Goal: Task Accomplishment & Management: Manage account settings

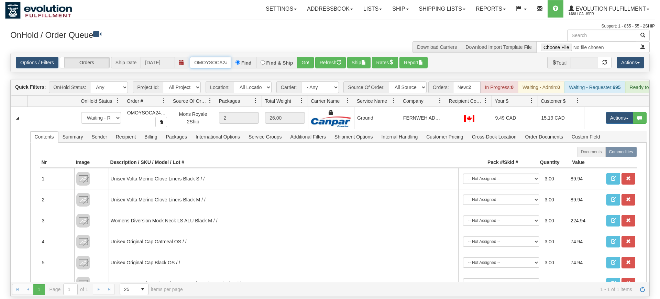
click at [216, 57] on input "OMOYSOCA24215" at bounding box center [210, 63] width 41 height 12
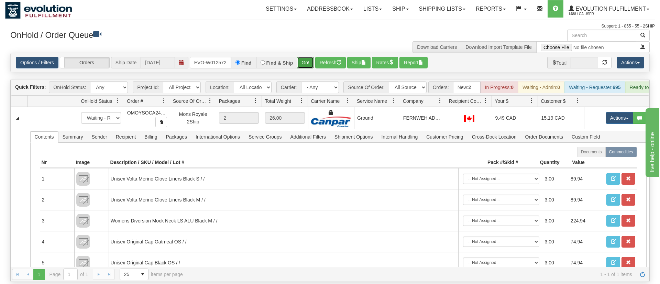
drag, startPoint x: 305, startPoint y: 48, endPoint x: 311, endPoint y: 53, distance: 7.8
click at [305, 62] on div "Options / Filters Group Shipments Orders Ship Date 09/03/2025 ORSCEVO-W012572 F…" at bounding box center [329, 62] width 639 height 19
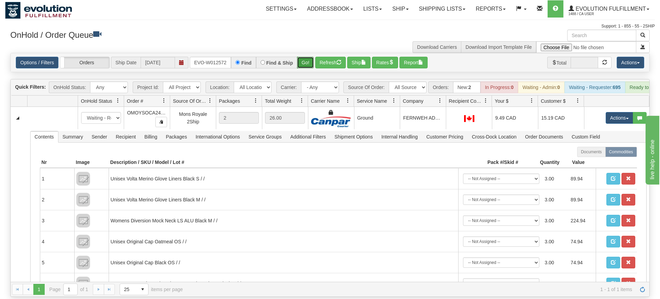
click at [311, 57] on button "Go!" at bounding box center [305, 63] width 17 height 12
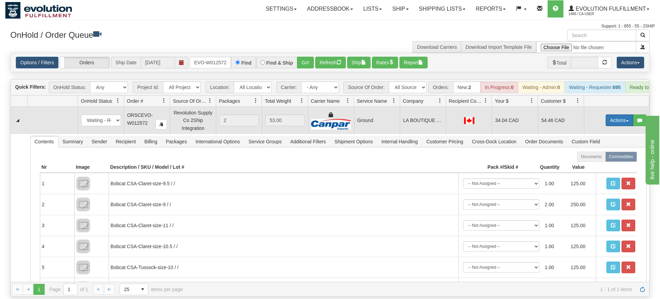
click at [629, 114] on button "Actions" at bounding box center [618, 120] width 27 height 12
click at [593, 157] on span "Ship" at bounding box center [591, 159] width 14 height 5
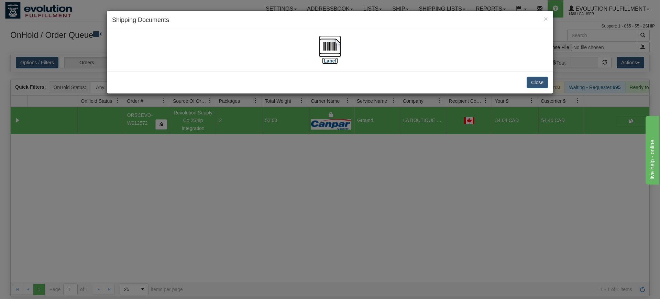
click at [330, 50] on img at bounding box center [330, 46] width 22 height 22
click at [370, 179] on div "× Shipping Documents [Label] Close" at bounding box center [330, 149] width 660 height 299
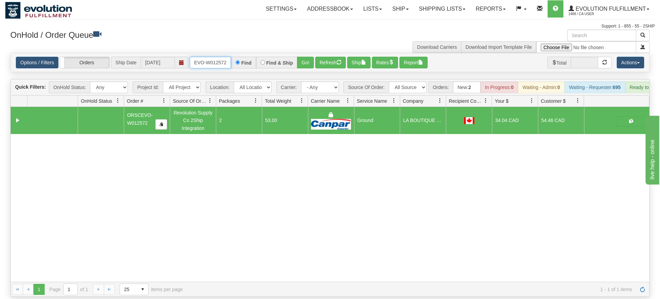
click at [207, 57] on input "ORSCEVO-W012572" at bounding box center [210, 63] width 41 height 12
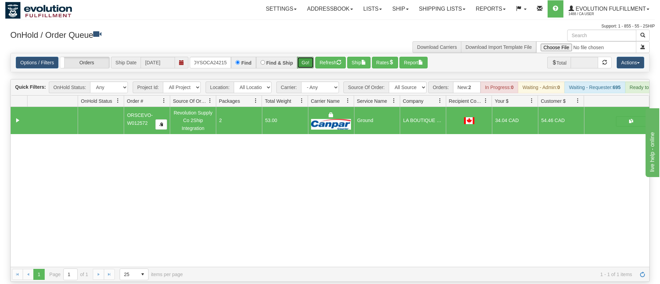
click at [299, 69] on div "Is equal to Is not equal to Contains Does not contains CAD USD EUR ZAR [PERSON_…" at bounding box center [329, 167] width 649 height 229
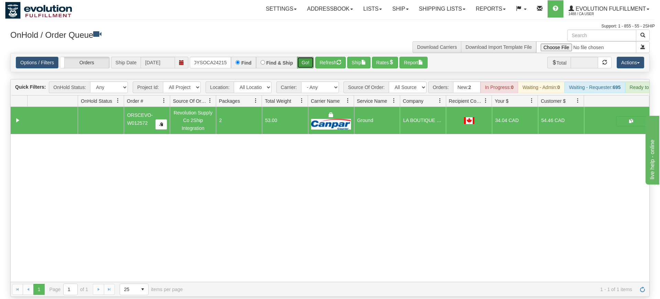
click at [307, 57] on button "Go!" at bounding box center [305, 63] width 17 height 12
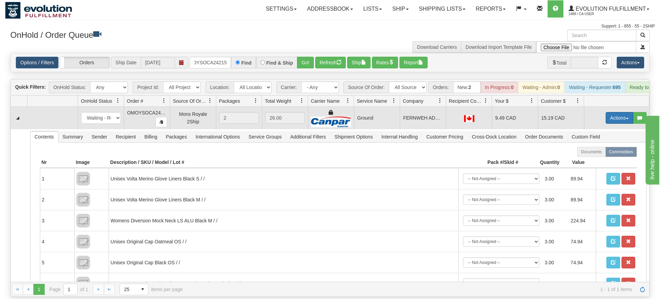
click at [620, 112] on button "Actions" at bounding box center [618, 118] width 27 height 12
click at [610, 153] on link "Ship" at bounding box center [605, 157] width 55 height 9
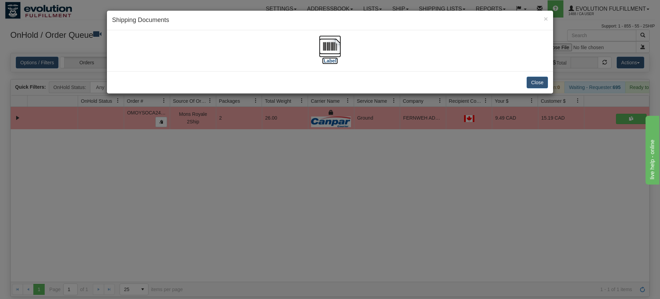
click at [331, 58] on label "[Label]" at bounding box center [330, 60] width 16 height 7
click at [245, 176] on div "× Shipping Documents [Label] Close" at bounding box center [330, 149] width 660 height 299
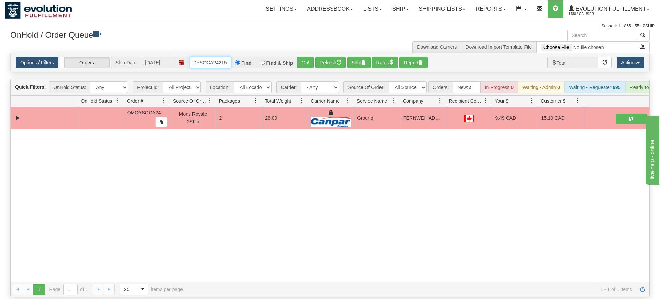
click at [205, 57] on input "oMOYSOCA24215" at bounding box center [210, 63] width 41 height 12
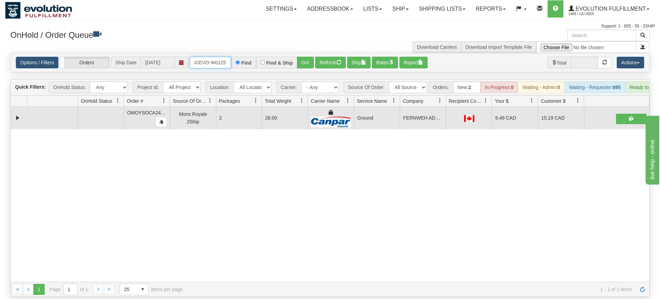
scroll to position [0, 13]
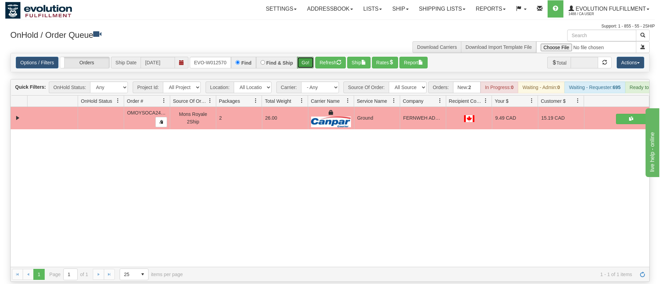
click at [303, 67] on div "Is equal to Is not equal to Contains Does not contains CAD USD EUR ZAR [PERSON_…" at bounding box center [329, 167] width 649 height 229
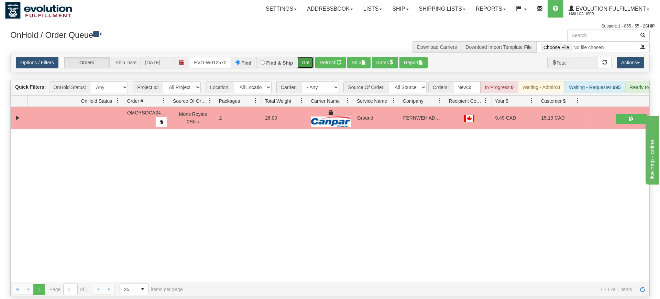
click at [306, 57] on button "Go!" at bounding box center [305, 63] width 17 height 12
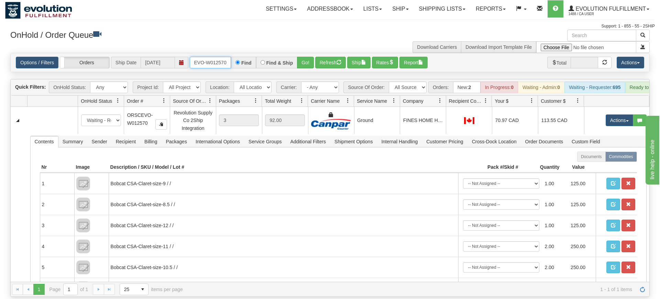
click at [215, 57] on input "oRSCEVO-W012570" at bounding box center [210, 63] width 41 height 12
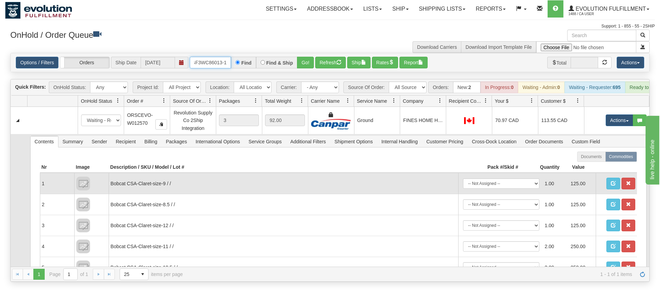
scroll to position [0, 7]
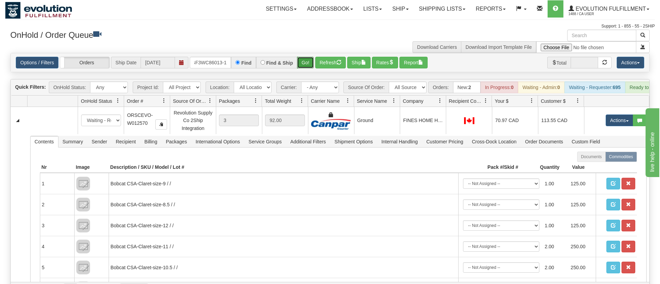
click at [302, 68] on div "Is equal to Is not equal to Contains Does not contains CAD USD EUR ZAR [PERSON_…" at bounding box center [329, 175] width 649 height 244
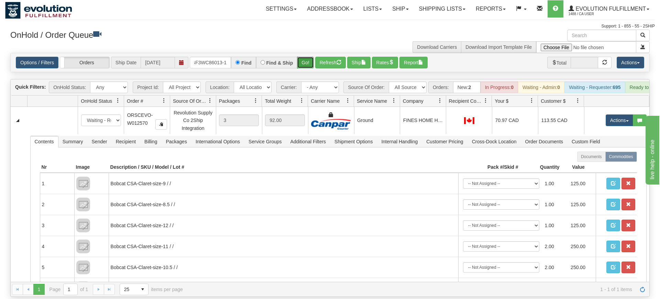
click at [301, 57] on button "Go!" at bounding box center [305, 63] width 17 height 12
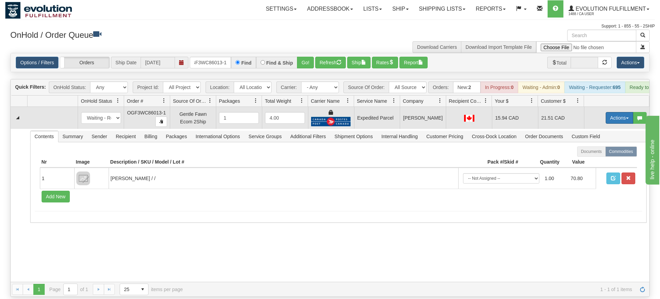
click at [607, 112] on button "Actions" at bounding box center [618, 118] width 27 height 12
click at [591, 153] on link "Ship" at bounding box center [605, 157] width 55 height 9
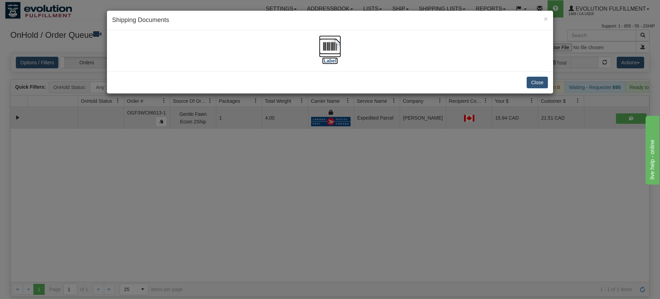
click at [321, 45] on img at bounding box center [330, 46] width 22 height 22
drag, startPoint x: 308, startPoint y: 224, endPoint x: 246, endPoint y: 87, distance: 150.1
click at [309, 223] on div "× Shipping Documents [Label] Close" at bounding box center [330, 149] width 660 height 299
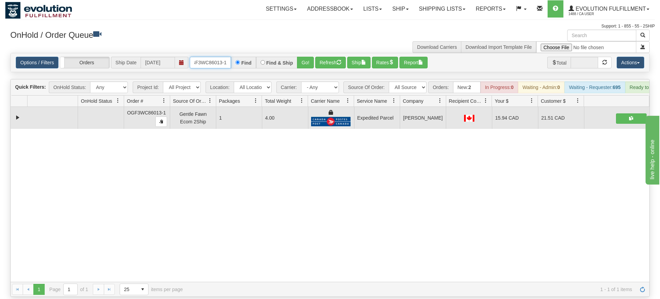
click at [204, 57] on input "OGF3WC86013-1" at bounding box center [210, 63] width 41 height 12
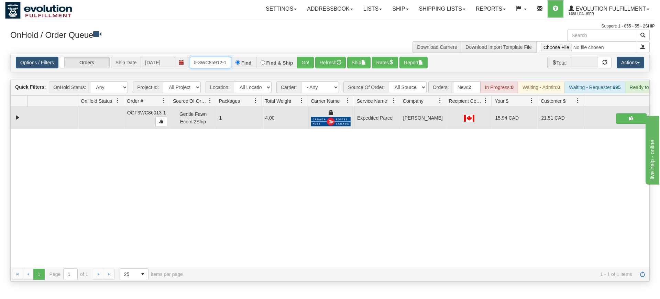
scroll to position [0, 5]
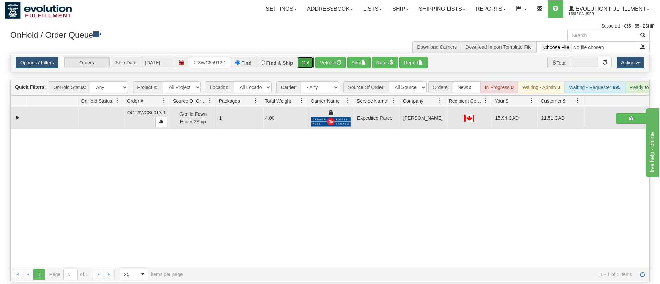
drag, startPoint x: 312, startPoint y: 50, endPoint x: 310, endPoint y: 63, distance: 13.3
click at [312, 65] on div "Is equal to Is not equal to Contains Does not contains CAD USD EUR ZAR [PERSON_…" at bounding box center [329, 167] width 649 height 229
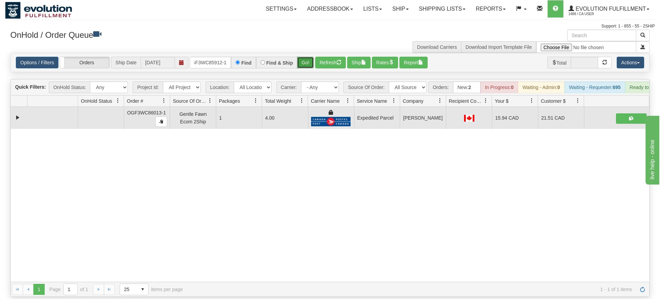
click at [309, 57] on button "Go!" at bounding box center [305, 63] width 17 height 12
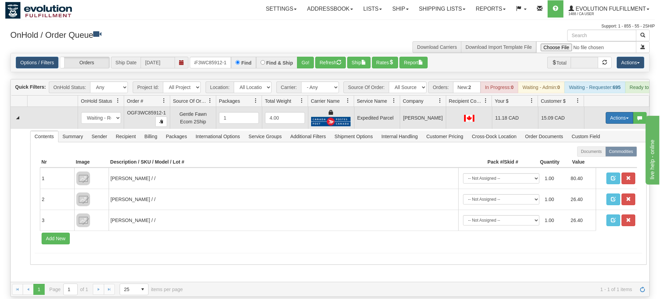
click at [617, 113] on button "Actions" at bounding box center [618, 118] width 27 height 12
click at [601, 153] on link "Ship" at bounding box center [605, 157] width 55 height 9
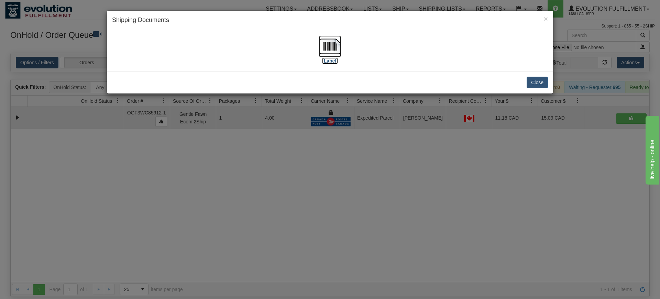
click at [329, 40] on img at bounding box center [330, 46] width 22 height 22
click at [284, 178] on div "× Shipping Documents [Label] Close" at bounding box center [330, 149] width 660 height 299
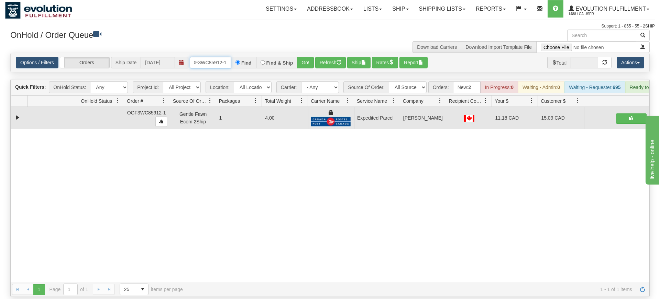
drag, startPoint x: 199, startPoint y: 56, endPoint x: 193, endPoint y: 60, distance: 7.6
click at [199, 57] on input "oGF3WC85912-1" at bounding box center [210, 63] width 41 height 12
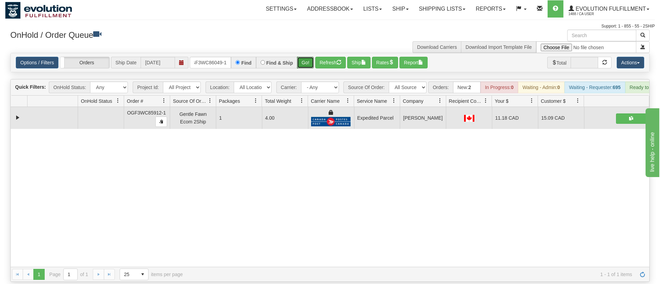
drag, startPoint x: 306, startPoint y: 51, endPoint x: 305, endPoint y: 41, distance: 10.7
click at [306, 65] on div "Is equal to Is not equal to Contains Does not contains CAD USD EUR ZAR [PERSON_…" at bounding box center [329, 167] width 649 height 229
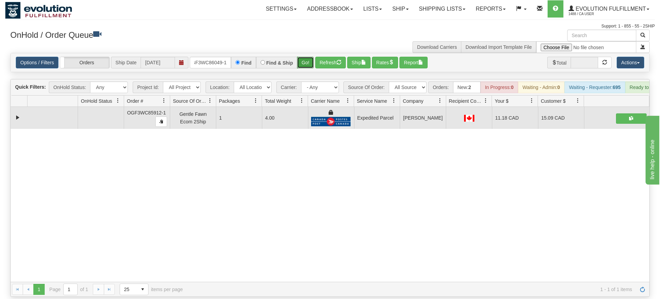
click at [307, 57] on button "Go!" at bounding box center [305, 63] width 17 height 12
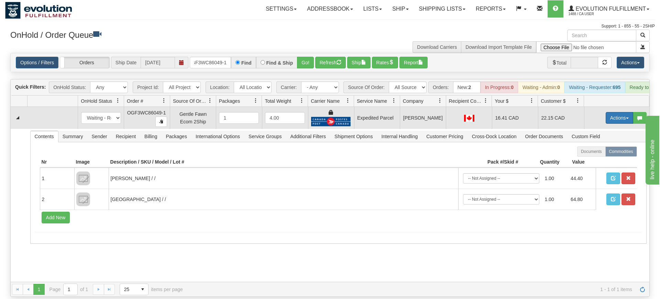
click at [620, 112] on button "Actions" at bounding box center [618, 118] width 27 height 12
click at [584, 155] on span at bounding box center [586, 157] width 5 height 5
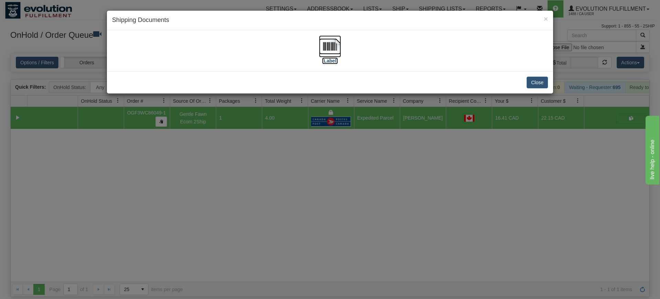
click at [333, 48] on img at bounding box center [330, 46] width 22 height 22
drag, startPoint x: 231, startPoint y: 249, endPoint x: 111, endPoint y: 46, distance: 236.1
click at [231, 247] on div "× Shipping Documents [Label] Close" at bounding box center [330, 149] width 660 height 299
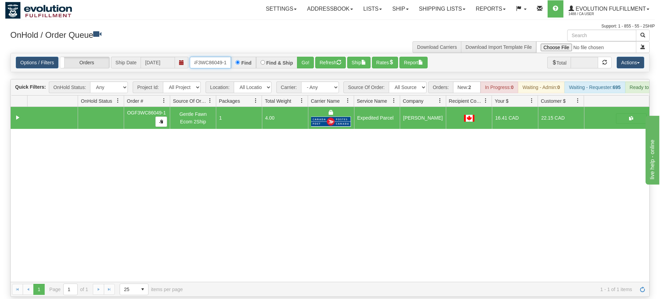
click at [205, 57] on input "OGF3WC86049-1" at bounding box center [210, 63] width 41 height 12
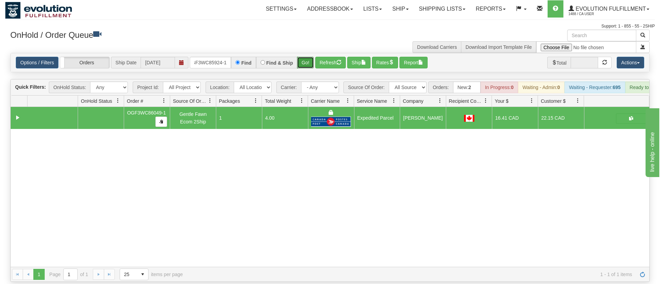
click at [310, 63] on div "Is equal to Is not equal to Contains Does not contains CAD USD EUR ZAR [PERSON_…" at bounding box center [329, 167] width 649 height 229
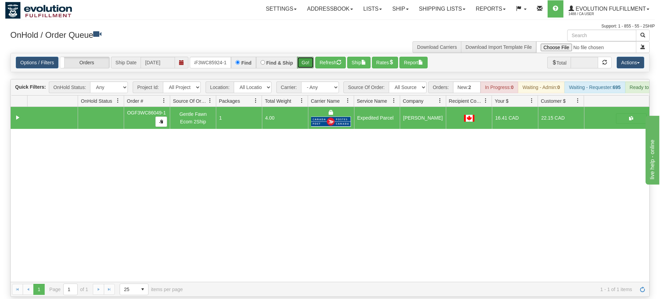
click at [308, 57] on button "Go!" at bounding box center [305, 63] width 17 height 12
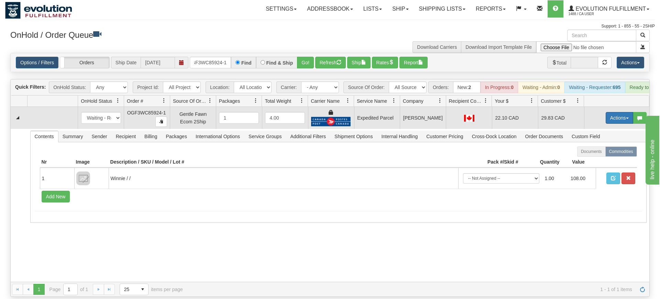
click at [628, 112] on button "Actions" at bounding box center [618, 118] width 27 height 12
click at [596, 155] on span "Ship" at bounding box center [591, 157] width 14 height 5
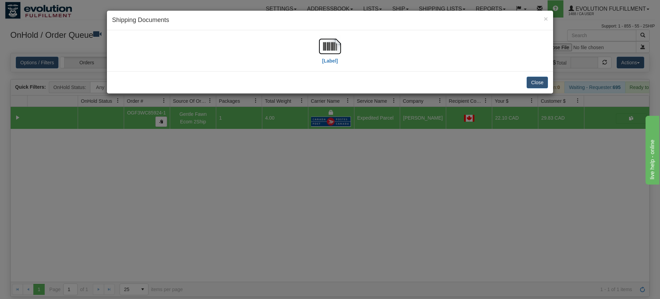
click at [318, 34] on div "[Label]" at bounding box center [330, 50] width 446 height 41
click at [323, 47] on img at bounding box center [330, 46] width 22 height 22
drag, startPoint x: 419, startPoint y: 147, endPoint x: 280, endPoint y: 92, distance: 149.2
click at [418, 147] on div "× Shipping Documents [Label] Close" at bounding box center [330, 149] width 660 height 299
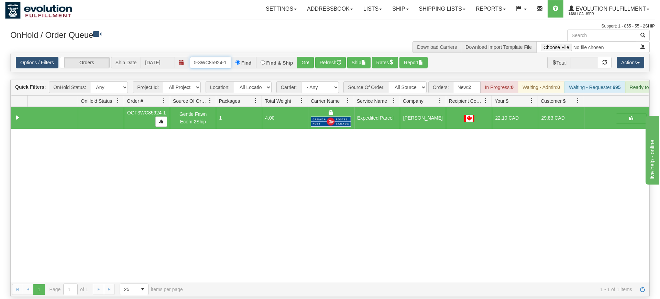
click at [223, 57] on input "OGF3WC85924-1" at bounding box center [210, 63] width 41 height 12
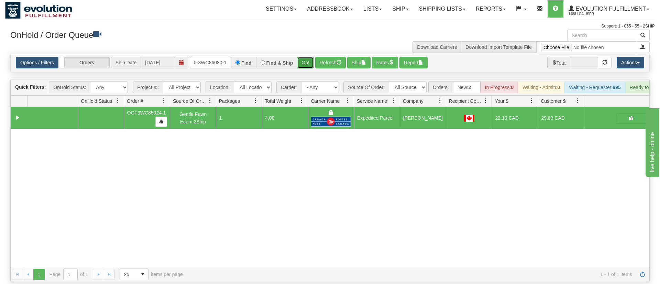
click at [304, 62] on div "Is equal to Is not equal to Contains Does not contains CAD USD EUR ZAR [PERSON_…" at bounding box center [329, 167] width 649 height 229
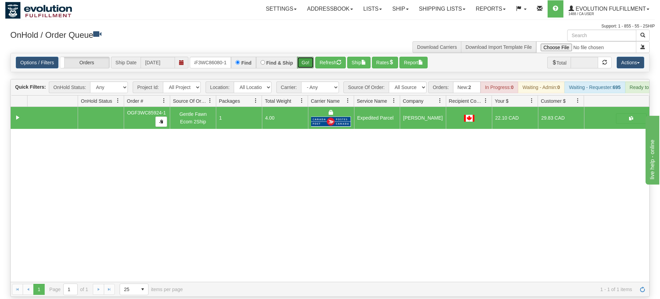
click at [305, 57] on button "Go!" at bounding box center [305, 63] width 17 height 12
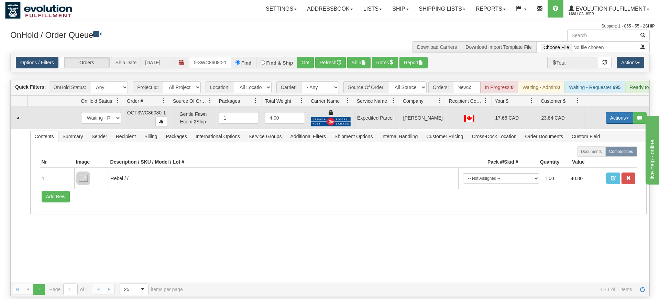
click at [613, 112] on button "Actions" at bounding box center [618, 118] width 27 height 12
click at [595, 155] on span "Ship" at bounding box center [591, 157] width 14 height 5
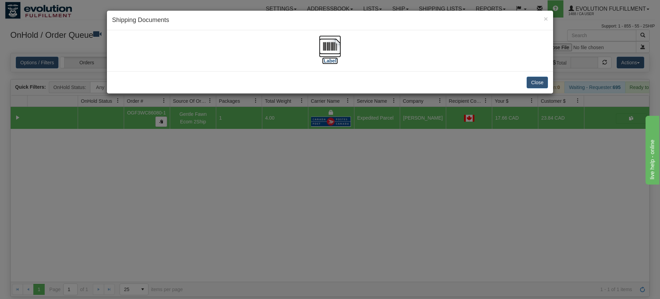
click at [332, 38] on img at bounding box center [330, 46] width 22 height 22
drag, startPoint x: 240, startPoint y: 229, endPoint x: 172, endPoint y: 37, distance: 203.5
click at [240, 227] on div "× Shipping Documents [Label] Close" at bounding box center [330, 149] width 660 height 299
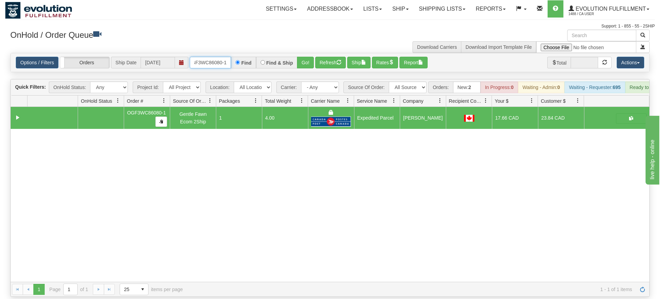
click at [206, 57] on input "OGF3WC86080-1" at bounding box center [210, 63] width 41 height 12
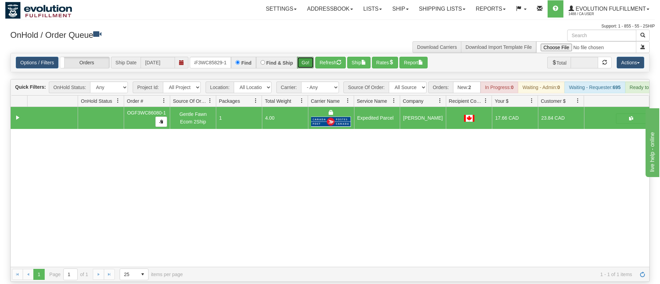
click at [302, 73] on div "Is equal to Is not equal to Contains Does not contains CAD USD EUR ZAR [PERSON_…" at bounding box center [329, 167] width 649 height 229
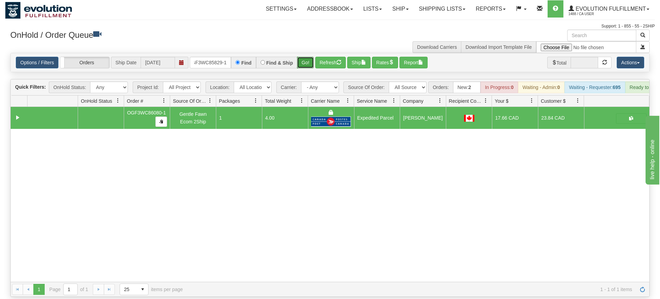
click at [305, 57] on button "Go!" at bounding box center [305, 63] width 17 height 12
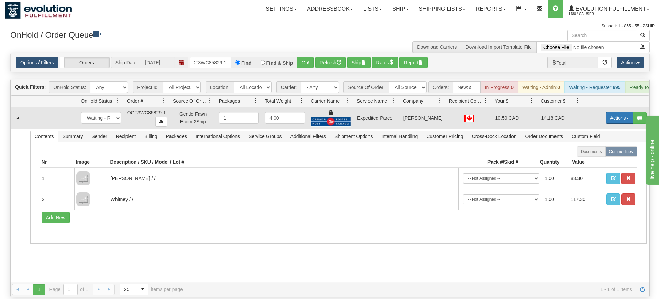
click at [612, 112] on button "Actions" at bounding box center [618, 118] width 27 height 12
click at [592, 155] on span "Ship" at bounding box center [591, 157] width 14 height 5
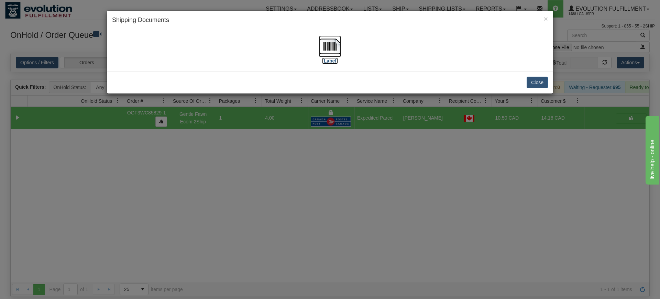
click at [328, 52] on img at bounding box center [330, 46] width 22 height 22
drag, startPoint x: 367, startPoint y: 228, endPoint x: 240, endPoint y: 19, distance: 244.9
click at [366, 226] on div "× Shipping Documents [Label] Close" at bounding box center [330, 149] width 660 height 299
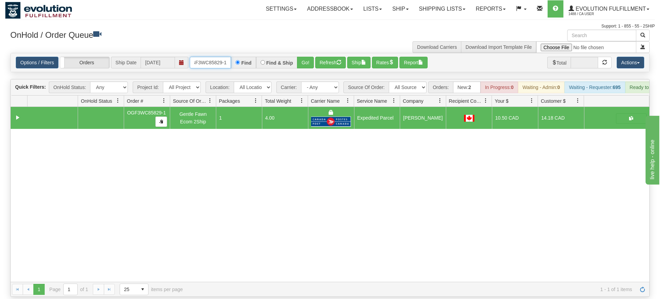
click at [197, 57] on input "OGF3WC85829-1" at bounding box center [210, 63] width 41 height 12
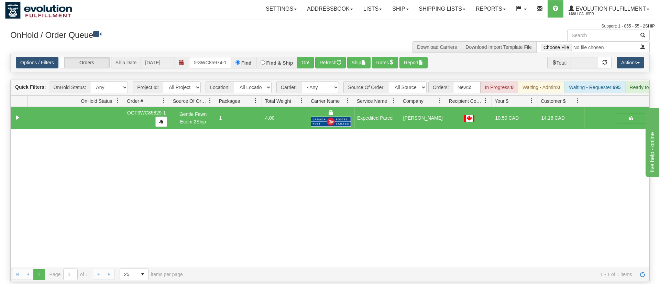
drag, startPoint x: 308, startPoint y: 58, endPoint x: 309, endPoint y: 69, distance: 10.4
click at [308, 72] on div "Is equal to Is not equal to Contains Does not contains CAD USD EUR ZAR [PERSON_…" at bounding box center [329, 167] width 649 height 229
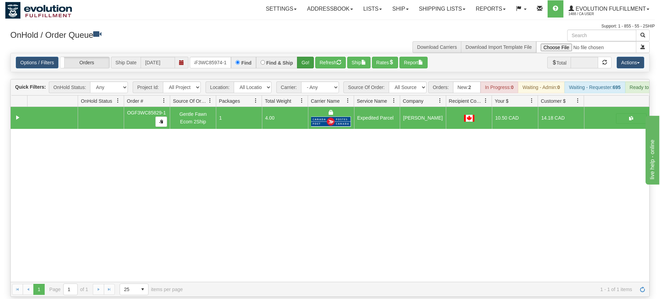
drag, startPoint x: 310, startPoint y: 67, endPoint x: 310, endPoint y: 53, distance: 14.1
click at [310, 59] on div "Is equal to Is not equal to Contains Does not contains CAD USD EUR ZAR [PERSON_…" at bounding box center [329, 175] width 649 height 244
click at [310, 57] on button "Go!" at bounding box center [305, 63] width 17 height 12
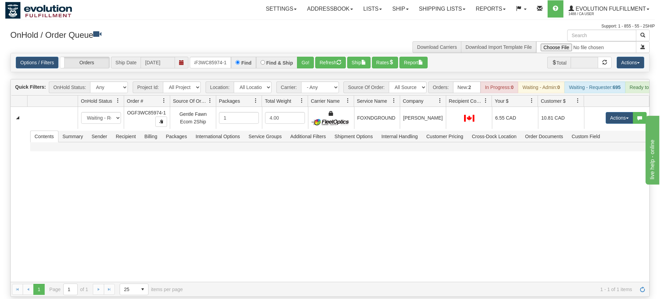
click at [482, 200] on div "31568787 EVOLUTION V3 90968742 90968743 New In Progress Waiting - Admin Waiting…" at bounding box center [330, 194] width 638 height 175
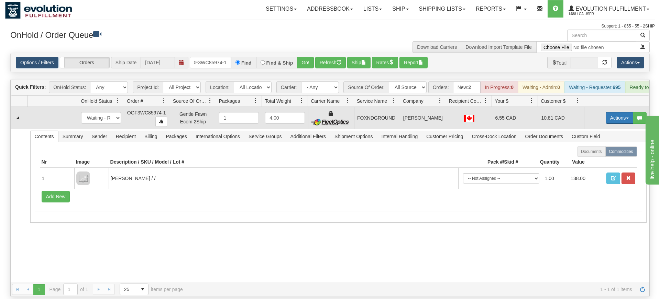
click at [626, 112] on button "Actions" at bounding box center [618, 118] width 27 height 12
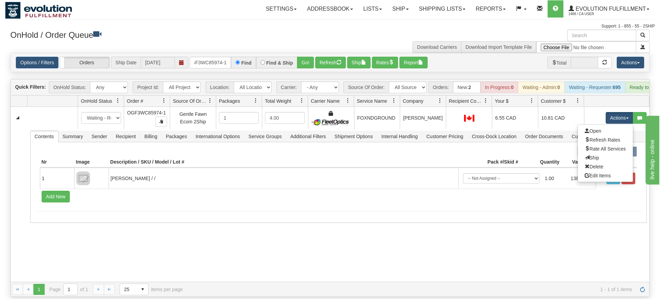
drag, startPoint x: 602, startPoint y: 149, endPoint x: 396, endPoint y: 241, distance: 225.6
click at [602, 153] on link "Ship" at bounding box center [605, 157] width 55 height 9
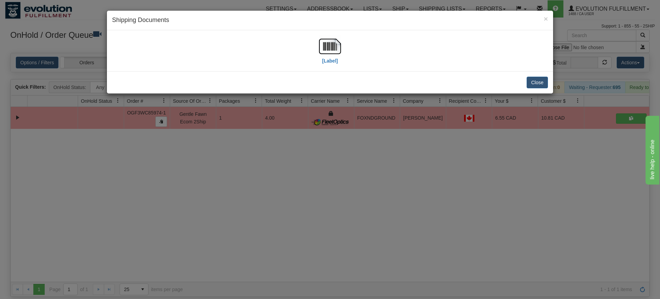
click at [336, 270] on div "× Shipping Documents [Label] Close" at bounding box center [330, 149] width 660 height 299
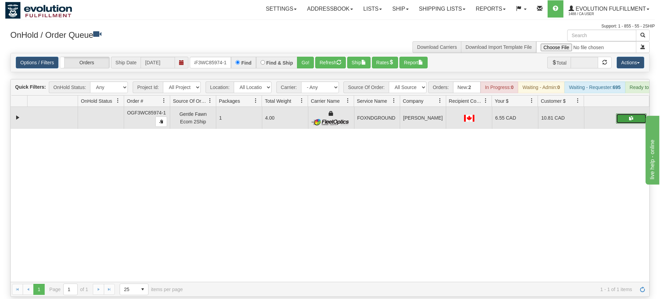
click at [636, 113] on button "button" at bounding box center [631, 118] width 31 height 10
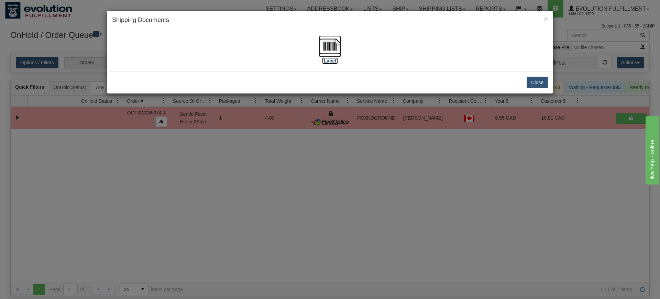
click at [332, 55] on img at bounding box center [330, 46] width 22 height 22
click at [298, 171] on div "× Shipping Documents [Label] Close" at bounding box center [330, 149] width 660 height 299
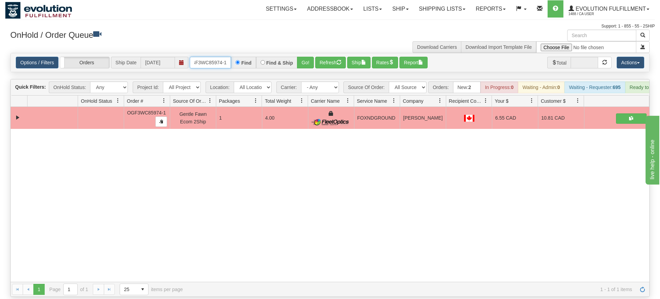
click at [209, 57] on input "OGF3WC85974-1" at bounding box center [210, 63] width 41 height 12
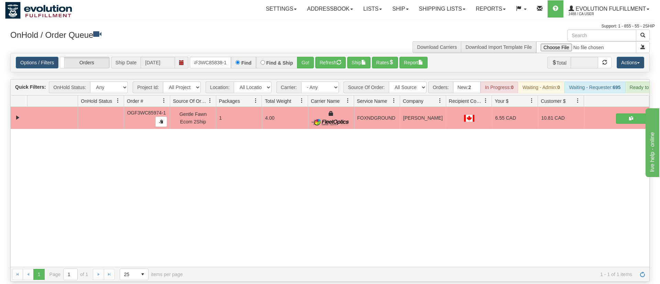
click at [308, 61] on div "Options / Filters Group Shipments Orders Ship Date 09/03/2025 OGF3WC85838-1 Fin…" at bounding box center [330, 62] width 638 height 19
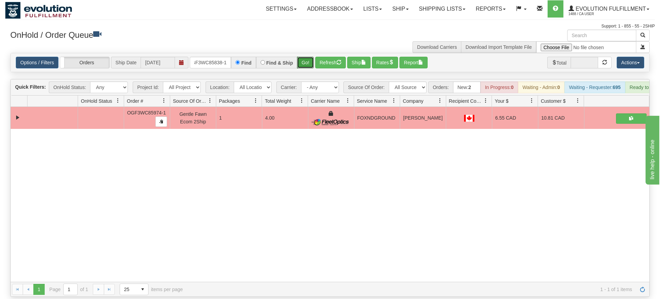
click at [306, 57] on button "Go!" at bounding box center [305, 63] width 17 height 12
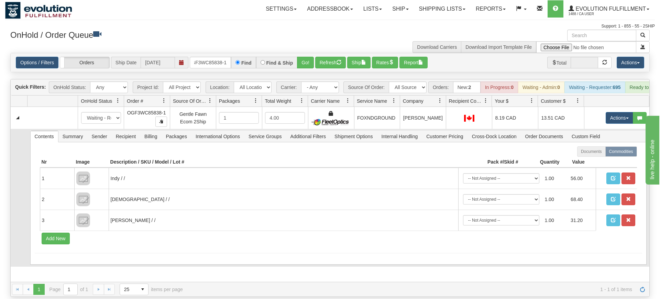
drag, startPoint x: 15, startPoint y: 186, endPoint x: 578, endPoint y: 8, distance: 590.1
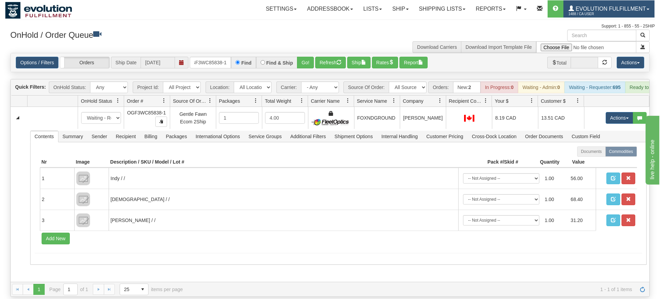
click at [16, 185] on td at bounding box center [19, 198] width 16 height 138
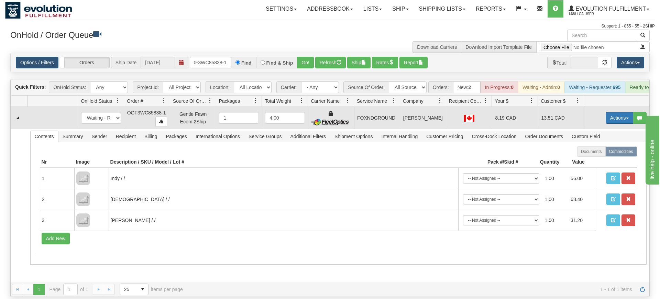
click at [609, 112] on button "Actions" at bounding box center [618, 118] width 27 height 12
click at [614, 112] on button "Actions" at bounding box center [618, 118] width 27 height 12
click at [616, 112] on button "Actions" at bounding box center [618, 118] width 27 height 12
click at [596, 155] on span "Ship" at bounding box center [591, 157] width 14 height 5
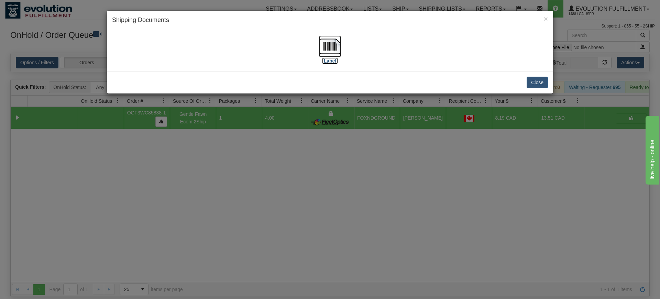
click at [328, 42] on img at bounding box center [330, 46] width 22 height 22
drag, startPoint x: 333, startPoint y: 164, endPoint x: 153, endPoint y: 62, distance: 207.4
click at [332, 161] on div "× Shipping Documents [Label] Close" at bounding box center [330, 149] width 660 height 299
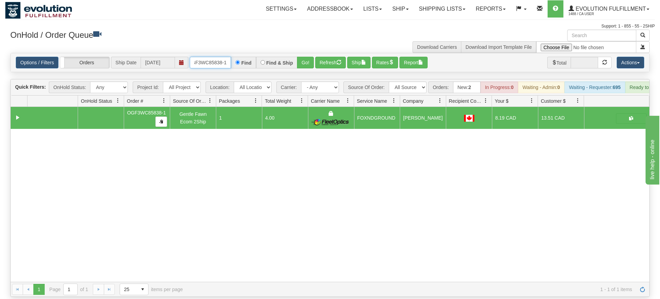
click at [226, 57] on input "OGF3WC85838-1" at bounding box center [210, 63] width 41 height 12
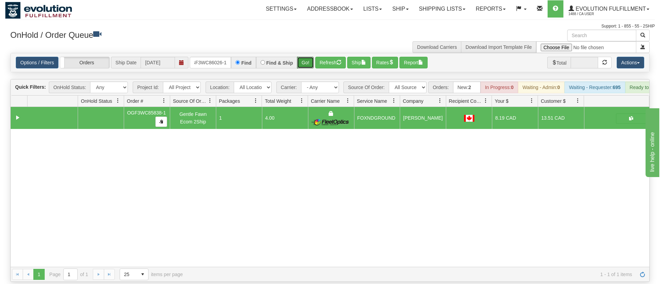
click at [310, 66] on div "Is equal to Is not equal to Contains Does not contains CAD USD EUR ZAR [PERSON_…" at bounding box center [329, 167] width 649 height 229
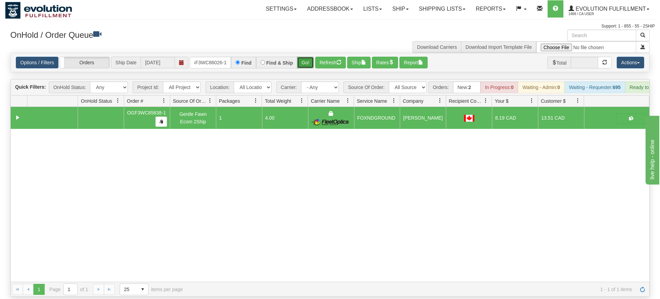
click at [311, 57] on button "Go!" at bounding box center [305, 63] width 17 height 12
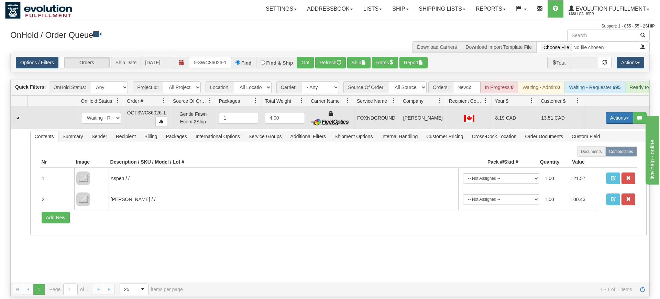
click at [609, 112] on button "Actions" at bounding box center [618, 118] width 27 height 12
click at [598, 153] on link "Ship" at bounding box center [605, 157] width 55 height 9
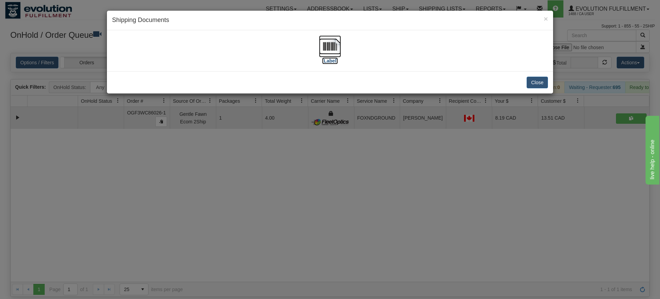
click at [329, 53] on img at bounding box center [330, 46] width 22 height 22
drag, startPoint x: 423, startPoint y: 167, endPoint x: 335, endPoint y: 121, distance: 99.6
click at [424, 168] on div "× Shipping Documents [Label] Close" at bounding box center [330, 149] width 660 height 299
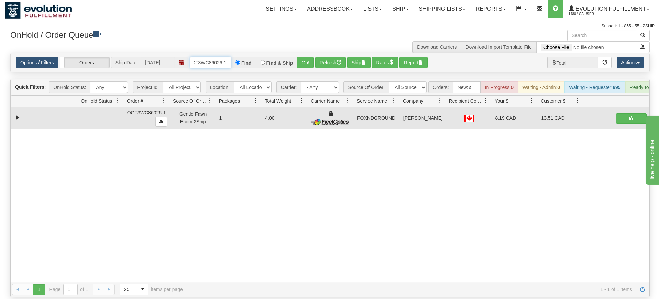
click at [230, 57] on input "OGF3WC86026-1" at bounding box center [210, 63] width 41 height 12
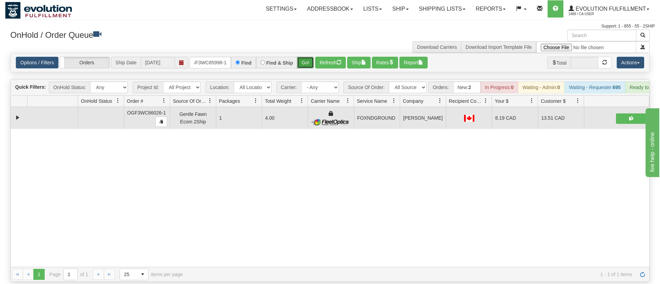
click at [309, 63] on div "Is equal to Is not equal to Contains Does not contains CAD USD EUR ZAR [PERSON_…" at bounding box center [329, 167] width 649 height 229
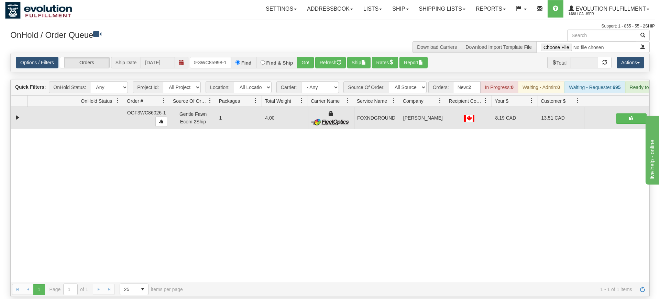
click at [305, 42] on div "OnHold / Order Queue" at bounding box center [167, 36] width 325 height 13
click at [305, 57] on button "Go!" at bounding box center [305, 63] width 17 height 12
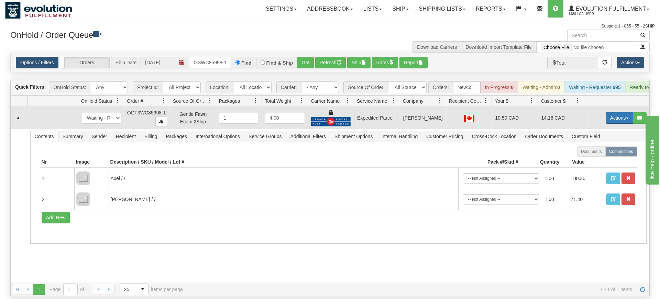
click at [623, 112] on button "Actions" at bounding box center [618, 118] width 27 height 12
click at [609, 153] on link "Ship" at bounding box center [605, 157] width 55 height 9
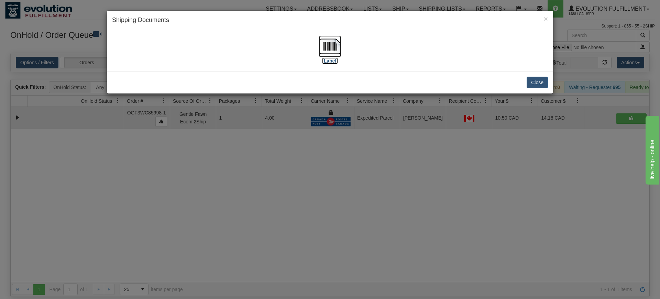
click at [332, 58] on label "[Label]" at bounding box center [330, 60] width 16 height 7
drag, startPoint x: 337, startPoint y: 149, endPoint x: 230, endPoint y: 51, distance: 145.6
click at [337, 148] on div "× Shipping Documents [Label] Close" at bounding box center [330, 149] width 660 height 299
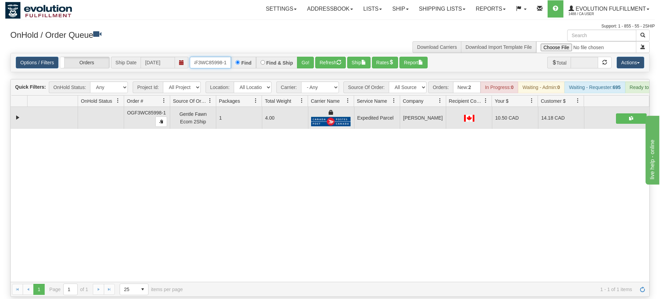
click at [222, 57] on input "OGF3WC85998-1" at bounding box center [210, 63] width 41 height 12
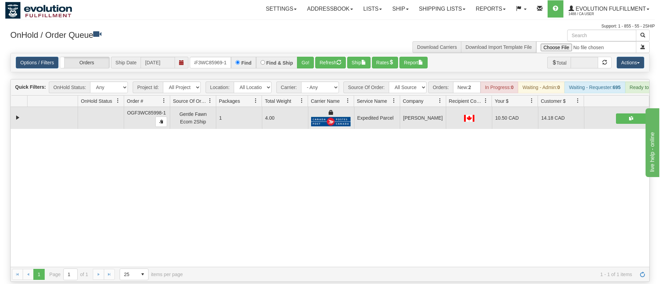
click at [309, 58] on div "× Get OnHold Shipments fields - load dt: 917 Get OnHold Shipments fields - tran…" at bounding box center [329, 156] width 649 height 252
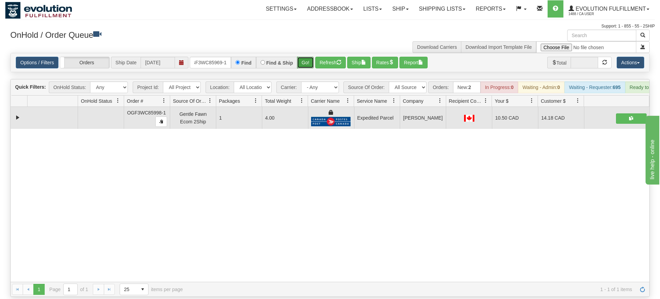
click at [306, 57] on button "Go!" at bounding box center [305, 63] width 17 height 12
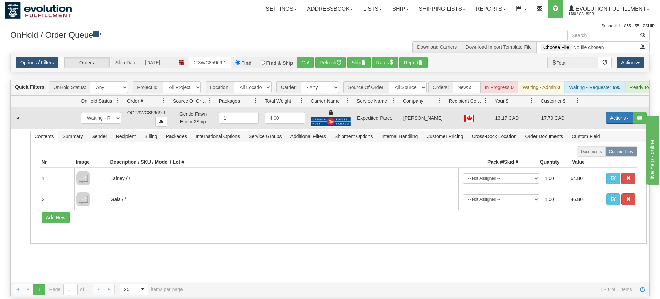
drag, startPoint x: 629, startPoint y: 107, endPoint x: 624, endPoint y: 108, distance: 5.2
click at [626, 112] on button "Actions" at bounding box center [618, 118] width 27 height 12
click at [604, 153] on link "Ship" at bounding box center [605, 157] width 55 height 9
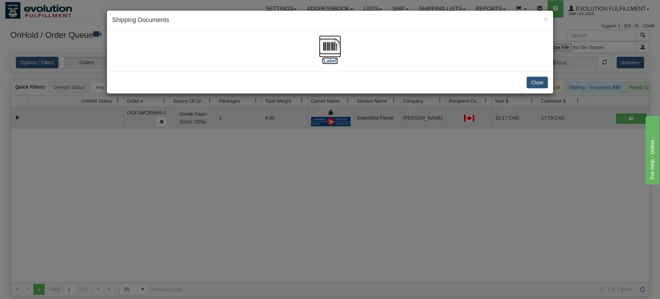
click at [320, 44] on img at bounding box center [330, 46] width 22 height 22
click at [408, 161] on div "× Shipping Documents [Label] Close" at bounding box center [330, 149] width 660 height 299
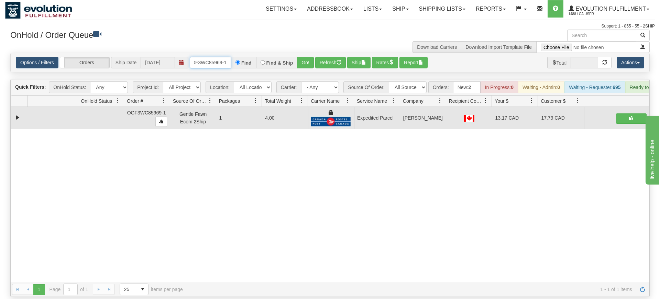
click at [217, 57] on input "OGF3WC85969-1" at bounding box center [210, 63] width 41 height 12
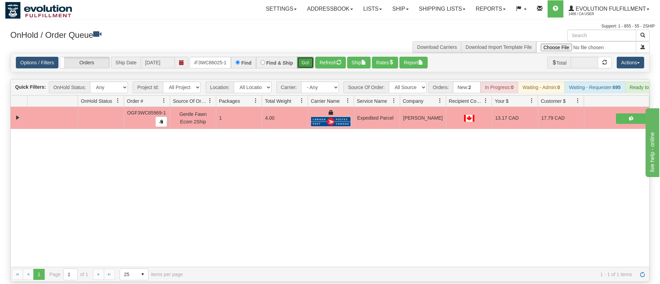
click at [312, 66] on div "Is equal to Is not equal to Contains Does not contains CAD USD EUR ZAR [PERSON_…" at bounding box center [329, 167] width 649 height 229
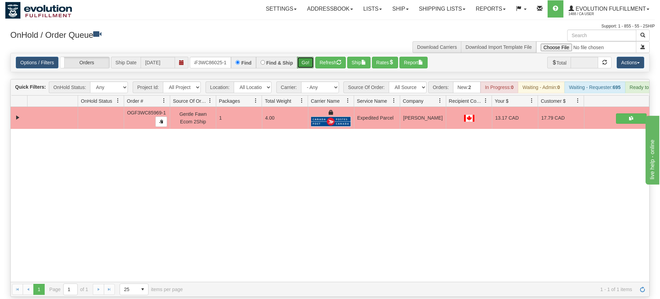
click at [304, 57] on button "Go!" at bounding box center [305, 63] width 17 height 12
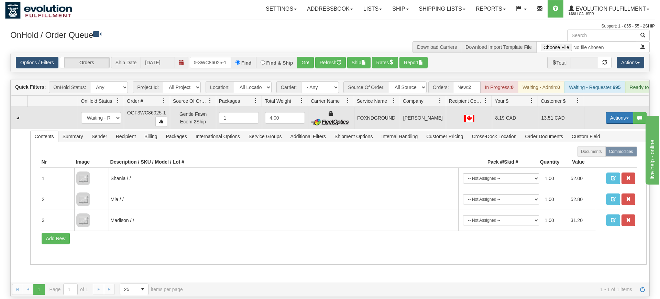
click at [608, 112] on button "Actions" at bounding box center [618, 118] width 27 height 12
click at [593, 155] on span "Ship" at bounding box center [591, 157] width 14 height 5
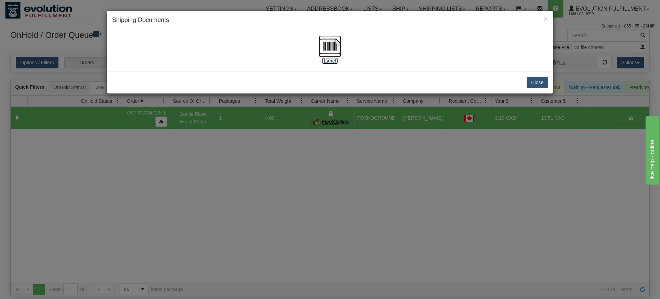
click at [333, 46] on img at bounding box center [330, 46] width 22 height 22
click at [378, 160] on div "× Shipping Documents [Label] Close" at bounding box center [330, 149] width 660 height 299
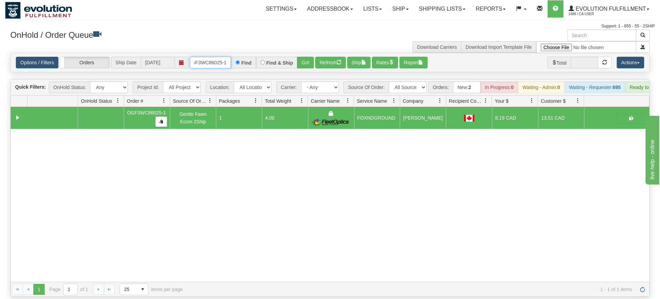
click at [219, 57] on input "oGF3WC86025-1" at bounding box center [210, 63] width 41 height 12
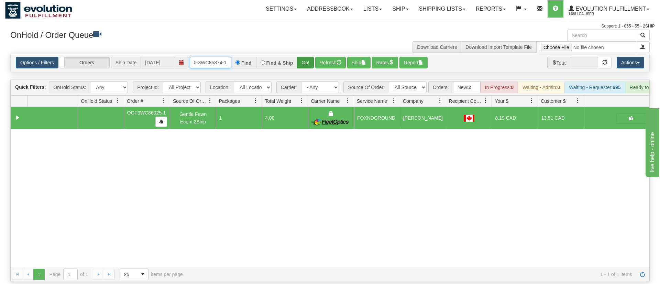
type input "OGF3WC85874-1"
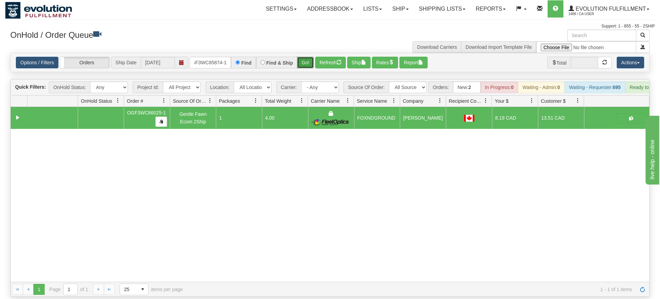
drag, startPoint x: 310, startPoint y: 54, endPoint x: 307, endPoint y: 49, distance: 5.5
click at [310, 67] on div "Is equal to Is not equal to Contains Does not contains CAD USD EUR ZAR [PERSON_…" at bounding box center [329, 175] width 649 height 244
click at [307, 57] on button "Go!" at bounding box center [305, 63] width 17 height 12
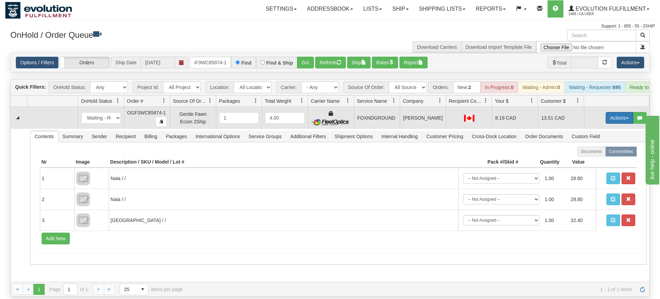
click at [610, 112] on button "Actions" at bounding box center [618, 118] width 27 height 12
click at [594, 155] on span "Ship" at bounding box center [591, 157] width 14 height 5
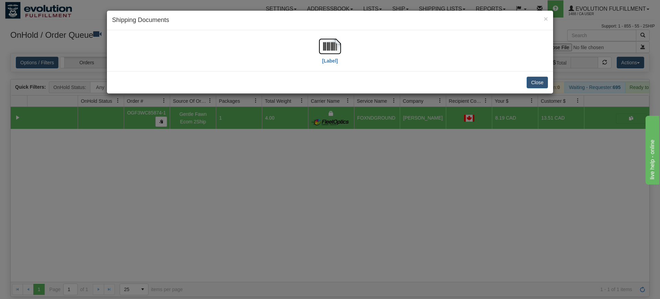
click at [305, 15] on div "× Shipping Documents" at bounding box center [330, 21] width 446 height 20
click at [324, 57] on img at bounding box center [330, 46] width 22 height 22
click at [503, 248] on div "× Shipping Documents [Label] Close" at bounding box center [330, 149] width 660 height 299
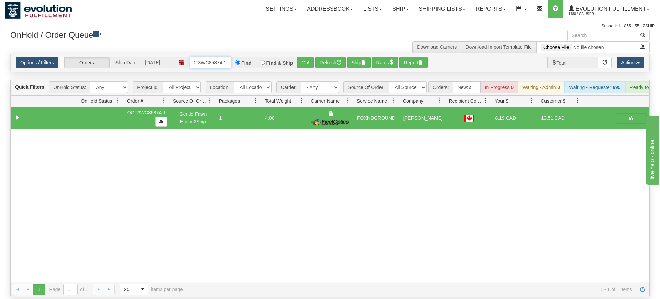
click at [207, 57] on input "OGF3WC85874-1" at bounding box center [210, 63] width 41 height 12
click at [21, 57] on link "Options / Filters" at bounding box center [37, 63] width 43 height 12
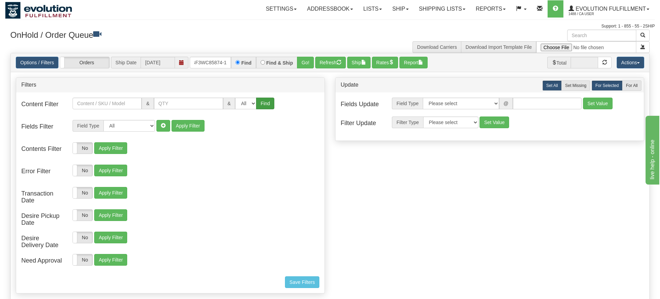
drag, startPoint x: 291, startPoint y: 148, endPoint x: 253, endPoint y: 95, distance: 65.2
click at [290, 147] on div "Contents Filter Yes No Show Just With Any Commodities Documents Contents Yes No…" at bounding box center [170, 152] width 308 height 21
click at [46, 57] on link "Options / Filters" at bounding box center [37, 63] width 43 height 12
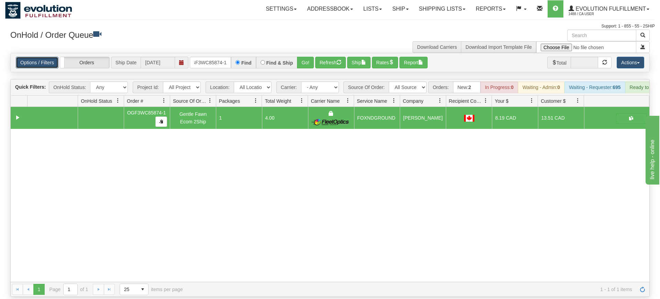
click at [44, 57] on link "Options / Filters" at bounding box center [37, 63] width 43 height 12
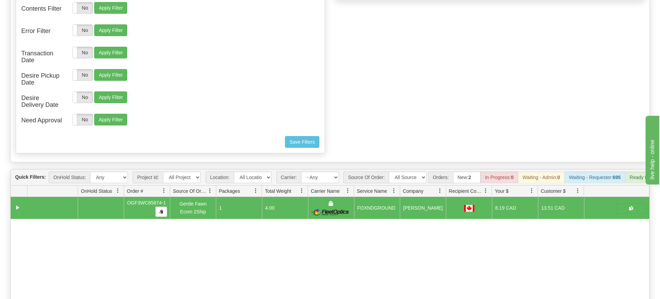
scroll to position [0, 0]
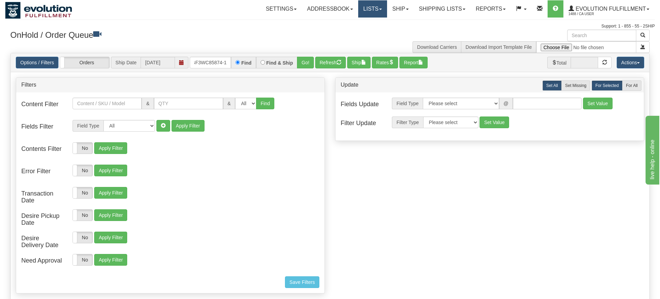
click at [373, 4] on link "Lists" at bounding box center [372, 8] width 29 height 17
click at [390, 6] on link "Ship" at bounding box center [400, 8] width 26 height 17
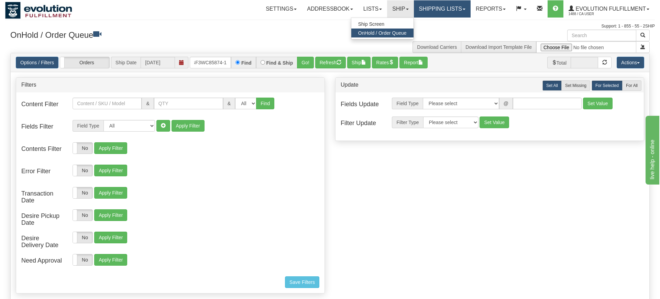
click at [430, 12] on link "Shipping lists" at bounding box center [442, 8] width 57 height 17
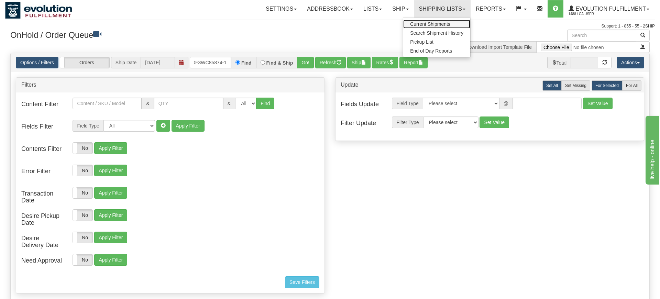
click at [416, 25] on span "Current Shipments" at bounding box center [430, 23] width 40 height 5
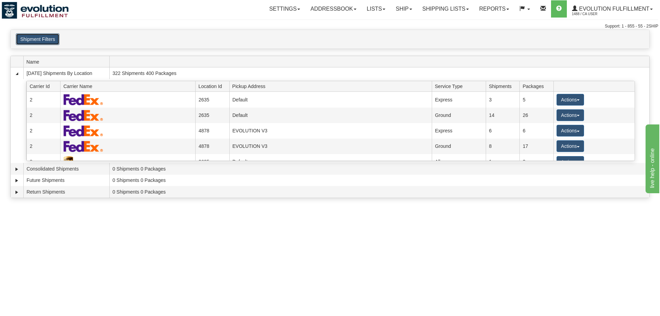
click at [51, 38] on button "Shipment Filters" at bounding box center [38, 39] width 44 height 12
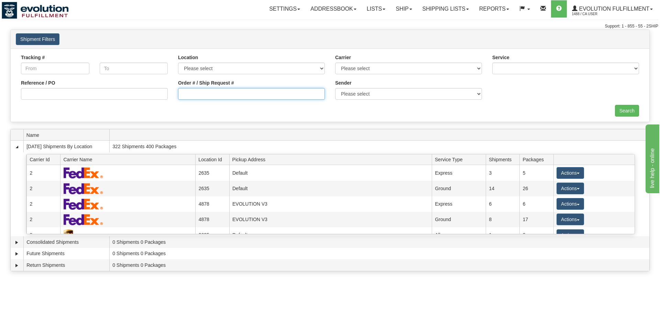
click at [273, 99] on input "Order # / Ship Request #" at bounding box center [251, 94] width 147 height 12
type input "2571"
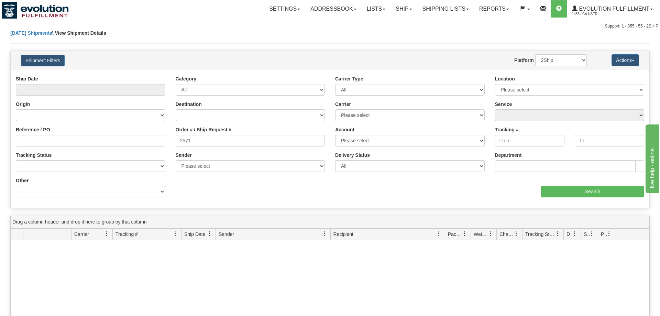
scroll to position [0, 0]
click at [433, 11] on link "Shipping lists" at bounding box center [445, 8] width 57 height 17
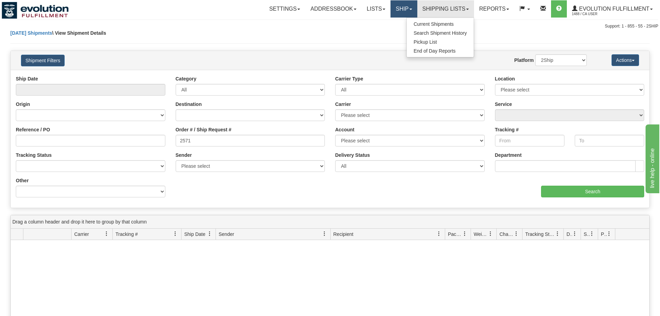
click at [405, 3] on link "Ship" at bounding box center [403, 8] width 26 height 17
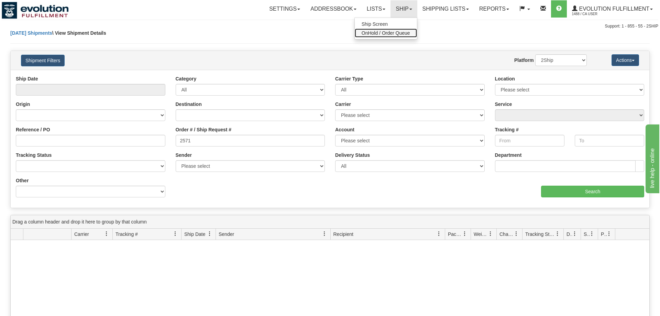
click at [390, 31] on span "OnHold / Order Queue" at bounding box center [385, 32] width 48 height 5
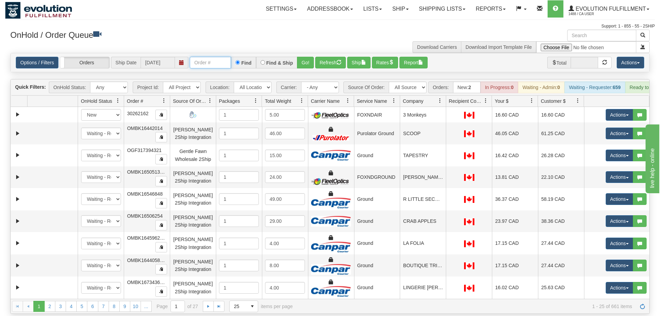
click at [221, 57] on input "text" at bounding box center [210, 63] width 41 height 12
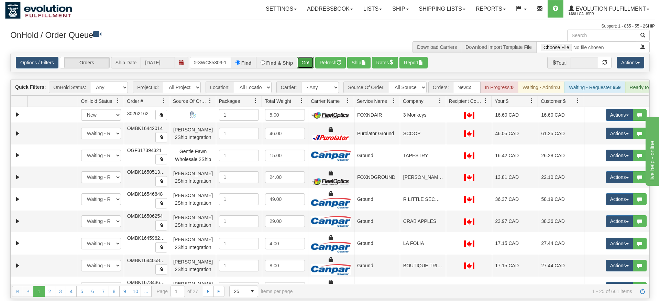
click at [304, 68] on div "Is equal to Is not equal to Contains Does not contains CAD USD EUR ZAR RON ANG …" at bounding box center [329, 176] width 649 height 246
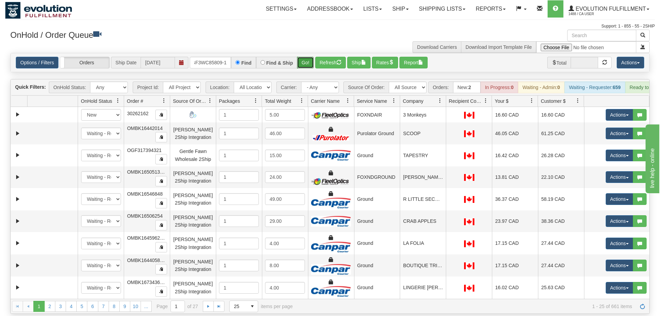
click at [304, 57] on button "Go!" at bounding box center [305, 63] width 17 height 12
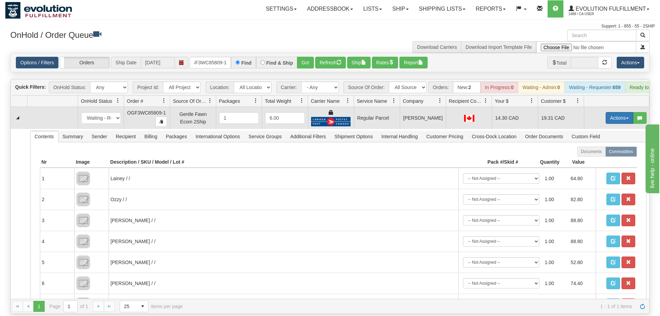
click at [629, 113] on button "Actions" at bounding box center [618, 118] width 27 height 12
click at [592, 146] on span "Rate All Services" at bounding box center [604, 148] width 41 height 5
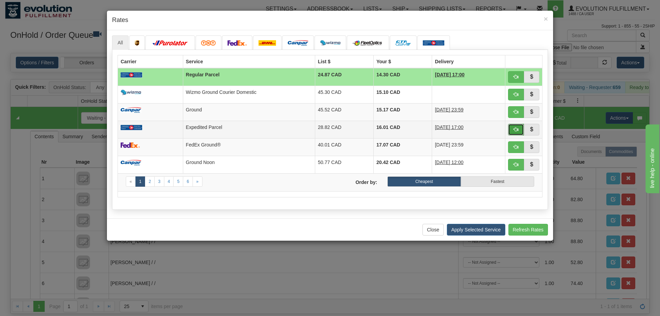
click at [515, 131] on span "button" at bounding box center [515, 129] width 5 height 5
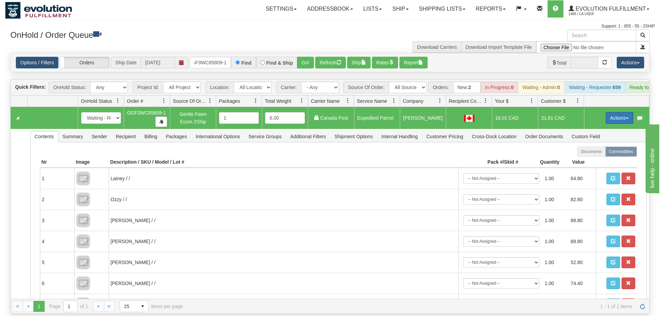
click at [617, 112] on button "Actions" at bounding box center [618, 118] width 27 height 12
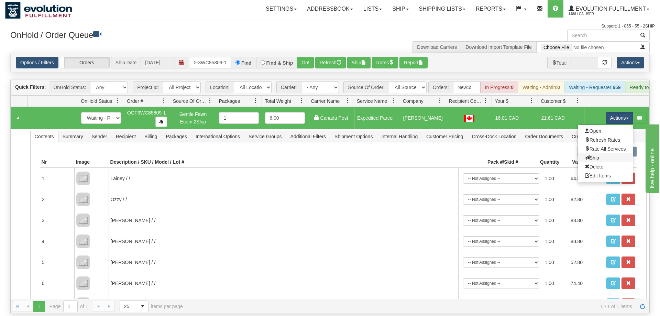
click at [590, 153] on link "Ship" at bounding box center [605, 157] width 55 height 9
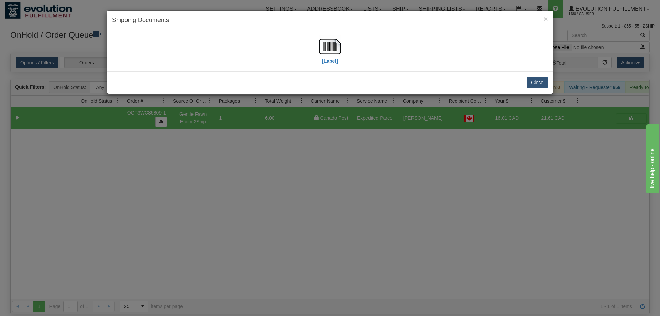
click at [318, 55] on div "[Label]" at bounding box center [330, 50] width 436 height 31
click at [332, 51] on img at bounding box center [330, 46] width 22 height 22
drag, startPoint x: 316, startPoint y: 200, endPoint x: 248, endPoint y: 91, distance: 128.8
click at [314, 195] on div "× Shipping Documents [Label] Close" at bounding box center [330, 158] width 660 height 316
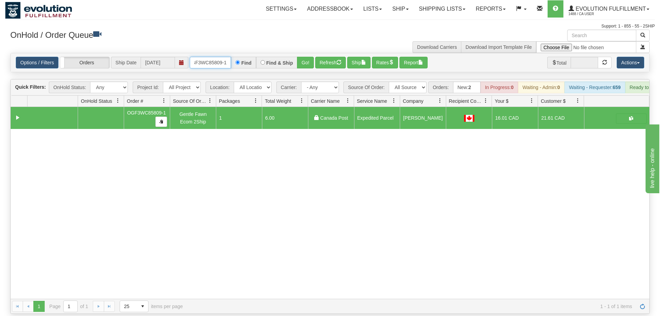
click at [210, 57] on input "OGF3WC85809-1" at bounding box center [210, 63] width 41 height 12
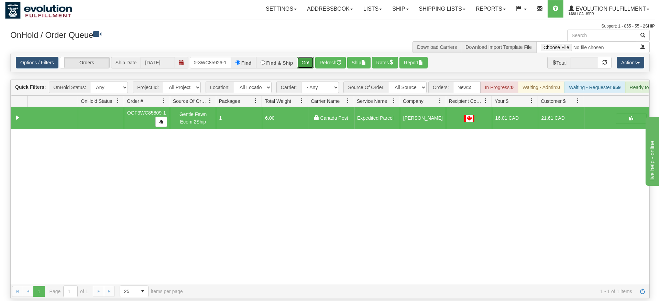
drag, startPoint x: 306, startPoint y: 48, endPoint x: 305, endPoint y: 52, distance: 4.0
click at [307, 63] on div "Is equal to Is not equal to Contains Does not contains CAD USD EUR ZAR [PERSON_…" at bounding box center [329, 176] width 649 height 246
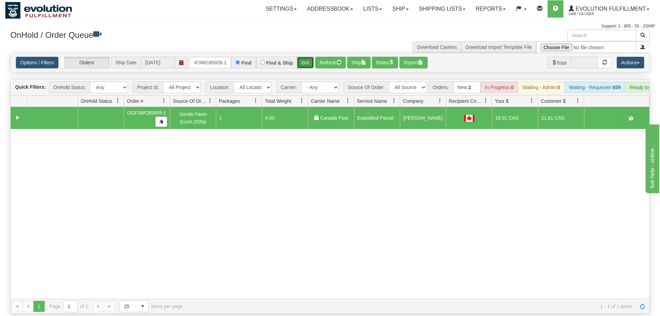
click at [305, 57] on button "Go!" at bounding box center [305, 63] width 17 height 12
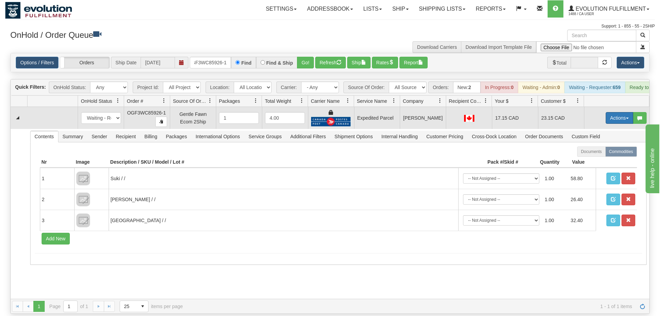
click at [617, 112] on button "Actions" at bounding box center [618, 118] width 27 height 12
click at [597, 155] on span "Ship" at bounding box center [591, 157] width 14 height 5
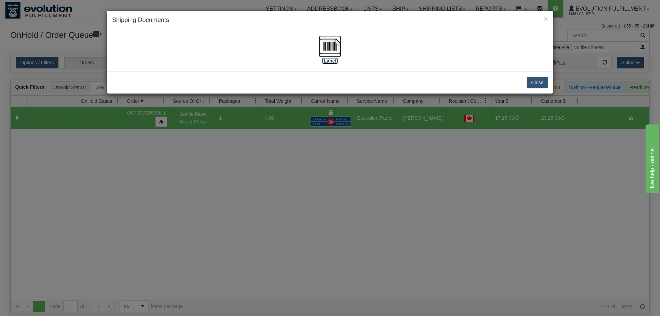
click at [334, 48] on img at bounding box center [330, 46] width 22 height 22
drag, startPoint x: 328, startPoint y: 183, endPoint x: 250, endPoint y: 54, distance: 151.7
click at [327, 180] on div "× Shipping Documents [Label] Close" at bounding box center [330, 158] width 660 height 316
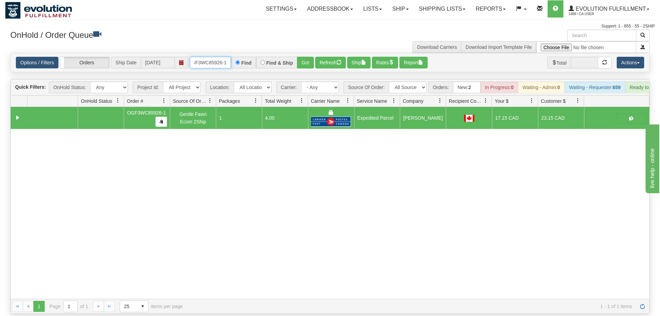
click at [212, 57] on input "OGF3WC85926-1" at bounding box center [210, 63] width 41 height 12
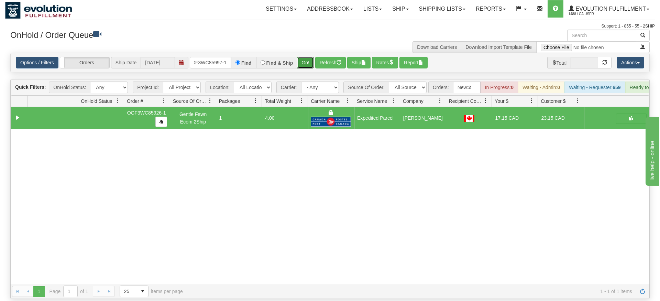
click at [309, 63] on div "Is equal to Is not equal to Contains Does not contains CAD USD EUR ZAR [PERSON_…" at bounding box center [329, 176] width 649 height 246
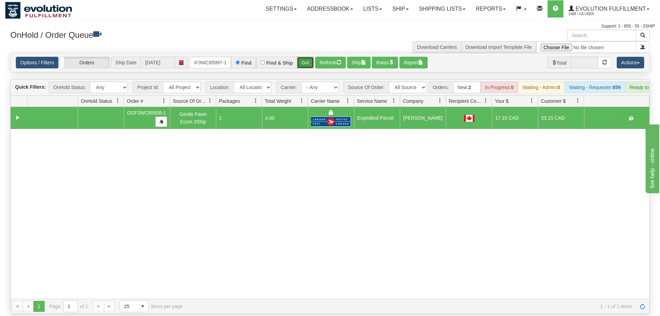
click at [307, 57] on button "Go!" at bounding box center [305, 63] width 17 height 12
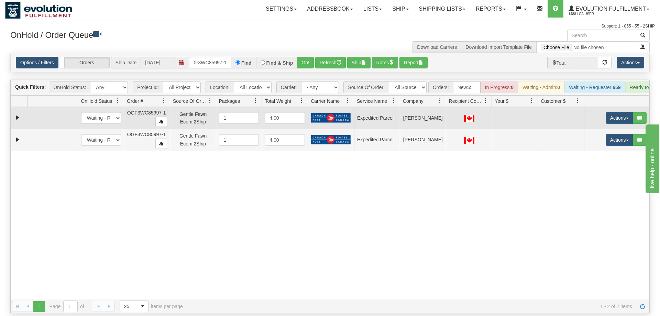
click at [621, 107] on td "Actions Open Refresh Rates Rate All Services Ship Delete Edit Items" at bounding box center [616, 118] width 65 height 22
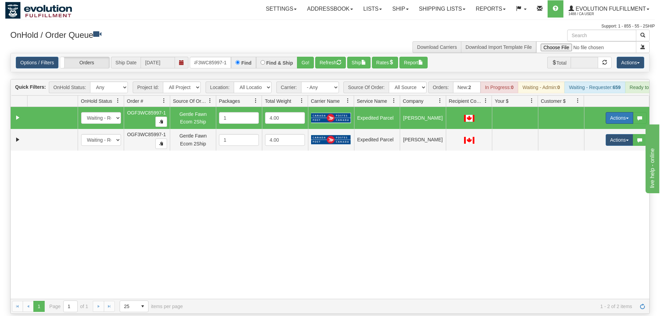
click at [619, 112] on button "Actions" at bounding box center [618, 118] width 27 height 12
click at [603, 137] on span "Refresh Rates" at bounding box center [601, 139] width 35 height 5
click at [610, 112] on button "Actions" at bounding box center [618, 118] width 27 height 12
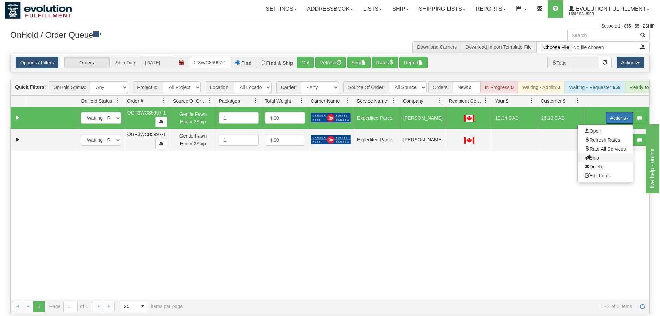
click at [595, 155] on span "Ship" at bounding box center [591, 157] width 14 height 5
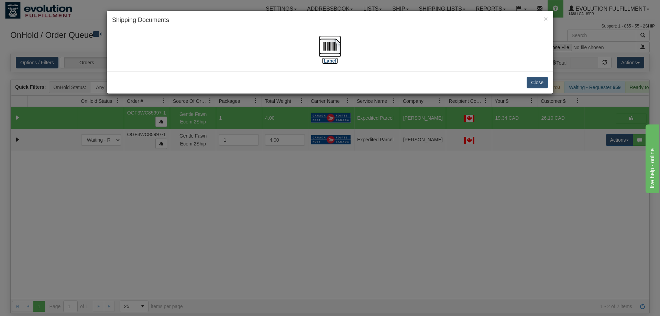
click at [334, 44] on img at bounding box center [330, 46] width 22 height 22
drag, startPoint x: 580, startPoint y: 169, endPoint x: 583, endPoint y: 166, distance: 4.4
click at [581, 168] on div "× Shipping Documents [Label] Close" at bounding box center [330, 158] width 660 height 316
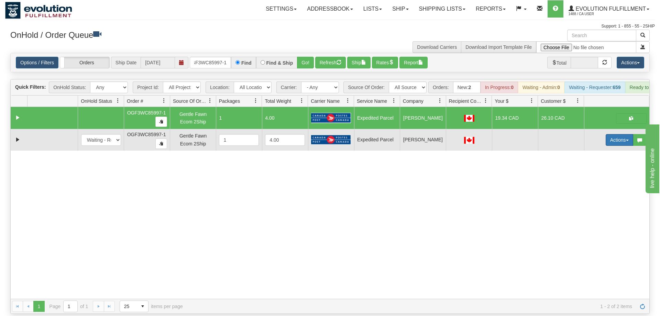
click at [617, 134] on button "Actions" at bounding box center [618, 140] width 27 height 12
click at [586, 186] on span "Delete" at bounding box center [593, 188] width 19 height 5
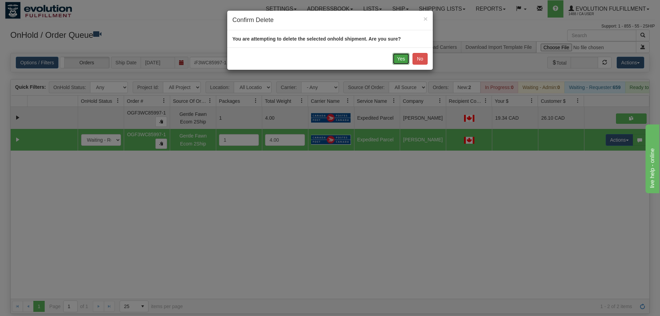
click at [401, 58] on button "Yes" at bounding box center [400, 59] width 17 height 12
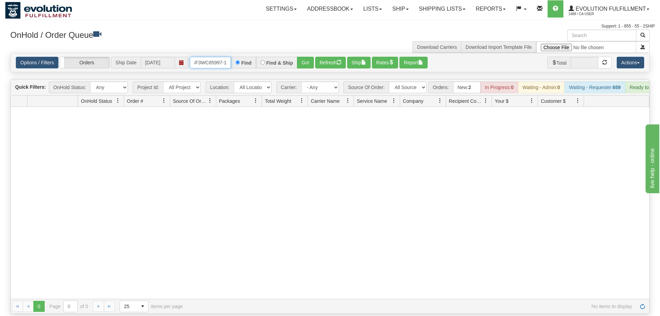
click at [219, 57] on input "OGF3WC85997-1" at bounding box center [210, 63] width 41 height 12
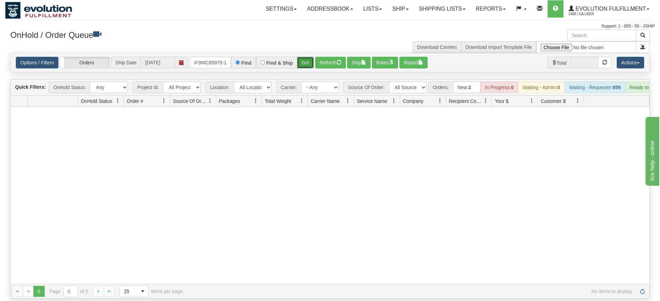
click at [302, 71] on div "Is equal to Is not equal to Contains Does not contains CAD USD EUR ZAR [PERSON_…" at bounding box center [329, 176] width 649 height 246
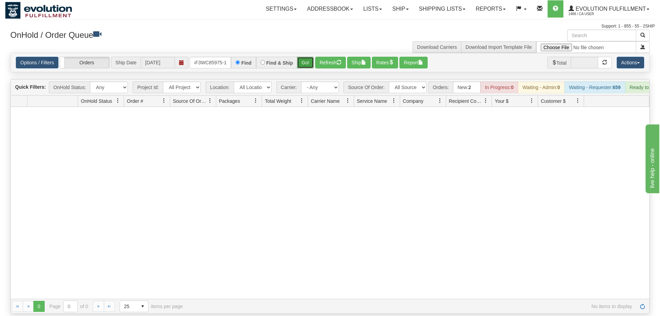
click at [306, 57] on button "Go!" at bounding box center [305, 63] width 17 height 12
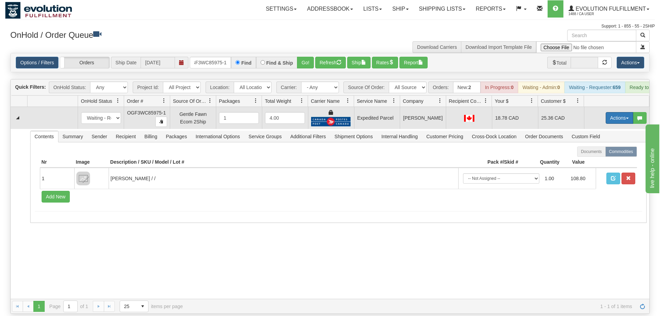
click at [620, 112] on button "Actions" at bounding box center [618, 118] width 27 height 12
click at [590, 155] on span "Ship" at bounding box center [591, 157] width 14 height 5
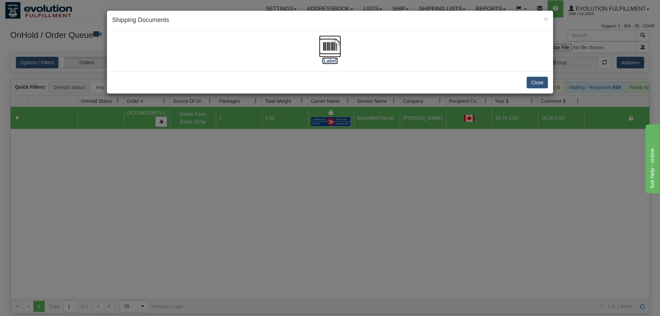
click at [334, 53] on img at bounding box center [330, 46] width 22 height 22
drag, startPoint x: 311, startPoint y: 235, endPoint x: 205, endPoint y: 40, distance: 222.3
click at [311, 225] on div "× Shipping Documents [Label] Close" at bounding box center [330, 158] width 660 height 316
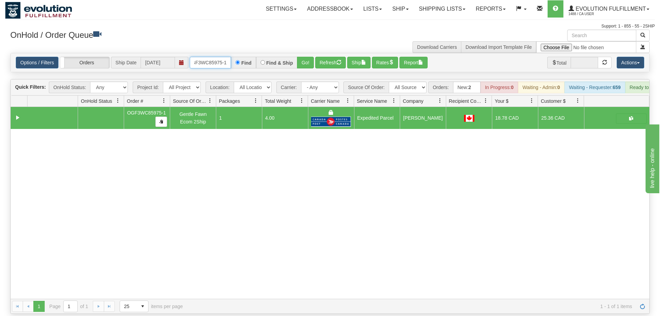
click at [208, 57] on input "OGF3WC85975-1" at bounding box center [210, 63] width 41 height 12
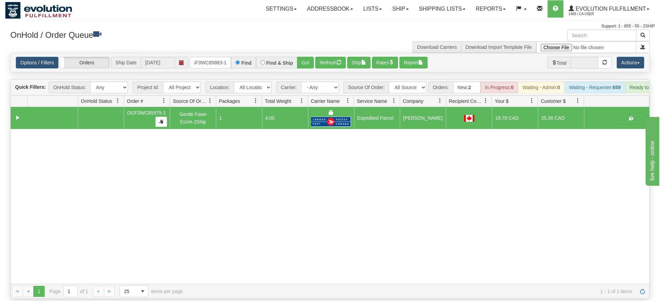
drag, startPoint x: 307, startPoint y: 46, endPoint x: 307, endPoint y: 63, distance: 16.5
click at [307, 62] on div "Is equal to Is not equal to Contains Does not contains CAD USD EUR ZAR [PERSON_…" at bounding box center [329, 176] width 649 height 246
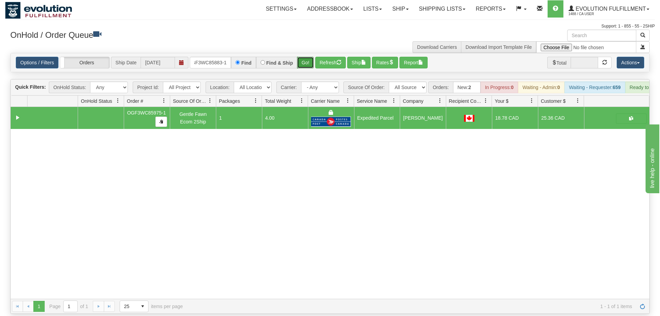
click at [307, 58] on button "Go!" at bounding box center [305, 63] width 17 height 12
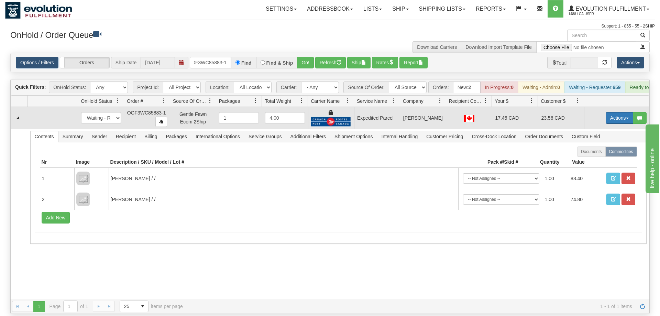
click at [614, 112] on button "Actions" at bounding box center [618, 118] width 27 height 12
click at [591, 155] on span "Ship" at bounding box center [591, 157] width 14 height 5
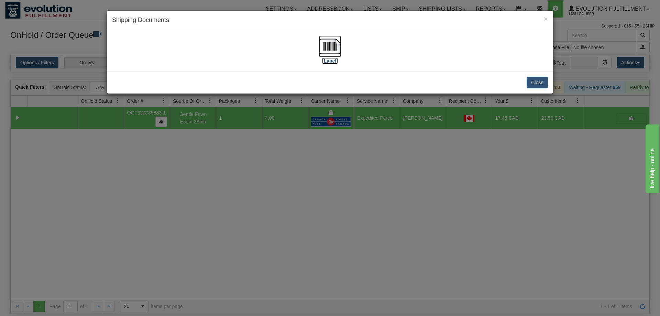
click at [323, 52] on img at bounding box center [330, 46] width 22 height 22
click at [291, 180] on div "× Shipping Documents [Label] Close" at bounding box center [330, 158] width 660 height 316
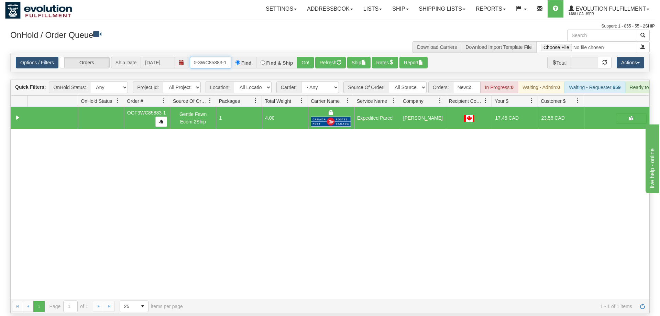
click at [205, 57] on input "OGF3WC85883-1" at bounding box center [210, 63] width 41 height 12
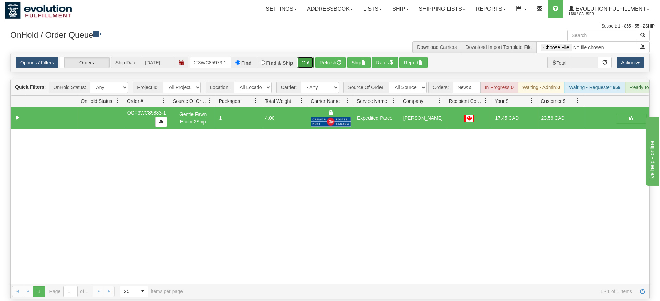
drag, startPoint x: 307, startPoint y: 50, endPoint x: 305, endPoint y: 60, distance: 10.1
click at [306, 64] on div "Is equal to Is not equal to Contains Does not contains CAD USD EUR ZAR [PERSON_…" at bounding box center [329, 176] width 649 height 246
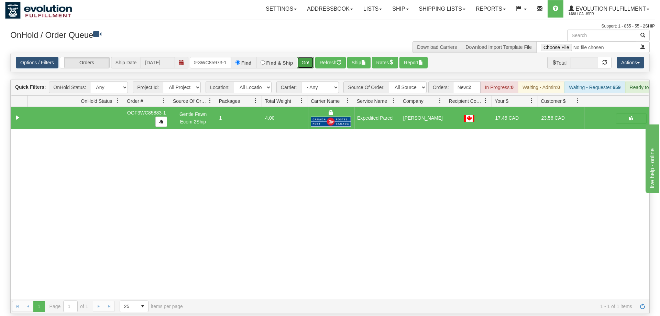
click at [305, 57] on button "Go!" at bounding box center [305, 63] width 17 height 12
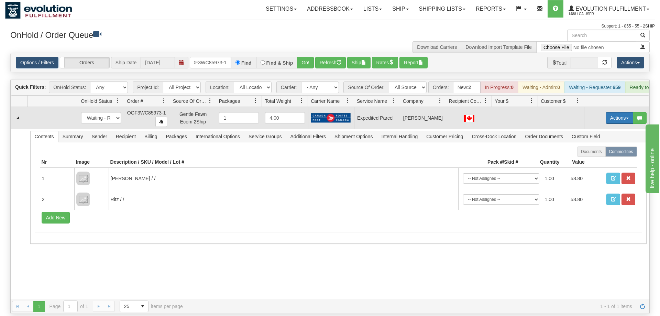
click at [619, 112] on button "Actions" at bounding box center [618, 118] width 27 height 12
click at [604, 137] on span "Refresh Rates" at bounding box center [601, 139] width 35 height 5
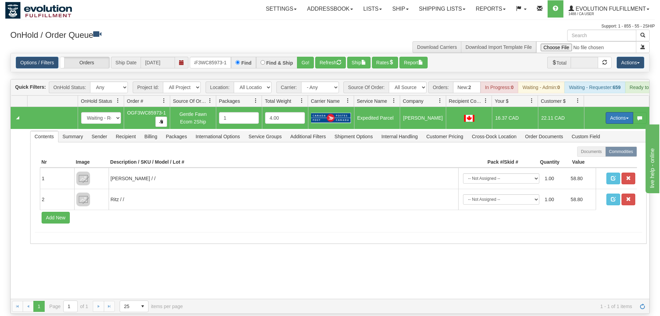
click at [609, 112] on button "Actions" at bounding box center [618, 118] width 27 height 12
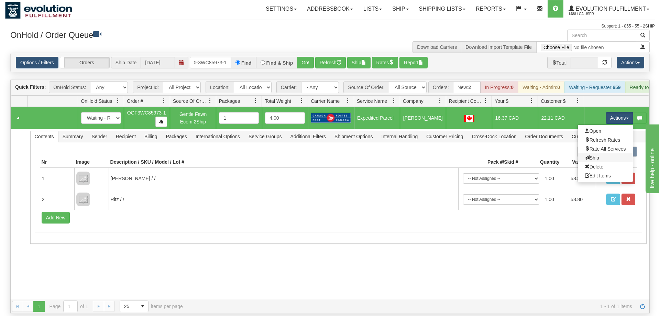
click at [592, 153] on link "Ship" at bounding box center [605, 157] width 55 height 9
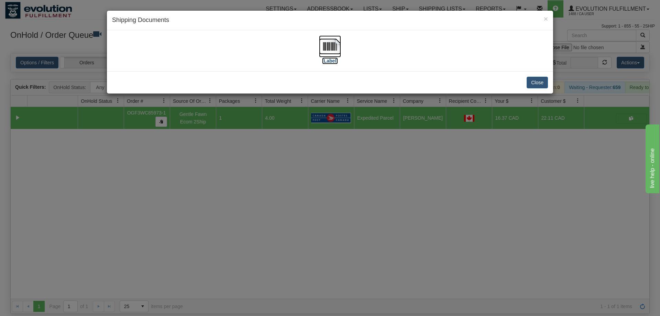
click at [332, 46] on img at bounding box center [330, 46] width 22 height 22
drag, startPoint x: 338, startPoint y: 212, endPoint x: 336, endPoint y: 207, distance: 5.6
click at [336, 207] on div "× Shipping Documents [Label] Close" at bounding box center [330, 158] width 660 height 316
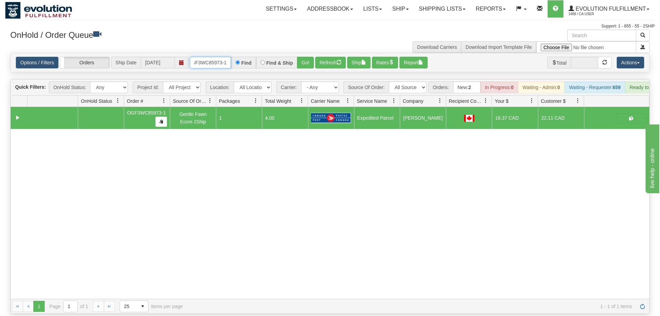
click at [217, 57] on input "OGF3WC85973-1" at bounding box center [210, 63] width 41 height 12
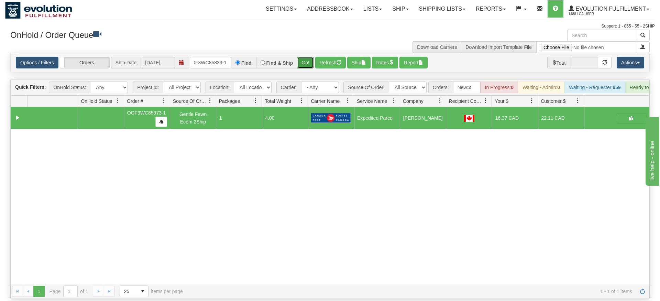
drag, startPoint x: 305, startPoint y: 53, endPoint x: 309, endPoint y: 53, distance: 3.8
click at [305, 68] on div "Is equal to Is not equal to Contains Does not contains CAD USD EUR ZAR [PERSON_…" at bounding box center [329, 176] width 649 height 246
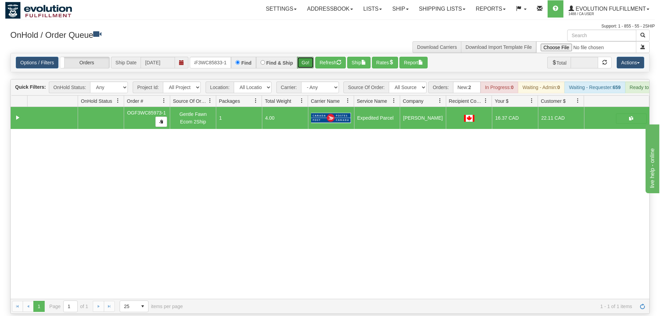
click at [309, 57] on button "Go!" at bounding box center [305, 63] width 17 height 12
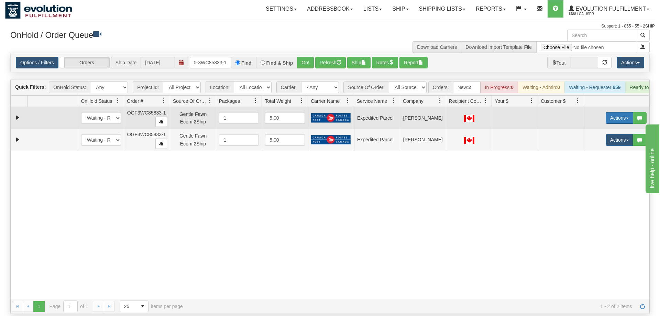
click at [621, 112] on button "Actions" at bounding box center [618, 118] width 27 height 12
click at [604, 137] on span "Refresh Rates" at bounding box center [601, 139] width 35 height 5
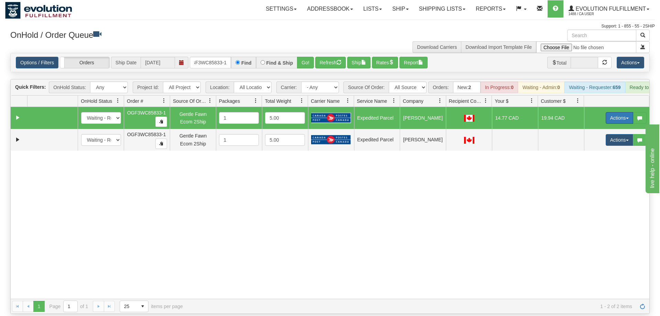
click at [614, 112] on button "Actions" at bounding box center [618, 118] width 27 height 12
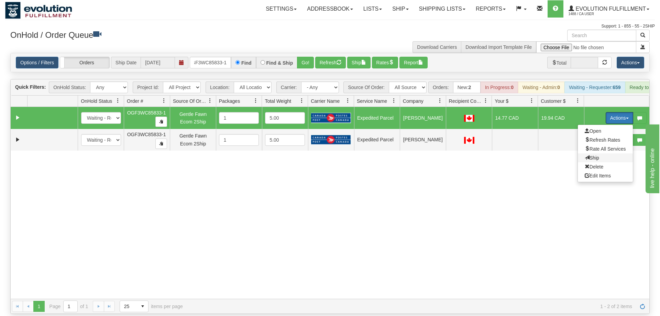
click at [593, 155] on span "Ship" at bounding box center [591, 157] width 14 height 5
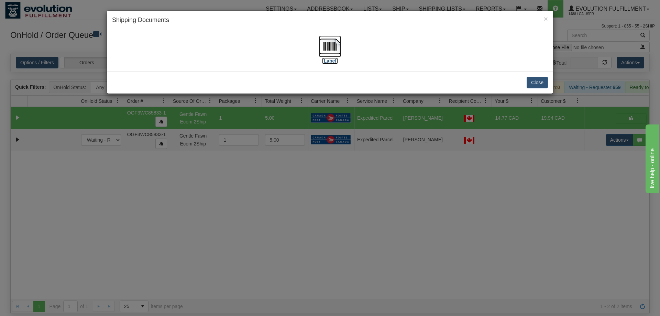
click at [327, 45] on img at bounding box center [330, 46] width 22 height 22
drag, startPoint x: 455, startPoint y: 227, endPoint x: 515, endPoint y: 158, distance: 91.9
click at [458, 220] on div "× Shipping Documents [Label] Close" at bounding box center [330, 158] width 660 height 316
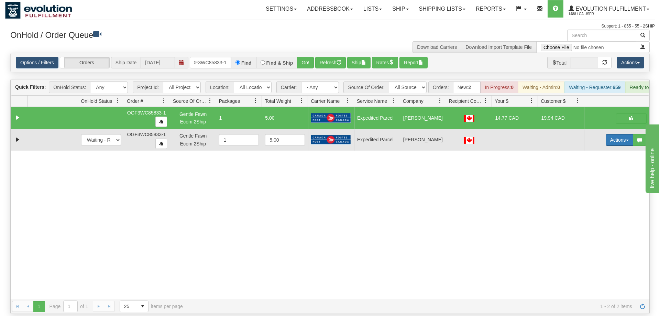
click at [611, 134] on button "Actions" at bounding box center [618, 140] width 27 height 12
click at [594, 186] on span "Delete" at bounding box center [593, 188] width 19 height 5
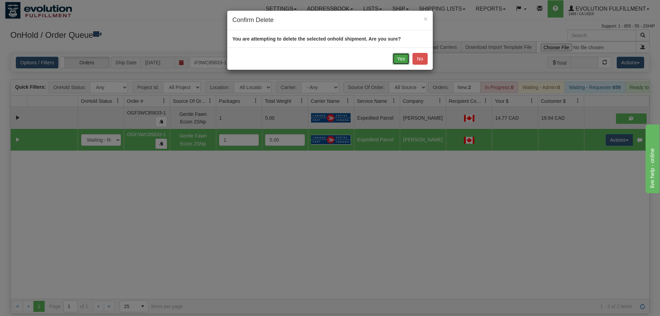
click at [396, 57] on button "Yes" at bounding box center [400, 59] width 17 height 12
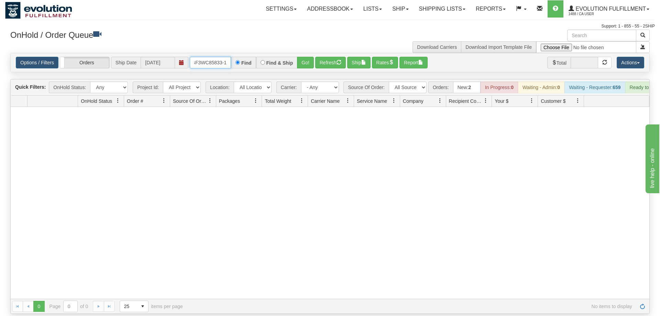
click at [216, 57] on input "OGF3WC85833-1" at bounding box center [210, 63] width 41 height 12
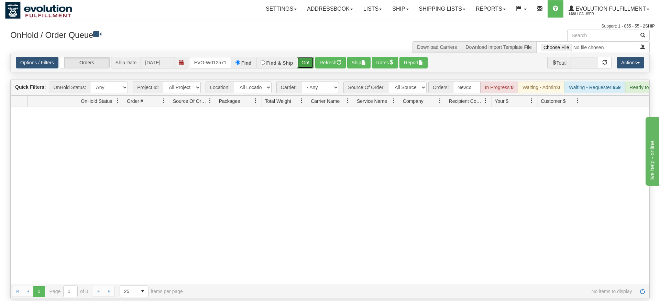
drag, startPoint x: 310, startPoint y: 50, endPoint x: 310, endPoint y: 65, distance: 14.8
click at [310, 65] on div "Is equal to Is not equal to Contains Does not contains CAD USD EUR ZAR [PERSON_…" at bounding box center [329, 176] width 649 height 246
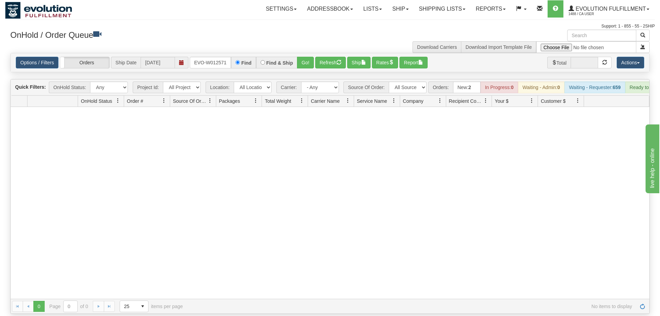
click at [302, 42] on div "OnHold / Order Queue" at bounding box center [167, 36] width 325 height 13
click at [299, 57] on button "Go!" at bounding box center [305, 63] width 17 height 12
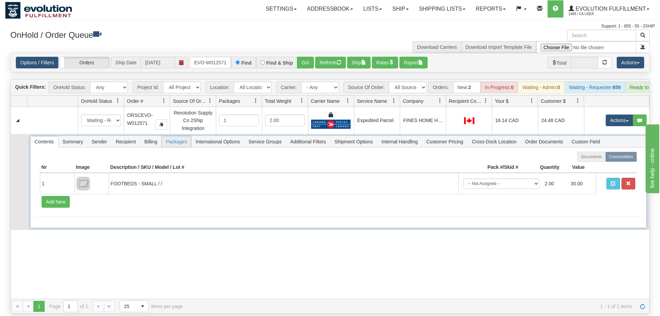
click at [170, 136] on span "Packages" at bounding box center [175, 141] width 29 height 11
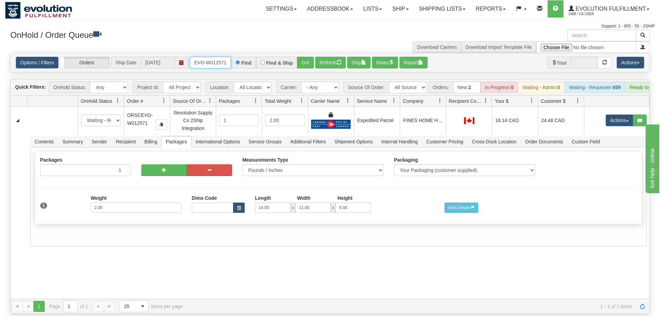
click at [213, 57] on input "ORSCEVO-W012571" at bounding box center [210, 63] width 41 height 12
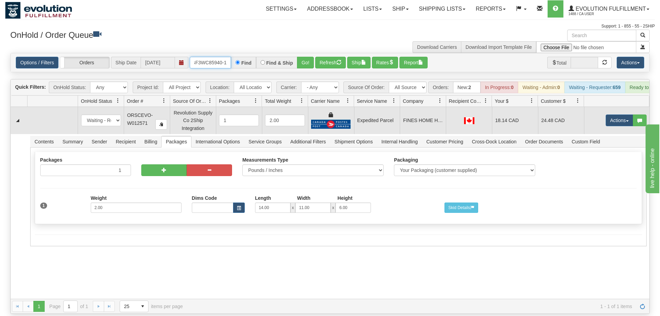
scroll to position [0, 7]
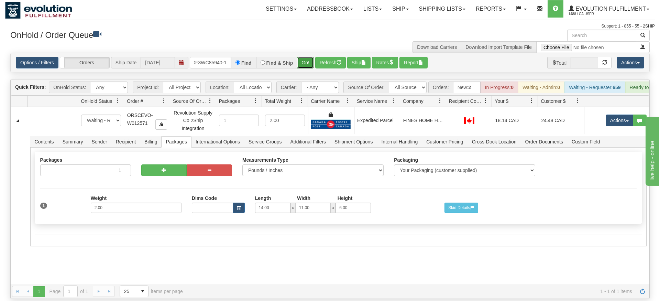
click at [306, 67] on div "Is equal to Is not equal to Contains Does not contains CAD USD EUR ZAR [PERSON_…" at bounding box center [329, 176] width 649 height 246
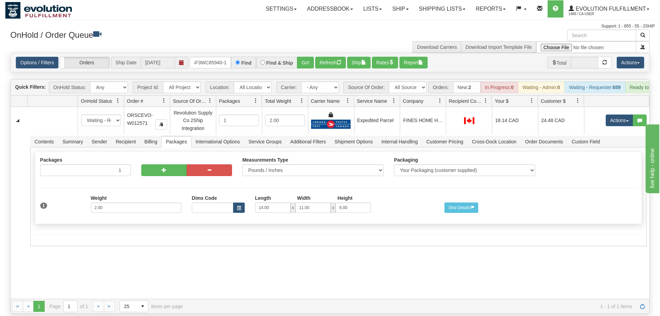
click at [303, 60] on div "Options / Filters Group Shipments Orders Ship Date 09/03/2025 OGF3WC85940-1 Fin…" at bounding box center [330, 62] width 638 height 19
click at [304, 57] on button "Go!" at bounding box center [305, 63] width 17 height 12
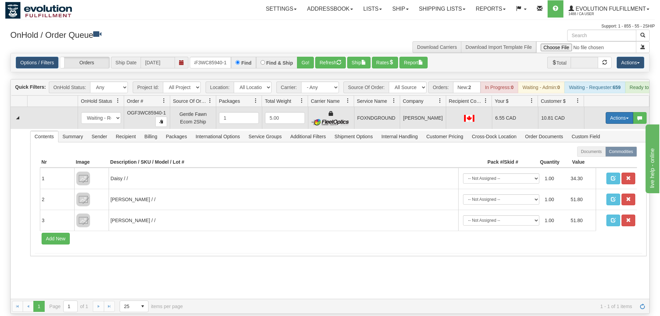
click at [617, 112] on button "Actions" at bounding box center [618, 118] width 27 height 12
click at [599, 153] on link "Ship" at bounding box center [605, 157] width 55 height 9
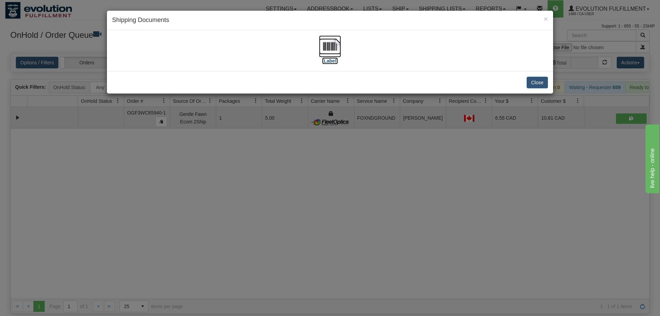
click at [328, 51] on img at bounding box center [330, 46] width 22 height 22
drag, startPoint x: 403, startPoint y: 200, endPoint x: 241, endPoint y: 69, distance: 208.4
click at [402, 193] on div "× Shipping Documents [Label] Close" at bounding box center [330, 158] width 660 height 316
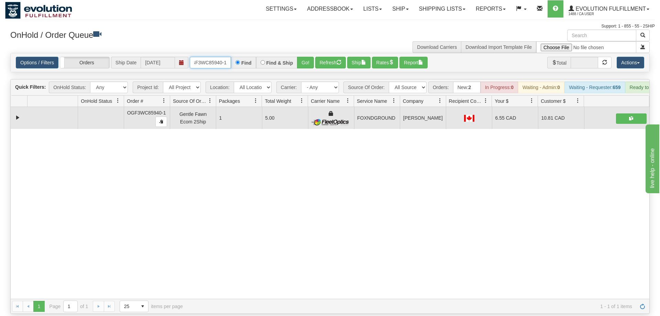
click at [210, 57] on input "OGF3WC85940-1" at bounding box center [210, 63] width 41 height 12
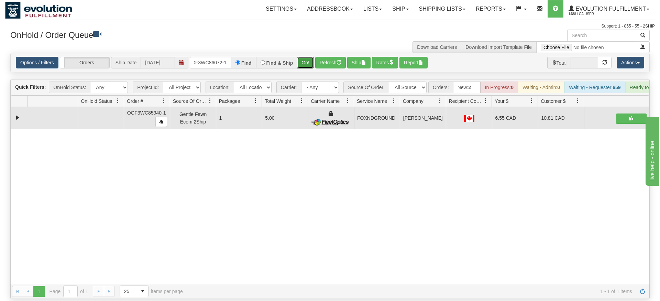
click at [303, 67] on div "Is equal to Is not equal to Contains Does not contains CAD USD EUR ZAR [PERSON_…" at bounding box center [329, 176] width 649 height 246
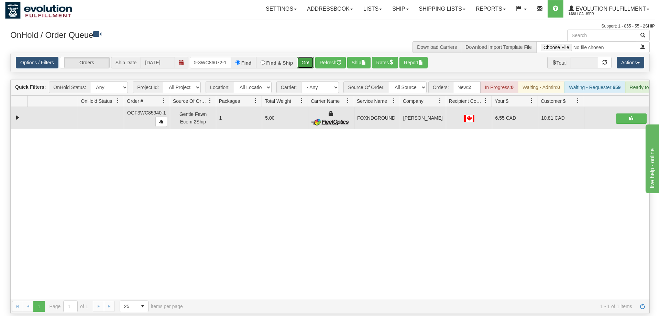
click at [301, 57] on button "Go!" at bounding box center [305, 63] width 17 height 12
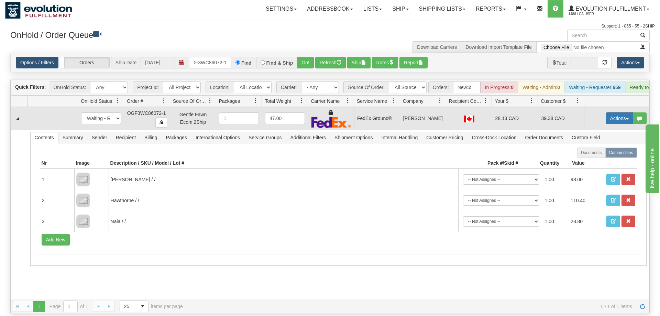
click at [627, 112] on button "Actions" at bounding box center [618, 118] width 27 height 12
click at [605, 154] on link "Ship" at bounding box center [605, 158] width 55 height 9
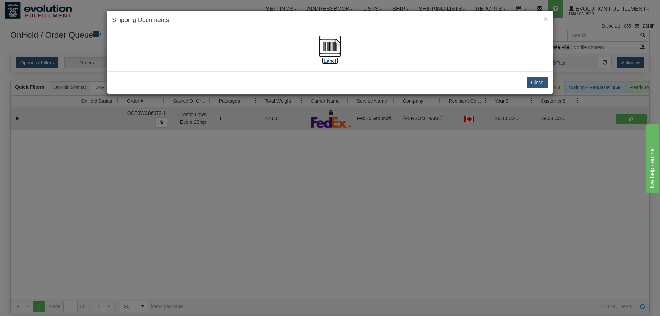
click at [331, 52] on img at bounding box center [330, 46] width 22 height 22
drag, startPoint x: 298, startPoint y: 232, endPoint x: 299, endPoint y: 228, distance: 4.0
click at [299, 228] on div "× Shipping Documents [Label] Close" at bounding box center [330, 158] width 660 height 316
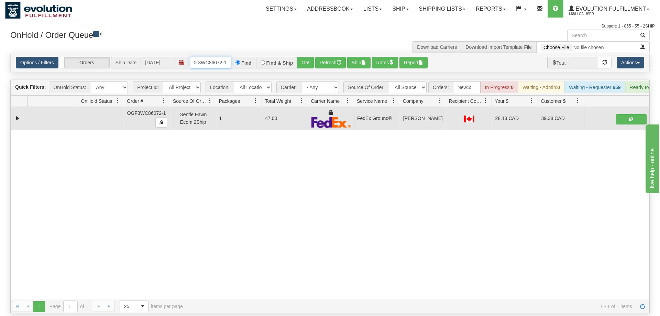
click at [213, 57] on input "OGF3WC86072-1" at bounding box center [210, 63] width 41 height 12
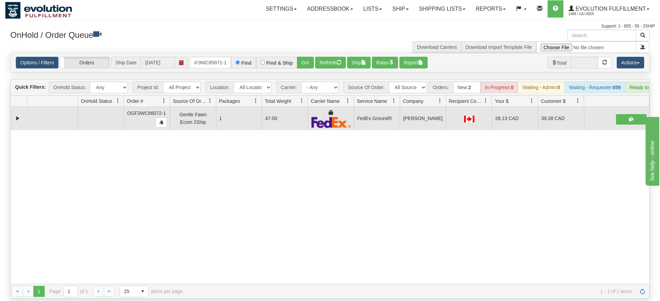
click at [305, 72] on div "Is equal to Is not equal to Contains Does not contains CAD USD EUR ZAR [PERSON_…" at bounding box center [329, 176] width 649 height 246
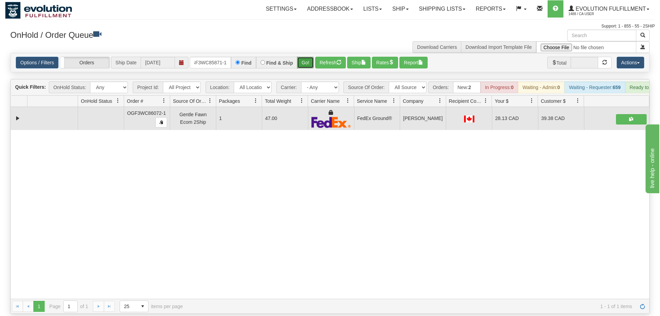
click at [305, 57] on button "Go!" at bounding box center [305, 63] width 17 height 12
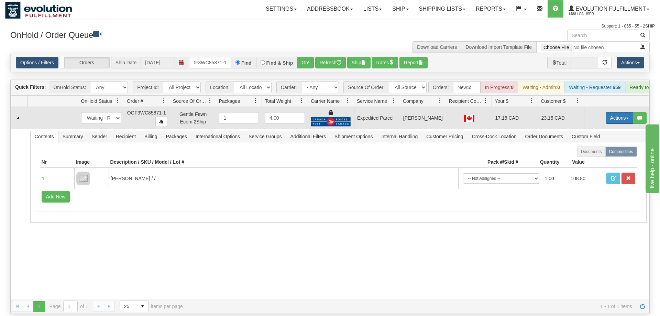
click at [616, 112] on button "Actions" at bounding box center [618, 118] width 27 height 12
click at [598, 153] on link "Ship" at bounding box center [605, 157] width 55 height 9
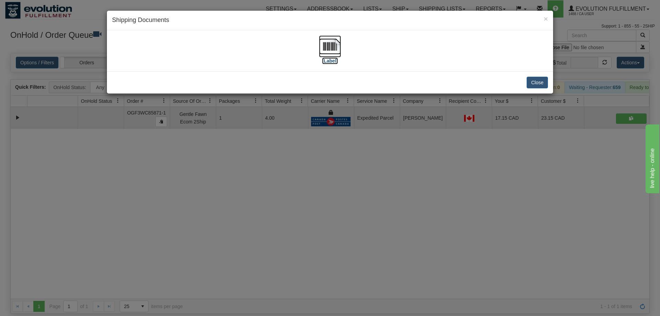
click at [332, 51] on img at bounding box center [330, 46] width 22 height 22
drag, startPoint x: 341, startPoint y: 169, endPoint x: 208, endPoint y: 54, distance: 176.4
click at [341, 169] on div "× Shipping Documents [Label] Close" at bounding box center [330, 158] width 660 height 316
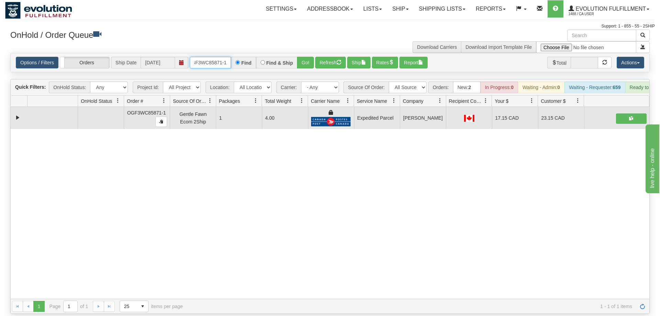
click at [209, 57] on input "OGF3WC85871-1" at bounding box center [210, 63] width 41 height 12
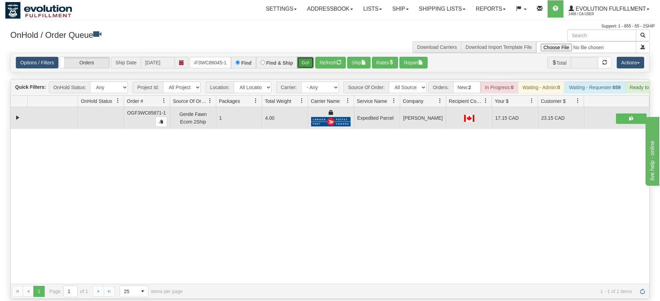
click at [302, 69] on div "Is equal to Is not equal to Contains Does not contains CAD USD EUR ZAR [PERSON_…" at bounding box center [329, 176] width 649 height 246
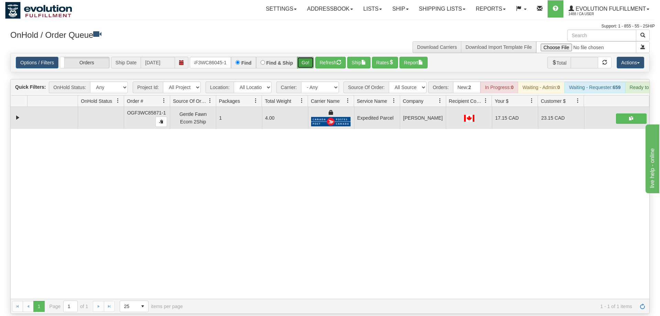
click at [304, 57] on button "Go!" at bounding box center [305, 63] width 17 height 12
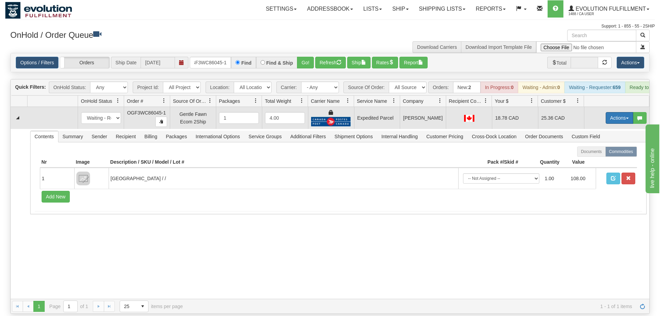
click at [622, 112] on button "Actions" at bounding box center [618, 118] width 27 height 12
click at [584, 155] on span at bounding box center [586, 157] width 5 height 5
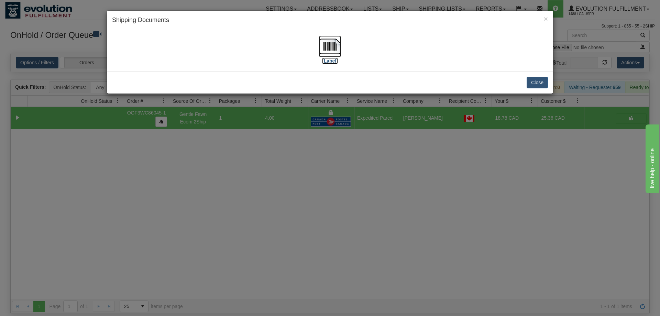
click at [330, 50] on img at bounding box center [330, 46] width 22 height 22
drag, startPoint x: 366, startPoint y: 217, endPoint x: 358, endPoint y: 204, distance: 15.1
click at [366, 215] on div "× Shipping Documents [Label] Close" at bounding box center [330, 158] width 660 height 316
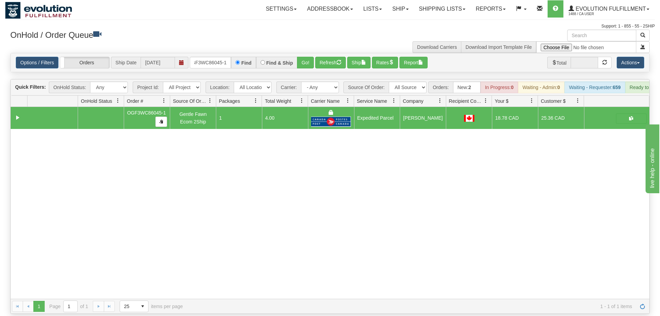
drag, startPoint x: 219, startPoint y: 62, endPoint x: 218, endPoint y: 56, distance: 5.9
click at [219, 61] on div "Options / Filters Group Shipments Orders Ship Date 09/03/2025 OGF3WC86045-1 Fin…" at bounding box center [329, 62] width 639 height 19
click at [218, 57] on input "OGF3WC86045-1" at bounding box center [210, 63] width 41 height 12
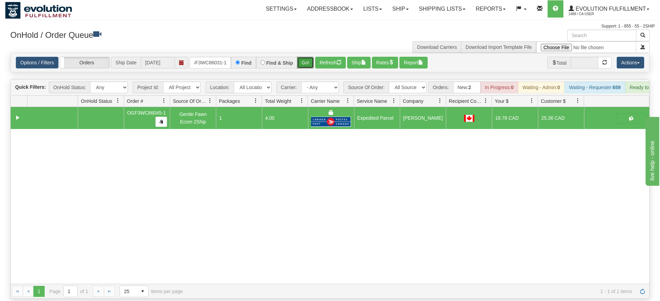
drag, startPoint x: 304, startPoint y: 52, endPoint x: 305, endPoint y: 62, distance: 10.0
click at [304, 67] on div "Is equal to Is not equal to Contains Does not contains CAD USD EUR ZAR [PERSON_…" at bounding box center [329, 176] width 649 height 246
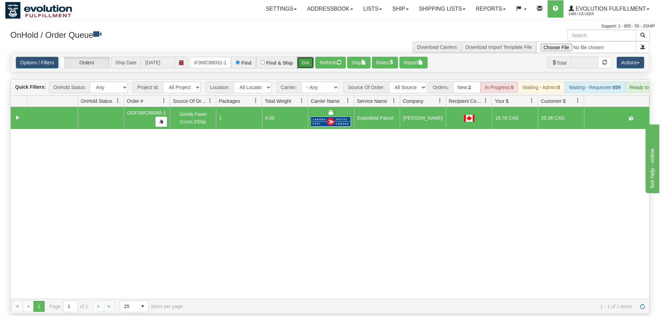
click at [306, 57] on button "Go!" at bounding box center [305, 63] width 17 height 12
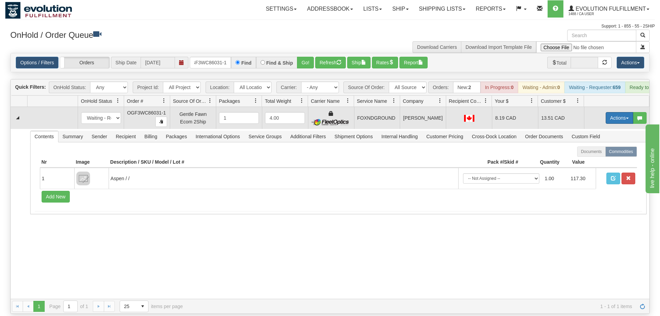
click at [632, 112] on button "Actions" at bounding box center [618, 118] width 27 height 12
click at [591, 155] on span "Ship" at bounding box center [591, 157] width 14 height 5
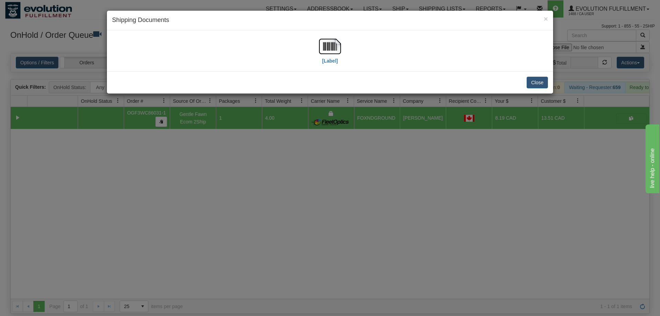
click at [342, 49] on div "[Label]" at bounding box center [330, 50] width 436 height 31
click at [335, 49] on img at bounding box center [330, 46] width 22 height 22
click at [294, 250] on div "× Shipping Documents [Label] Close" at bounding box center [330, 158] width 660 height 316
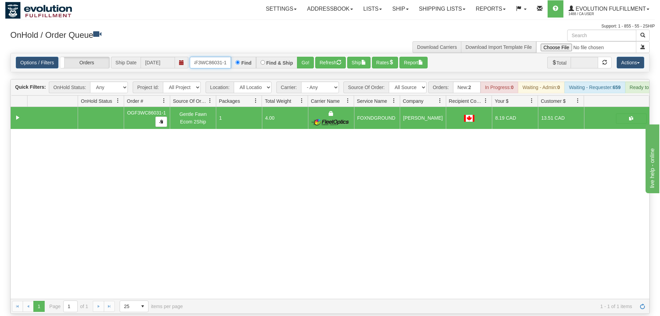
click at [194, 57] on input "OGF3WC86031-1" at bounding box center [210, 63] width 41 height 12
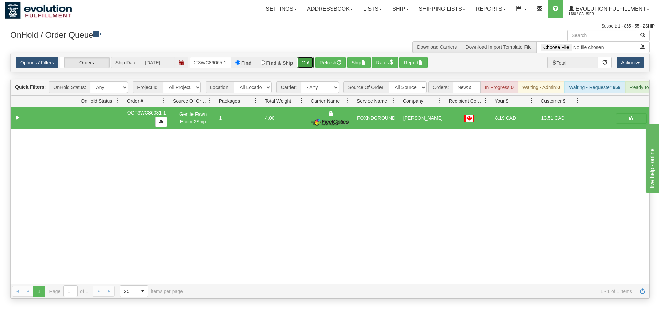
click at [304, 70] on div "Is equal to Is not equal to Contains Does not contains CAD USD EUR ZAR [PERSON_…" at bounding box center [329, 176] width 649 height 246
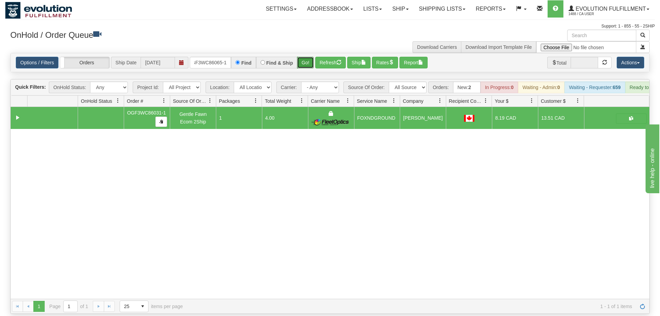
click at [298, 57] on button "Go!" at bounding box center [305, 63] width 17 height 12
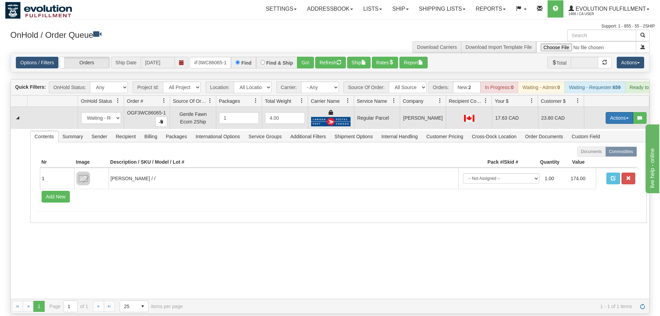
click at [627, 112] on button "Actions" at bounding box center [618, 118] width 27 height 12
click at [596, 146] on span "Rate All Services" at bounding box center [604, 148] width 41 height 5
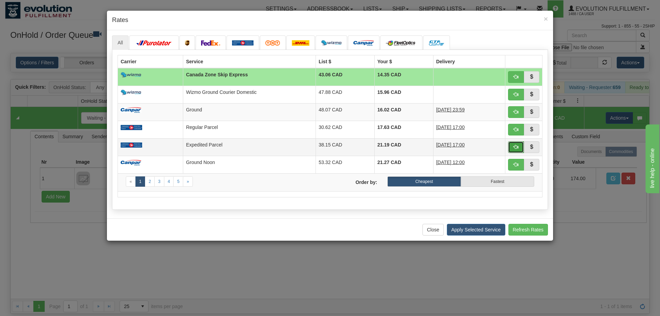
click at [517, 149] on span "button" at bounding box center [515, 146] width 5 height 5
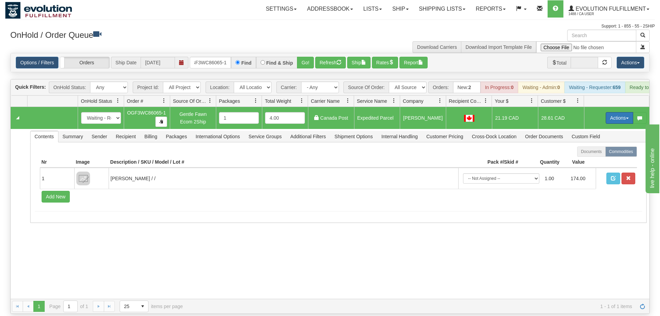
click at [620, 112] on button "Actions" at bounding box center [618, 118] width 27 height 12
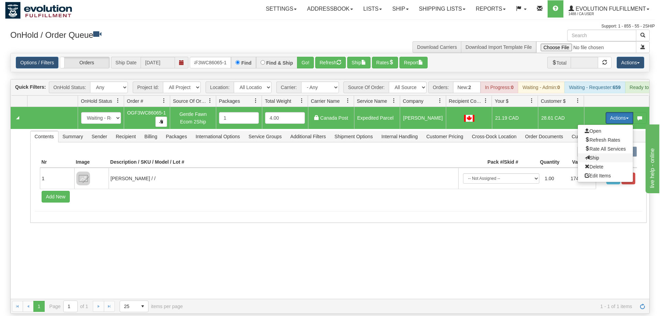
click at [594, 155] on span "Ship" at bounding box center [591, 157] width 14 height 5
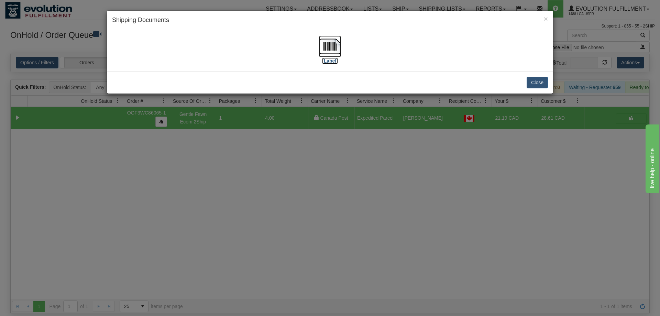
click at [322, 47] on img at bounding box center [330, 46] width 22 height 22
click at [325, 133] on div "× Shipping Documents [Label] Close" at bounding box center [330, 158] width 660 height 316
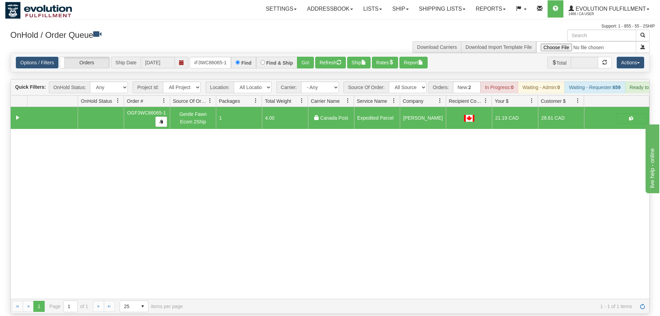
click at [338, 215] on div "31568868 EVOLUTION V3 90969007 90969008 OGF3WC86065-1 Gentle Fawn Ecom 2Ship 1 …" at bounding box center [330, 203] width 638 height 192
click at [213, 53] on div "Options / Filters Group Shipments Orders Ship Date 09/03/2025 OGF3WC86065-1 Fin…" at bounding box center [330, 62] width 638 height 19
click at [213, 57] on input "OGF3WC86065-1" at bounding box center [210, 63] width 41 height 12
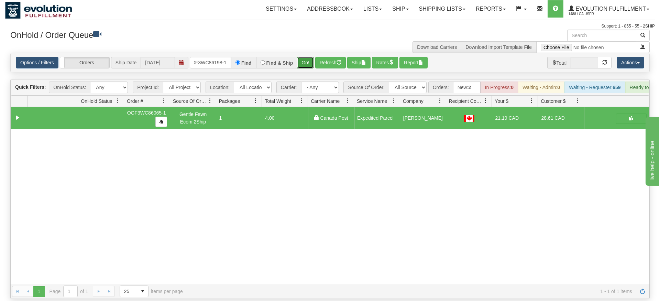
click at [303, 64] on div "Is equal to Is not equal to Contains Does not contains CAD USD EUR ZAR [PERSON_…" at bounding box center [329, 176] width 649 height 246
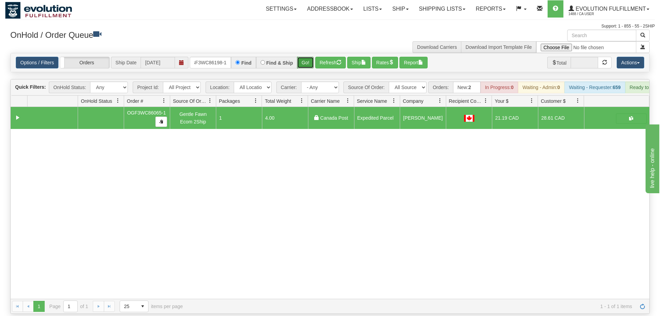
click at [303, 57] on button "Go!" at bounding box center [305, 63] width 17 height 12
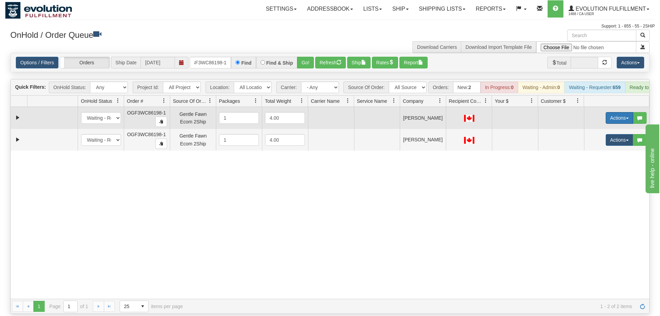
click at [619, 112] on button "Actions" at bounding box center [618, 118] width 27 height 12
click at [598, 146] on span "Rate All Services" at bounding box center [604, 148] width 41 height 5
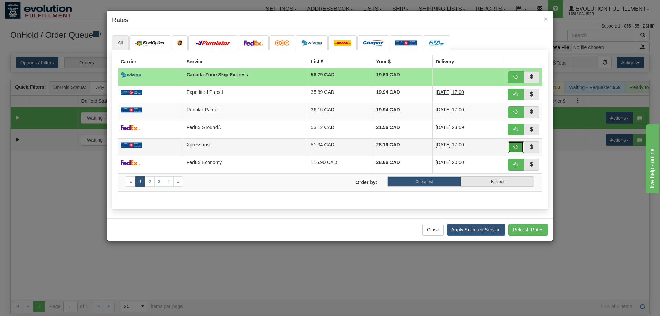
click at [509, 145] on button "button" at bounding box center [516, 147] width 16 height 12
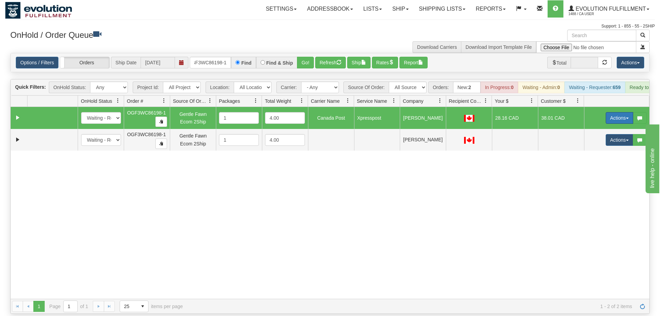
click at [612, 112] on button "Actions" at bounding box center [618, 118] width 27 height 12
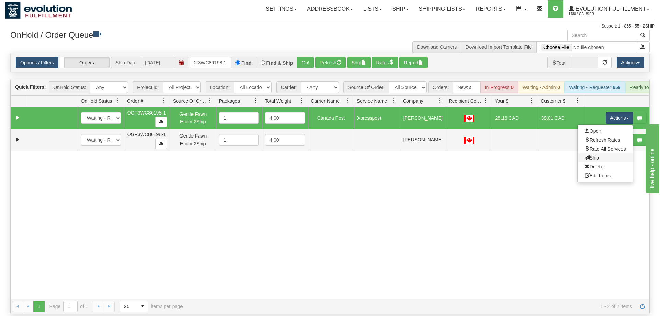
click at [608, 153] on link "Ship" at bounding box center [605, 157] width 55 height 9
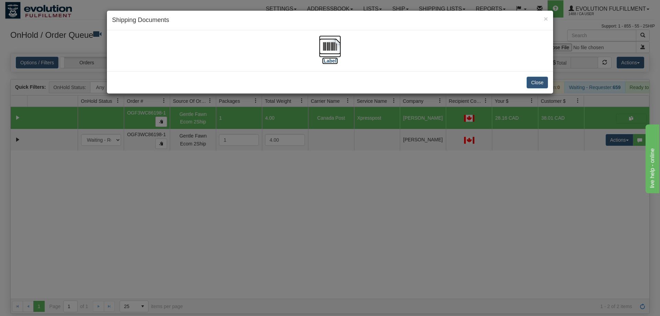
click at [328, 48] on img at bounding box center [330, 46] width 22 height 22
click at [495, 170] on div "× Shipping Documents [Label] Close" at bounding box center [330, 158] width 660 height 316
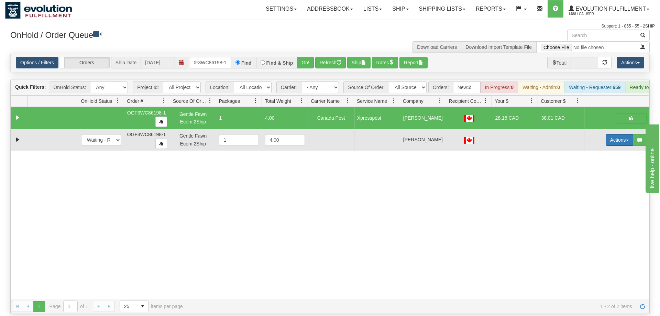
click at [611, 134] on button "Actions" at bounding box center [618, 140] width 27 height 12
click at [592, 186] on span "Delete" at bounding box center [593, 188] width 19 height 5
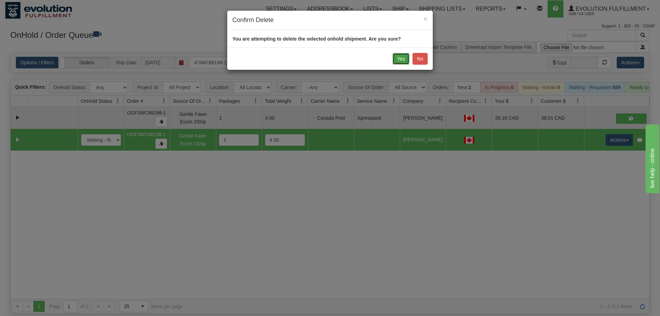
click at [401, 63] on button "Yes" at bounding box center [400, 59] width 17 height 12
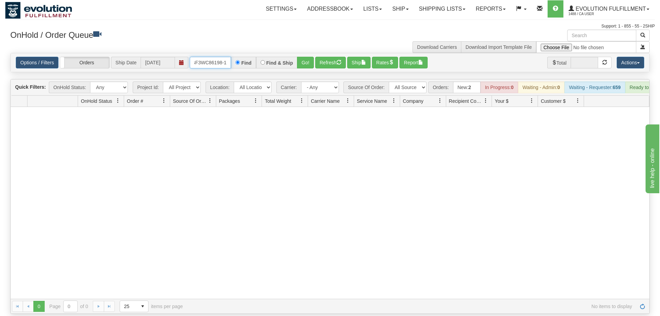
click at [215, 57] on input "oGF3WC86198-1" at bounding box center [210, 63] width 41 height 12
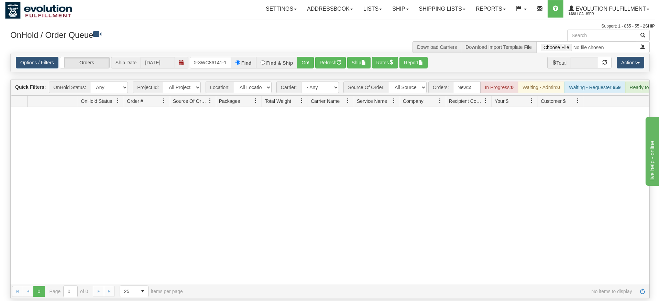
drag, startPoint x: 307, startPoint y: 60, endPoint x: 307, endPoint y: 73, distance: 12.4
click at [307, 74] on div "Is equal to Is not equal to Contains Does not contains CAD USD EUR ZAR [PERSON_…" at bounding box center [329, 176] width 649 height 246
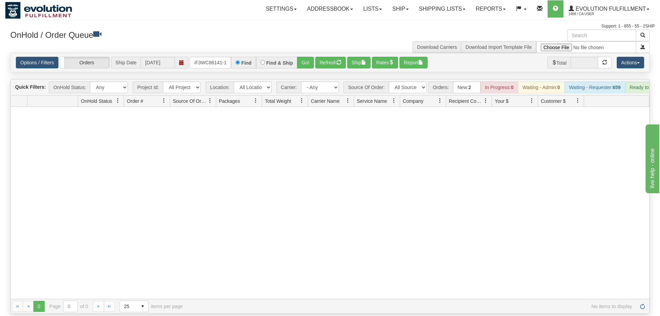
click at [310, 59] on div "Options / Filters Group Shipments Orders Ship Date 09/03/2025 OGF3WC86141-1 Fin…" at bounding box center [330, 62] width 638 height 19
click at [307, 57] on button "Go!" at bounding box center [305, 63] width 17 height 12
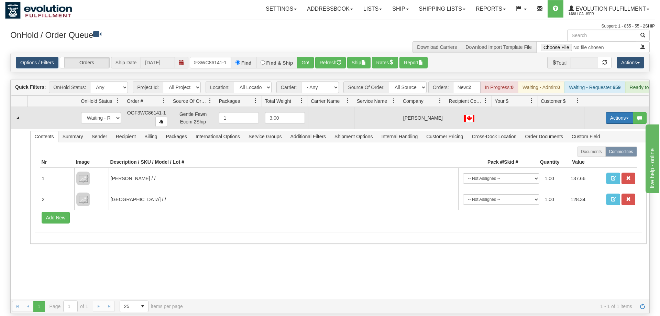
click at [620, 112] on button "Actions" at bounding box center [618, 118] width 27 height 12
click at [609, 146] on span "Rate All Services" at bounding box center [604, 148] width 41 height 5
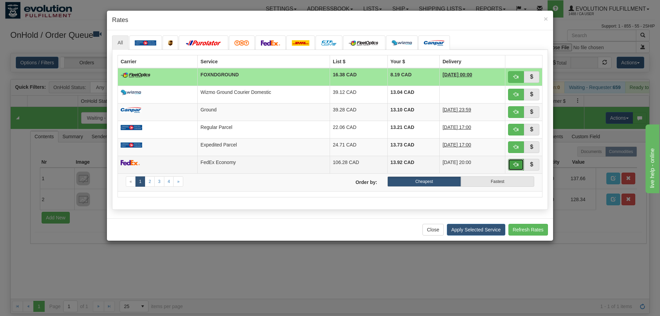
click at [515, 166] on span "button" at bounding box center [515, 164] width 5 height 5
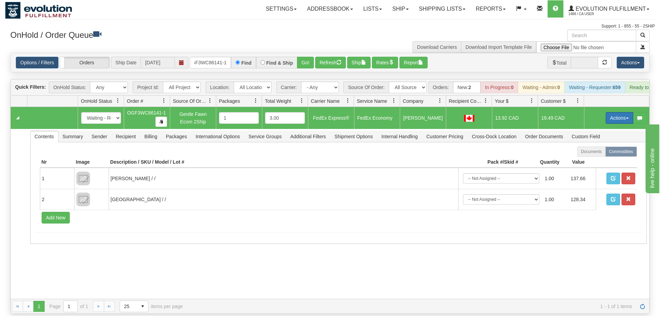
click at [618, 112] on button "Actions" at bounding box center [618, 118] width 27 height 12
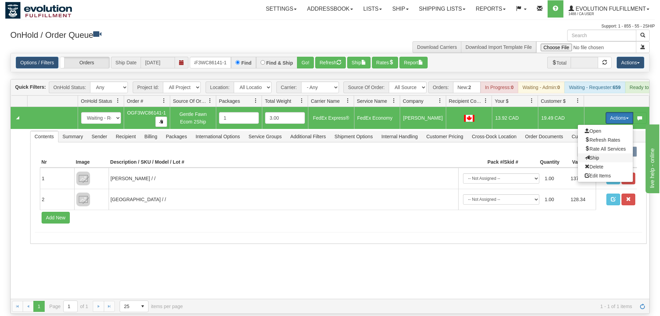
click at [586, 155] on span "Ship" at bounding box center [591, 157] width 14 height 5
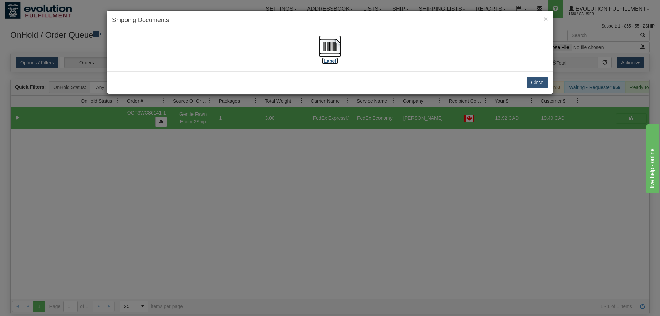
click at [321, 50] on img at bounding box center [330, 46] width 22 height 22
click at [475, 141] on div "× Shipping Documents [Label] Close" at bounding box center [330, 158] width 660 height 316
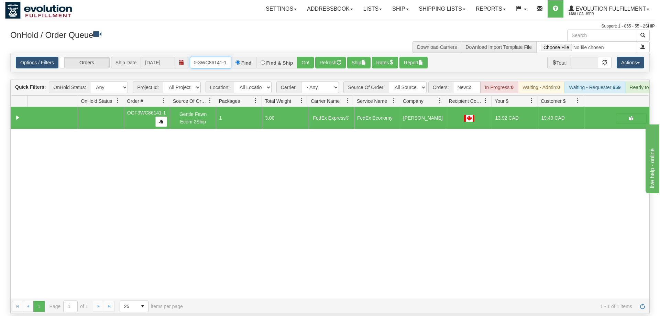
click at [222, 57] on input "OGF3WC86141-1" at bounding box center [210, 63] width 41 height 12
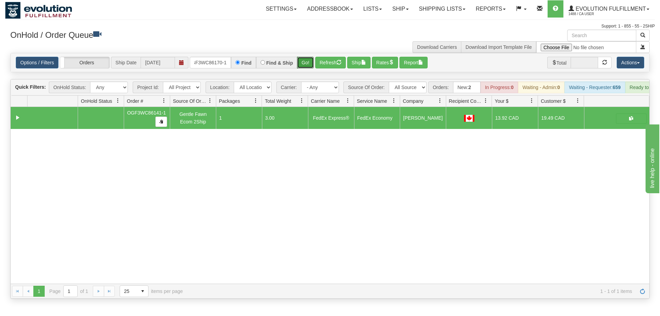
drag, startPoint x: 301, startPoint y: 52, endPoint x: 304, endPoint y: 61, distance: 9.0
click at [301, 67] on div "Is equal to Is not equal to Contains Does not contains CAD USD EUR ZAR [PERSON_…" at bounding box center [329, 176] width 649 height 246
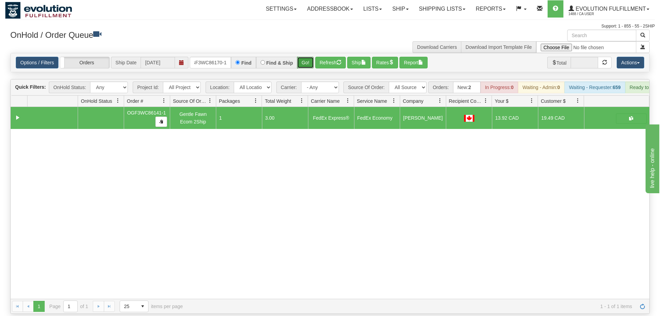
click at [306, 57] on button "Go!" at bounding box center [305, 63] width 17 height 12
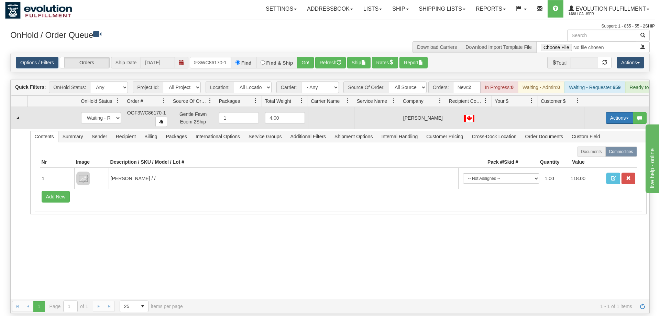
click at [620, 112] on button "Actions" at bounding box center [618, 118] width 27 height 12
click at [590, 146] on span "Rate All Services" at bounding box center [604, 148] width 41 height 5
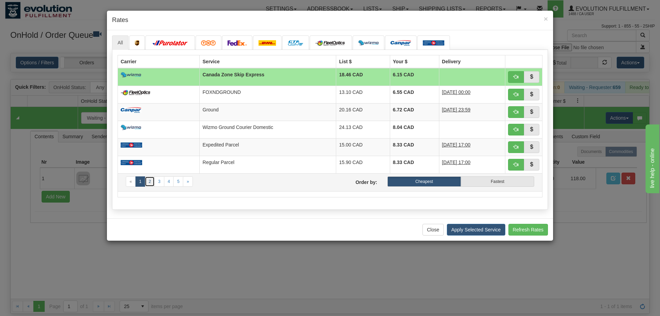
click at [150, 181] on link "2" at bounding box center [150, 181] width 10 height 10
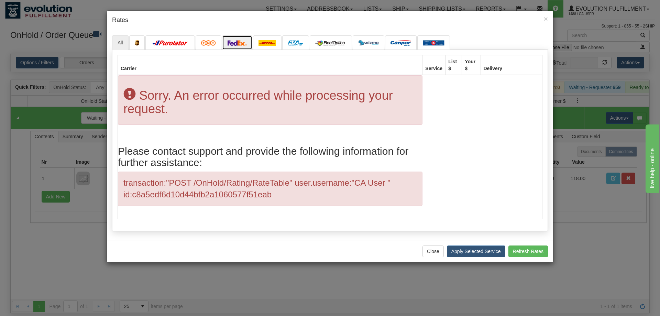
click at [250, 42] on link at bounding box center [237, 42] width 30 height 14
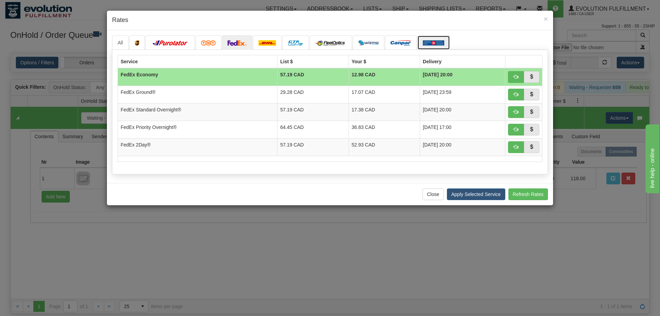
click at [430, 43] on img at bounding box center [434, 42] width 22 height 5
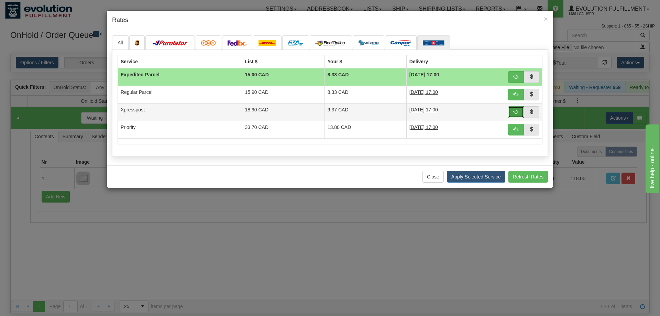
click at [517, 113] on span "button" at bounding box center [515, 111] width 5 height 5
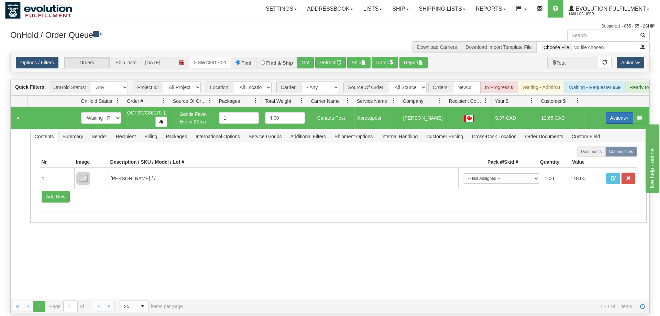
click at [620, 112] on button "Actions" at bounding box center [618, 118] width 27 height 12
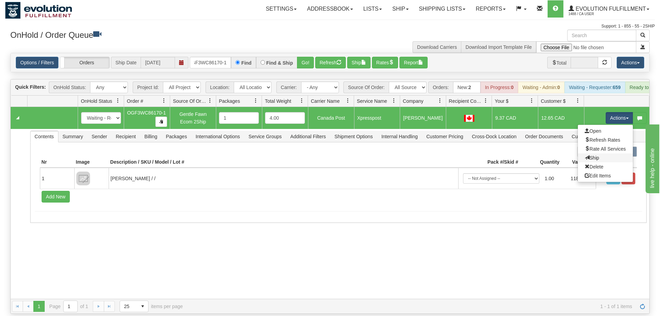
click at [598, 153] on link "Ship" at bounding box center [605, 157] width 55 height 9
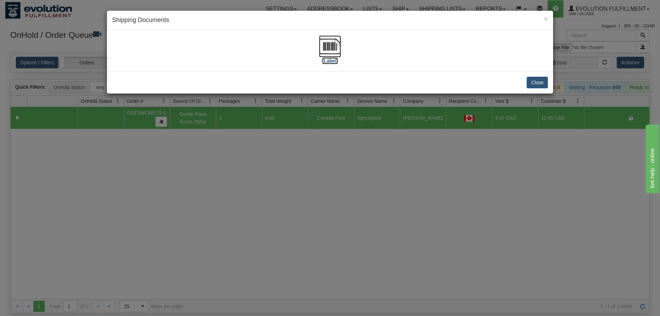
click at [332, 49] on img at bounding box center [330, 46] width 22 height 22
click at [318, 140] on div "× Shipping Documents [Label] Close" at bounding box center [330, 158] width 660 height 316
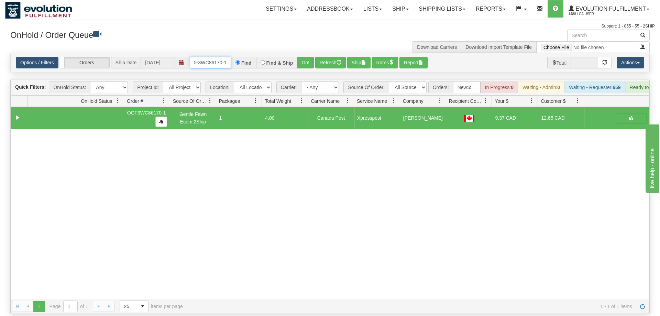
click at [209, 57] on input "OGF3WC86170-1" at bounding box center [210, 63] width 41 height 12
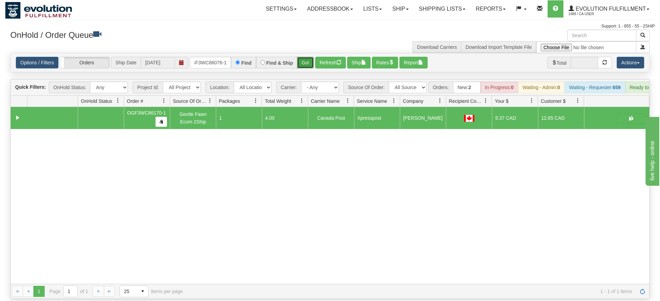
drag, startPoint x: 308, startPoint y: 52, endPoint x: 306, endPoint y: 57, distance: 4.8
click at [308, 67] on div "Is equal to Is not equal to Contains Does not contains CAD USD EUR ZAR [PERSON_…" at bounding box center [329, 176] width 649 height 246
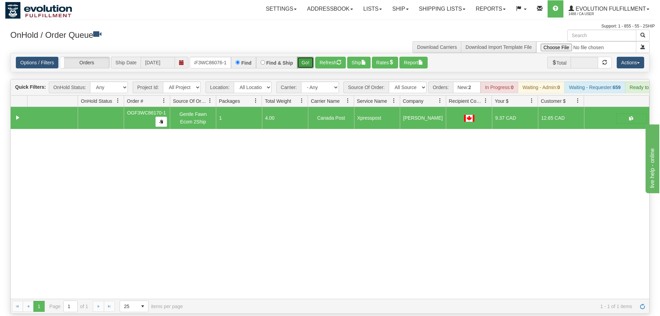
click at [306, 57] on button "Go!" at bounding box center [305, 63] width 17 height 12
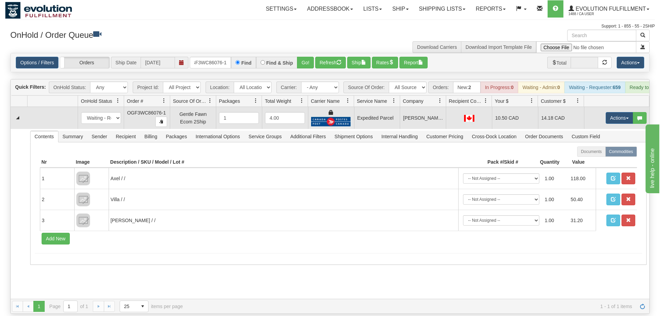
click at [617, 107] on td "Actions Open Refresh Rates Rate All Services Ship Delete Edit Items" at bounding box center [616, 118] width 65 height 22
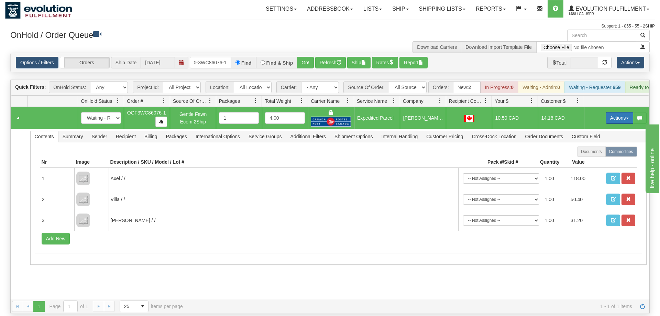
click at [623, 112] on button "Actions" at bounding box center [618, 118] width 27 height 12
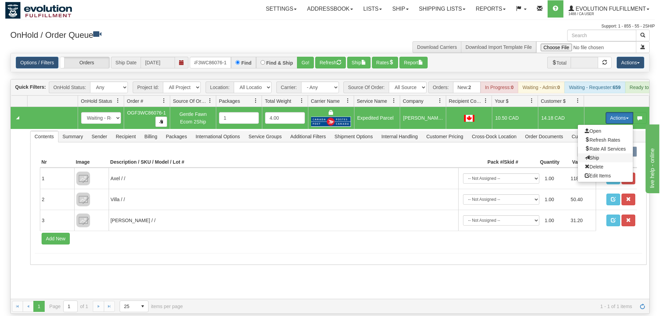
click at [592, 155] on span "Ship" at bounding box center [591, 157] width 14 height 5
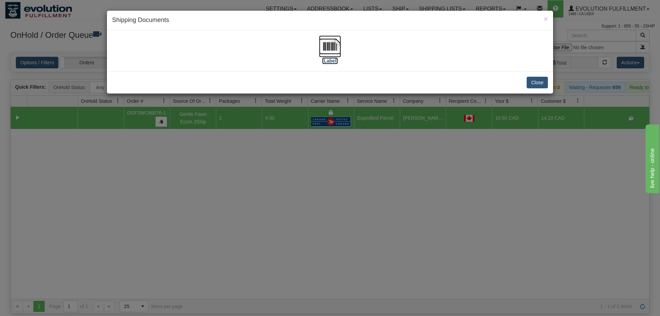
click at [340, 48] on img at bounding box center [330, 46] width 22 height 22
drag, startPoint x: 371, startPoint y: 178, endPoint x: 315, endPoint y: 107, distance: 90.5
click at [373, 174] on div "× Shipping Documents [Label] Close" at bounding box center [330, 158] width 660 height 316
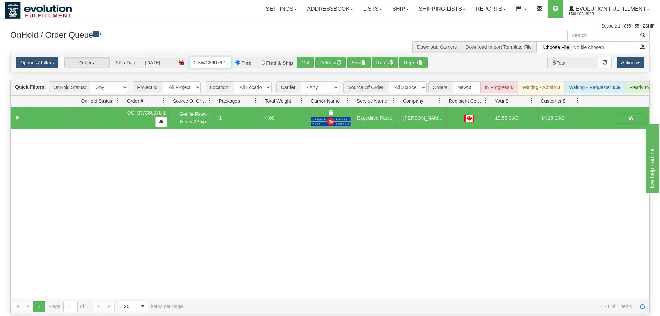
click at [217, 57] on input "OGF3WC86076-1" at bounding box center [210, 63] width 41 height 12
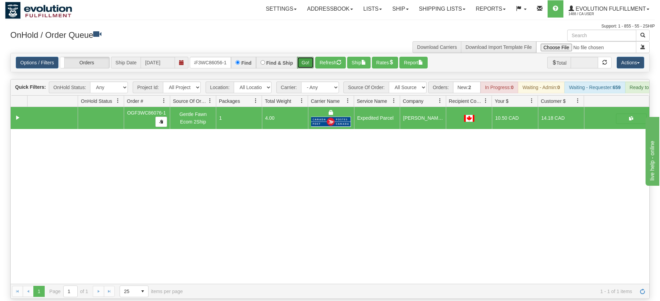
click at [308, 68] on div "Is equal to Is not equal to Contains Does not contains CAD USD EUR ZAR [PERSON_…" at bounding box center [329, 176] width 649 height 246
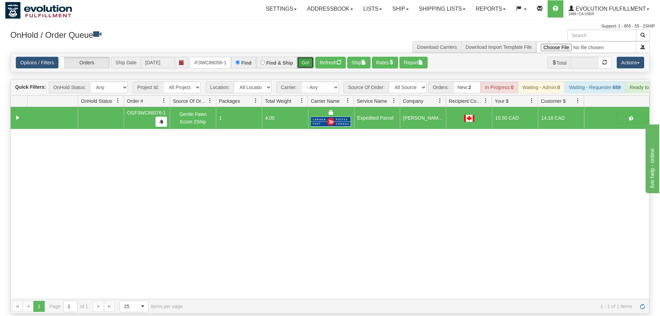
click at [309, 57] on button "Go!" at bounding box center [305, 63] width 17 height 12
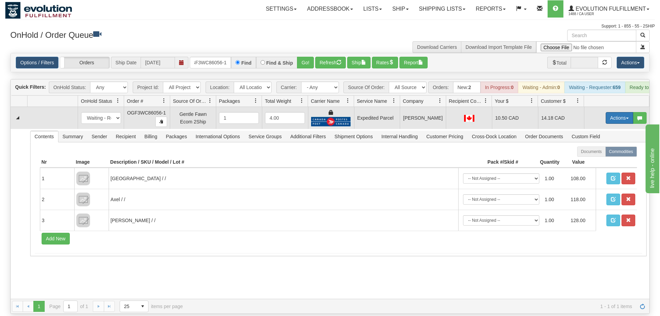
click at [609, 112] on button "Actions" at bounding box center [618, 118] width 27 height 12
click at [595, 155] on span "Ship" at bounding box center [591, 157] width 14 height 5
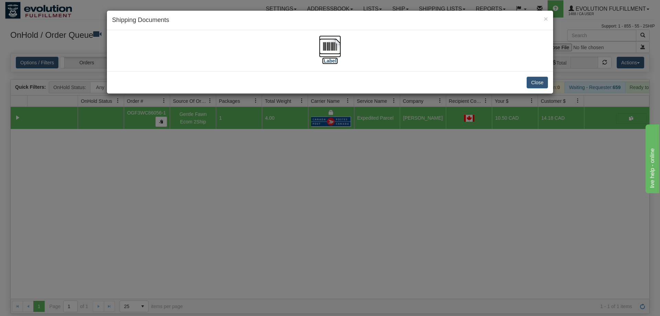
click at [335, 47] on img at bounding box center [330, 46] width 22 height 22
drag, startPoint x: 329, startPoint y: 259, endPoint x: 178, endPoint y: 37, distance: 268.4
click at [329, 258] on div "× Shipping Documents [Label] Close" at bounding box center [330, 158] width 660 height 316
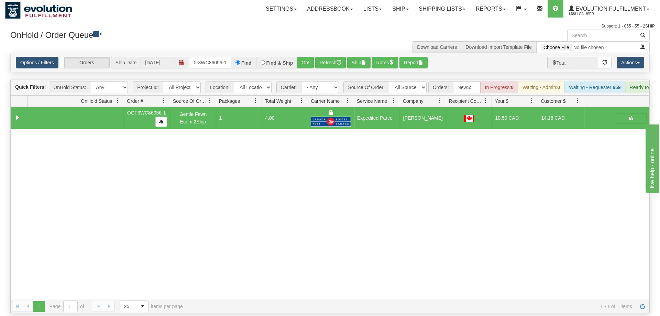
click at [202, 64] on div "Is equal to Is not equal to Contains Does not contains CAD USD EUR ZAR [PERSON_…" at bounding box center [329, 183] width 649 height 261
click at [206, 59] on div "Options / Filters Group Shipments Orders Ship Date 09/03/2025 OGF3WC86056-1 Fin…" at bounding box center [330, 62] width 638 height 19
click at [208, 57] on input "OGF3WC86056-1" at bounding box center [210, 63] width 41 height 12
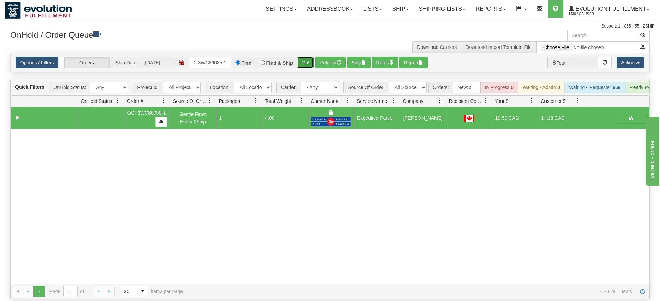
click at [305, 66] on div "Is equal to Is not equal to Contains Does not contains CAD USD EUR ZAR [PERSON_…" at bounding box center [329, 176] width 649 height 246
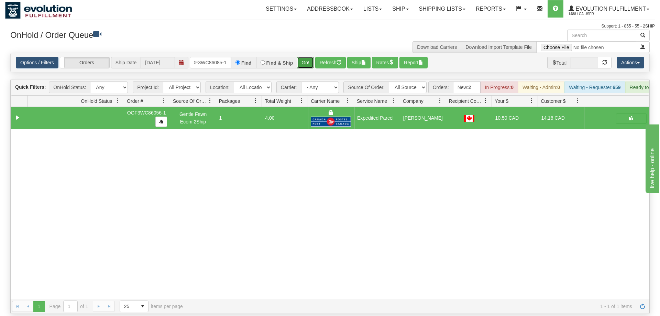
click at [306, 57] on button "Go!" at bounding box center [305, 63] width 17 height 12
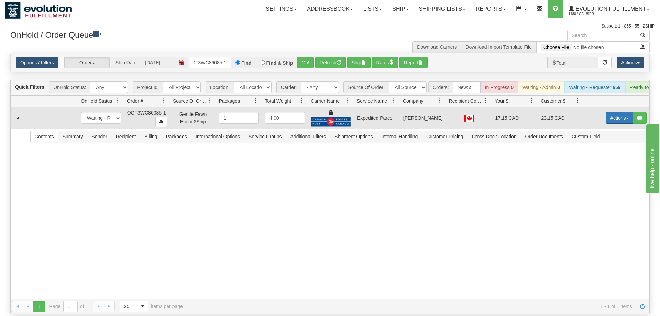
click at [606, 112] on button "Actions" at bounding box center [618, 118] width 27 height 12
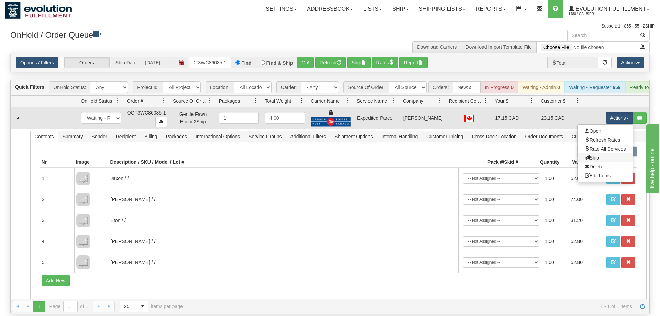
click at [612, 153] on link "Ship" at bounding box center [605, 157] width 55 height 9
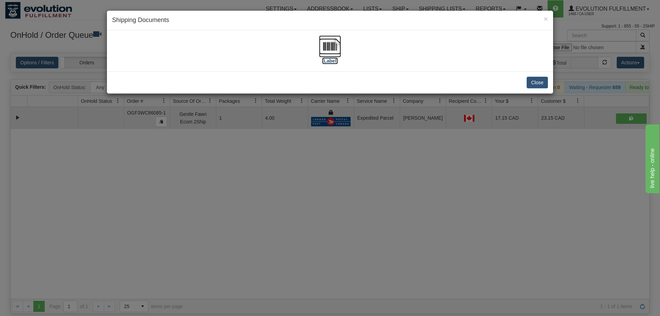
click at [322, 51] on img at bounding box center [330, 46] width 22 height 22
drag, startPoint x: 348, startPoint y: 187, endPoint x: 254, endPoint y: 37, distance: 177.4
click at [348, 184] on div "× Shipping Documents [Label] Close" at bounding box center [330, 158] width 660 height 316
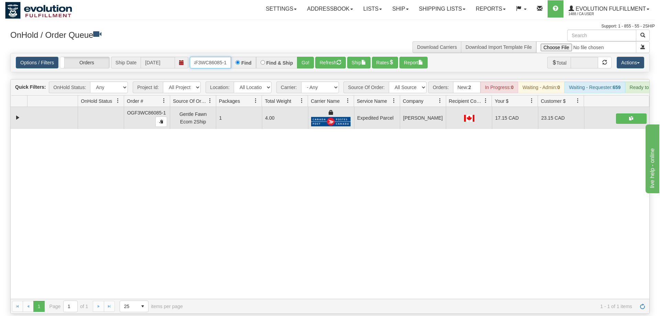
click at [204, 57] on input "OGF3WC86085-1" at bounding box center [210, 63] width 41 height 12
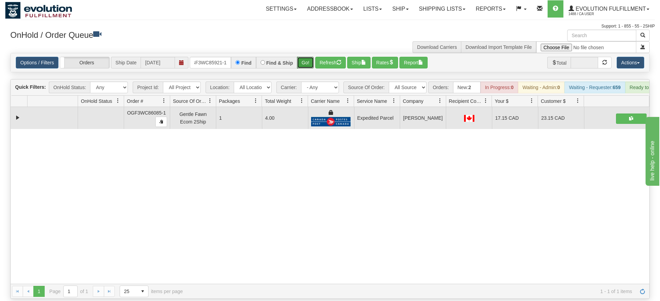
drag, startPoint x: 307, startPoint y: 54, endPoint x: 310, endPoint y: 60, distance: 7.3
click at [308, 67] on div "Is equal to Is not equal to Contains Does not contains CAD USD EUR ZAR [PERSON_…" at bounding box center [329, 176] width 649 height 246
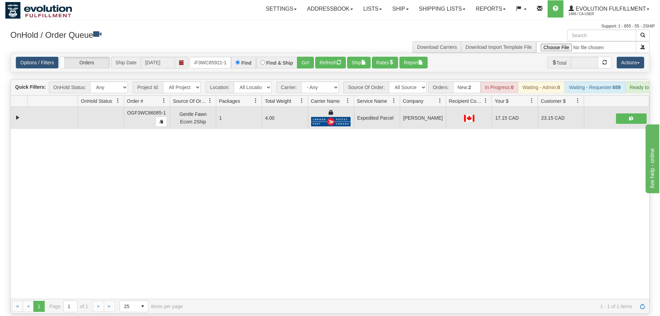
click at [310, 59] on div "Options / Filters Group Shipments Orders Ship Date 09/03/2025 OGF3WC85921-1 Fin…" at bounding box center [330, 62] width 638 height 19
drag, startPoint x: 307, startPoint y: 49, endPoint x: 447, endPoint y: 75, distance: 142.1
click at [307, 57] on button "Go!" at bounding box center [305, 63] width 17 height 12
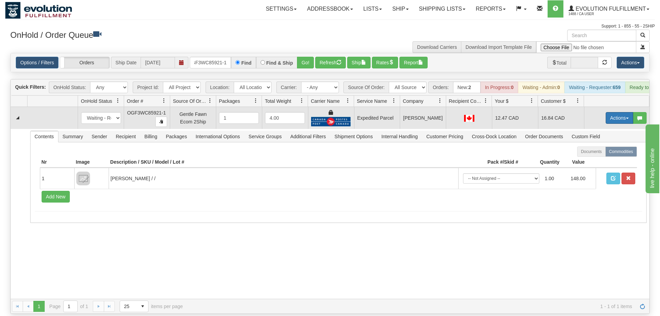
click at [612, 113] on button "Actions" at bounding box center [618, 118] width 27 height 12
click at [591, 153] on link "Ship" at bounding box center [605, 157] width 55 height 9
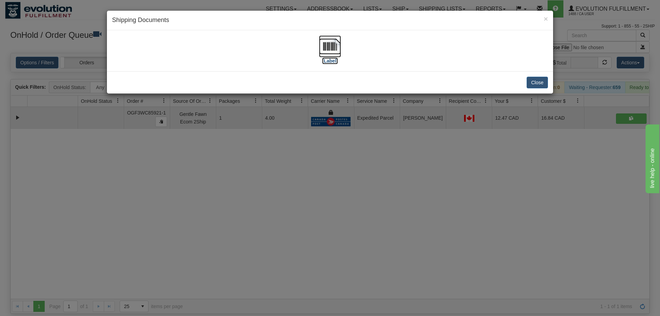
click at [328, 57] on img at bounding box center [330, 46] width 22 height 22
drag, startPoint x: 266, startPoint y: 234, endPoint x: 182, endPoint y: 33, distance: 217.6
click at [266, 221] on div "× Shipping Documents [Label] Close" at bounding box center [330, 158] width 660 height 316
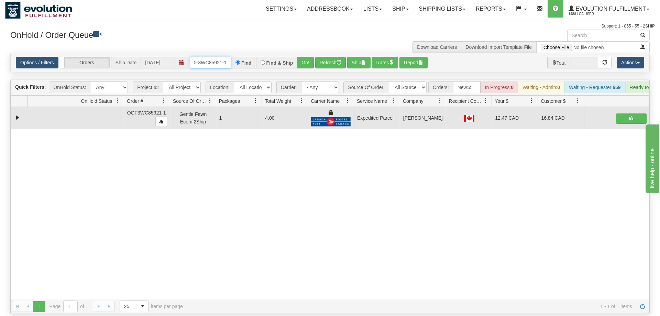
click at [204, 57] on input "OGF3WC85921-1" at bounding box center [210, 63] width 41 height 12
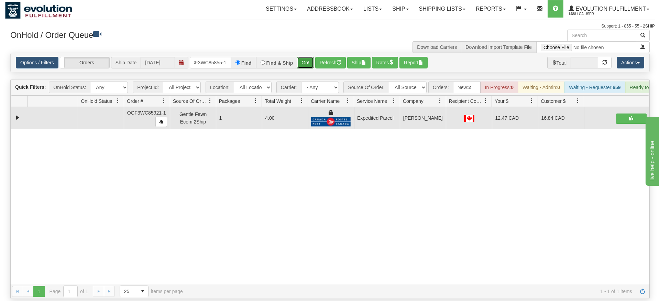
drag, startPoint x: 302, startPoint y: 50, endPoint x: 302, endPoint y: 63, distance: 13.1
click at [302, 65] on div "Is equal to Is not equal to Contains Does not contains CAD USD EUR ZAR [PERSON_…" at bounding box center [329, 176] width 649 height 246
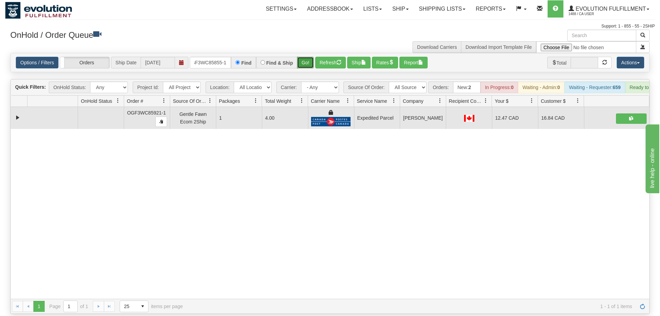
click at [304, 57] on button "Go!" at bounding box center [305, 63] width 17 height 12
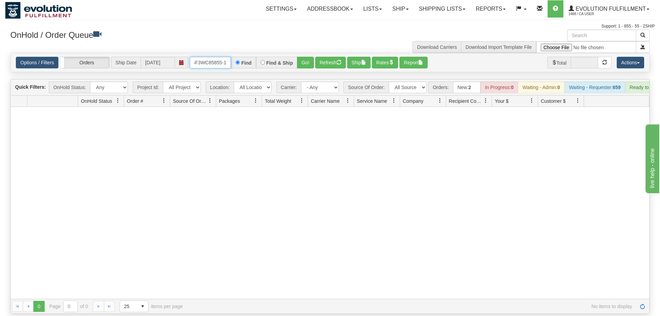
click at [225, 57] on input "OGF3WOGF3WC85855-1C85921-1" at bounding box center [210, 63] width 41 height 12
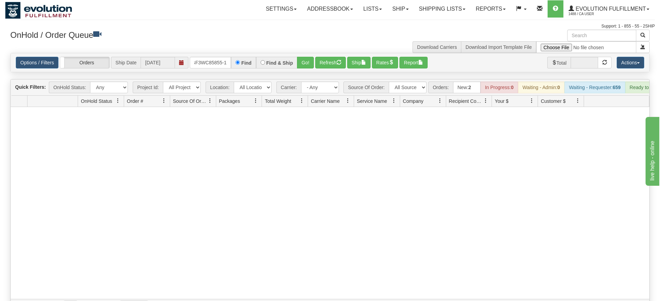
click at [311, 60] on div "Options / Filters Group Shipments Orders Ship Date 09/03/2025 OGF3WC85855-1 Fin…" at bounding box center [330, 62] width 638 height 19
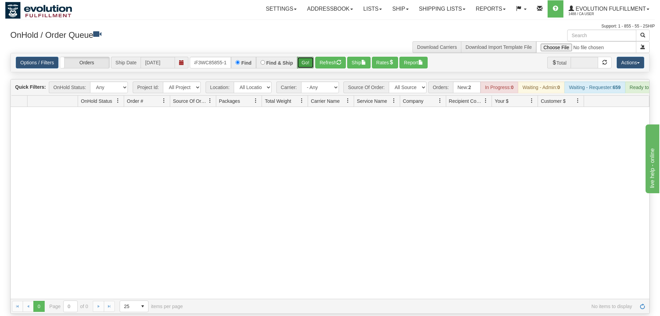
click at [307, 57] on button "Go!" at bounding box center [305, 63] width 17 height 12
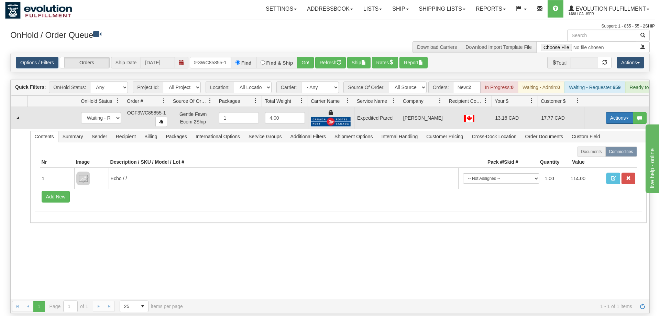
click at [618, 112] on button "Actions" at bounding box center [618, 118] width 27 height 12
click at [602, 153] on link "Ship" at bounding box center [605, 157] width 55 height 9
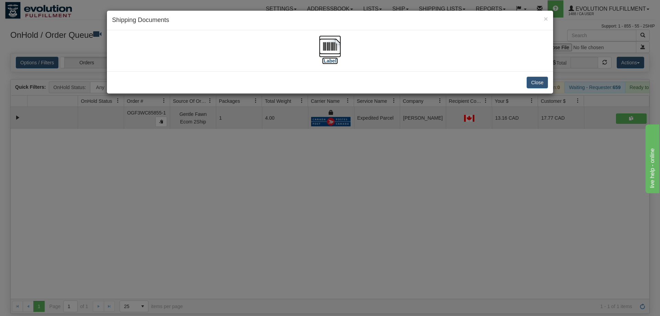
click at [323, 48] on img at bounding box center [330, 46] width 22 height 22
click at [359, 226] on div "× Shipping Documents [Label] Close" at bounding box center [330, 158] width 660 height 316
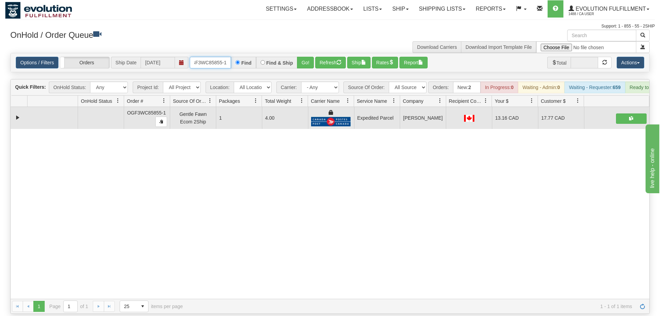
click at [214, 57] on input "OGF3WC85855-1" at bounding box center [210, 63] width 41 height 12
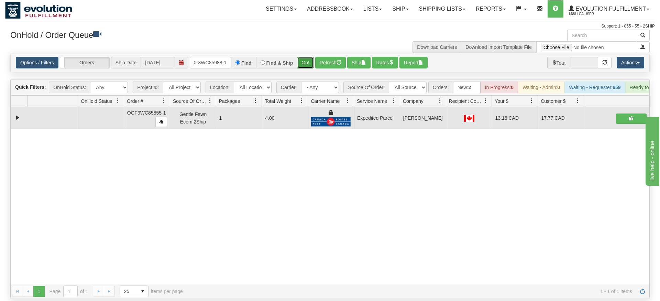
drag, startPoint x: 300, startPoint y: 51, endPoint x: 308, endPoint y: 48, distance: 8.6
click at [300, 65] on div "Is equal to Is not equal to Contains Does not contains CAD USD EUR ZAR [PERSON_…" at bounding box center [329, 176] width 649 height 246
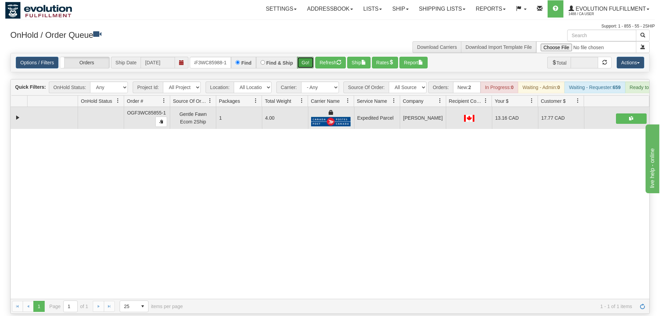
click at [309, 57] on button "Go!" at bounding box center [305, 63] width 17 height 12
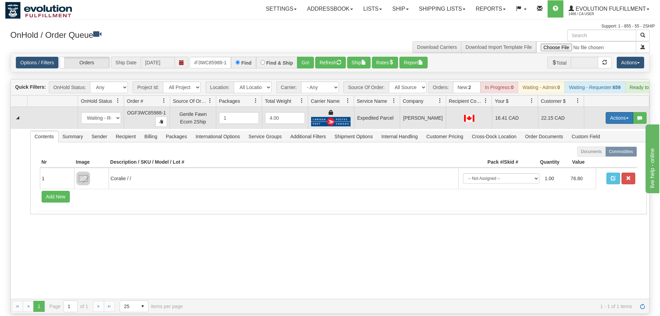
click at [622, 112] on button "Actions" at bounding box center [618, 118] width 27 height 12
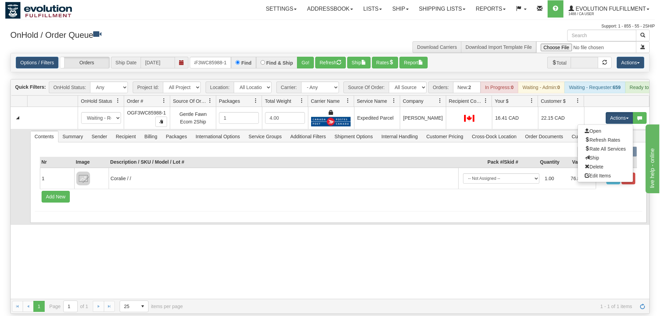
click at [603, 153] on link "Ship" at bounding box center [605, 157] width 55 height 9
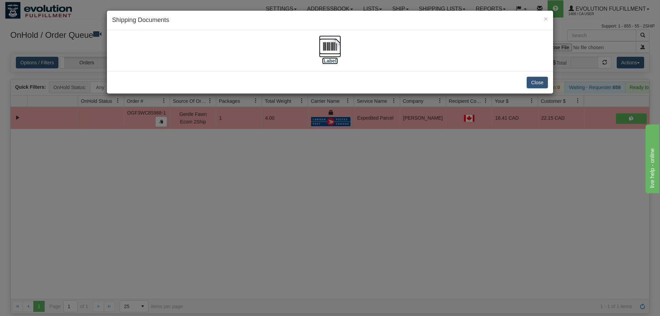
click at [339, 54] on img at bounding box center [330, 46] width 22 height 22
drag, startPoint x: 388, startPoint y: 176, endPoint x: 281, endPoint y: 41, distance: 171.6
click at [389, 173] on div "× Shipping Documents [Label] Close" at bounding box center [330, 158] width 660 height 316
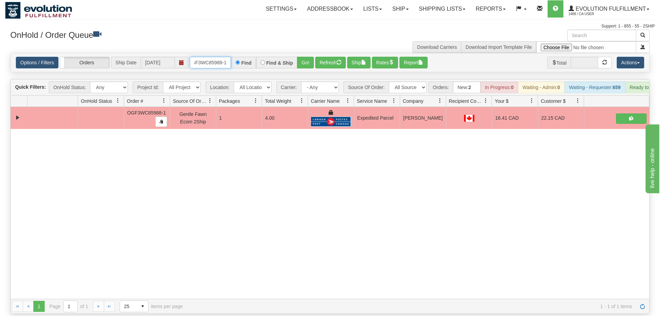
click at [210, 57] on input "OGF3WC85988-1" at bounding box center [210, 63] width 41 height 12
click at [304, 63] on div "Is equal to Is not equal to Contains Does not contains CAD USD EUR ZAR [PERSON_…" at bounding box center [329, 183] width 649 height 261
click at [307, 57] on button "Go!" at bounding box center [305, 63] width 17 height 12
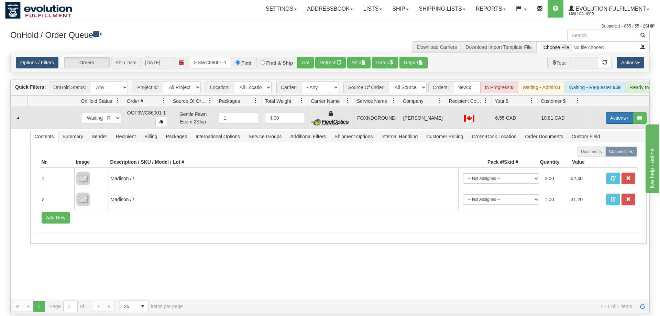
click at [612, 112] on button "Actions" at bounding box center [618, 118] width 27 height 12
click at [601, 153] on link "Ship" at bounding box center [605, 157] width 55 height 9
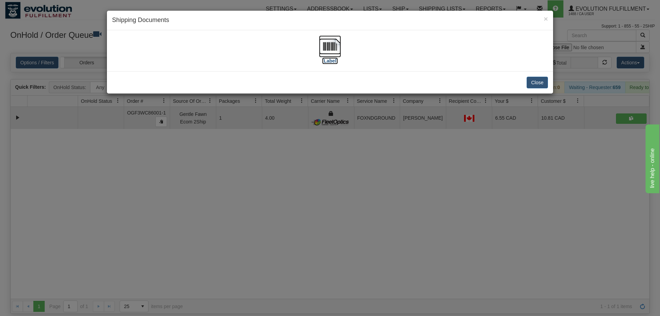
click at [332, 46] on img at bounding box center [330, 46] width 22 height 22
drag, startPoint x: 404, startPoint y: 116, endPoint x: 234, endPoint y: 25, distance: 193.1
click at [402, 113] on div "× Shipping Documents [Label] Close" at bounding box center [330, 158] width 660 height 316
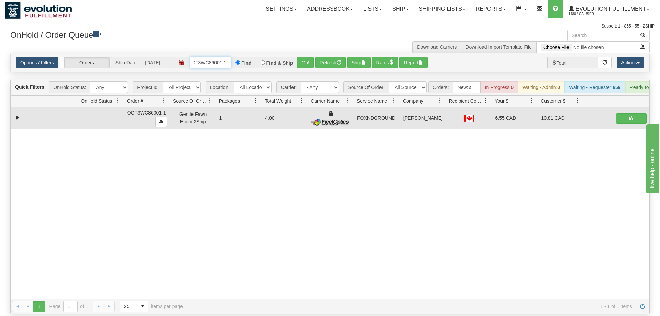
click at [201, 58] on input "OGF3WC86001-1" at bounding box center [210, 63] width 41 height 12
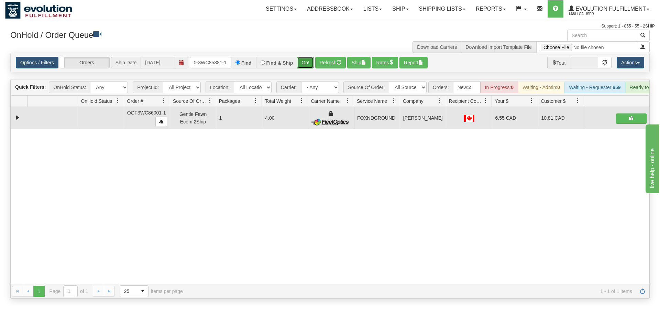
drag, startPoint x: 303, startPoint y: 52, endPoint x: 312, endPoint y: 50, distance: 9.4
click at [303, 66] on div "Is equal to Is not equal to Contains Does not contains CAD USD EUR ZAR [PERSON_…" at bounding box center [329, 176] width 649 height 246
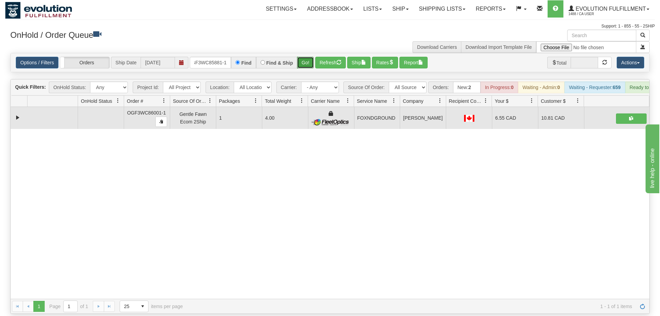
click at [313, 57] on button "Go!" at bounding box center [305, 63] width 17 height 12
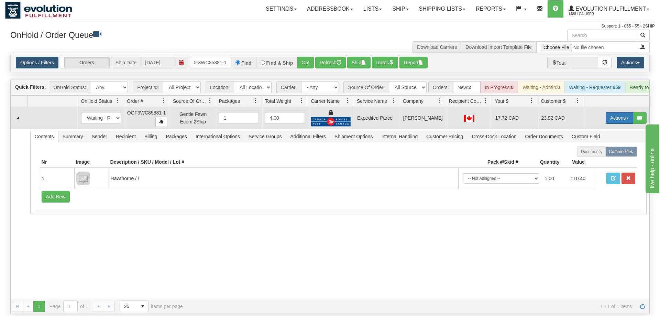
click at [620, 112] on button "Actions" at bounding box center [618, 118] width 27 height 12
click at [601, 153] on link "Ship" at bounding box center [605, 157] width 55 height 9
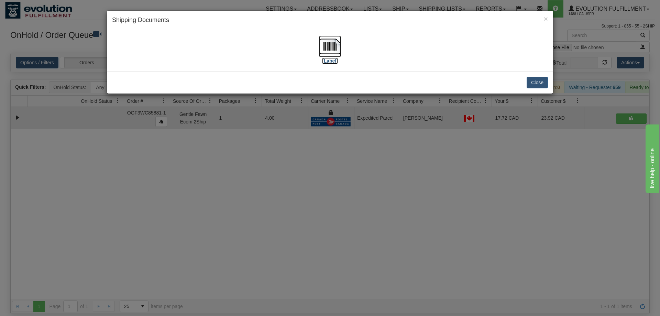
click at [320, 44] on img at bounding box center [330, 46] width 22 height 22
drag, startPoint x: 390, startPoint y: 186, endPoint x: 287, endPoint y: 78, distance: 149.7
click at [390, 181] on div "× Shipping Documents [Label] Close" at bounding box center [330, 158] width 660 height 316
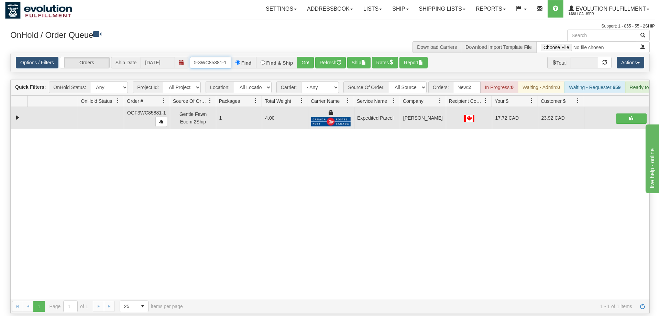
click at [226, 57] on input "OGF3WC85881-1" at bounding box center [210, 63] width 41 height 12
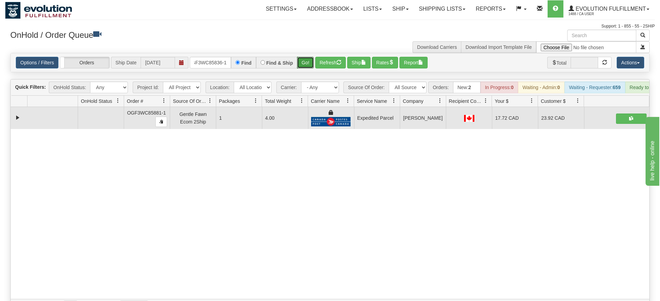
click at [305, 65] on div "Is equal to Is not equal to Contains Does not contains CAD USD EUR ZAR [PERSON_…" at bounding box center [329, 183] width 649 height 261
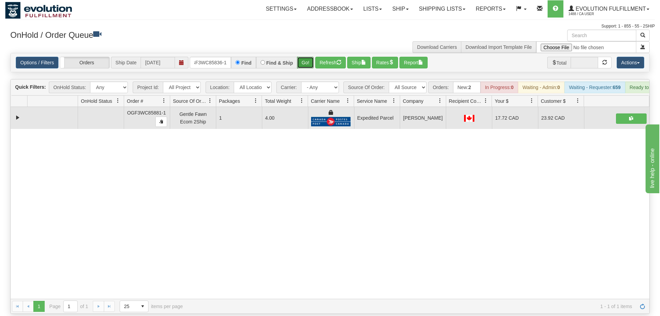
click at [305, 57] on button "Go!" at bounding box center [305, 63] width 17 height 12
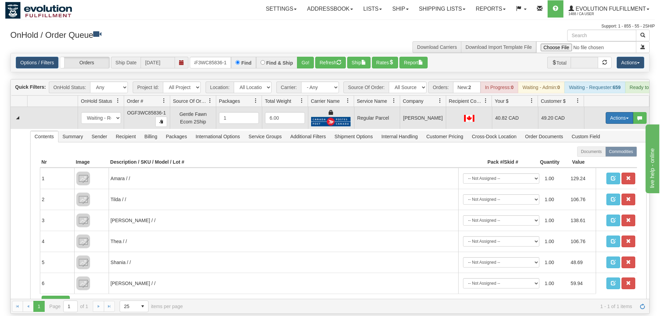
click at [617, 112] on button "Actions" at bounding box center [618, 118] width 27 height 12
click at [602, 146] on span "Rate All Services" at bounding box center [604, 148] width 41 height 5
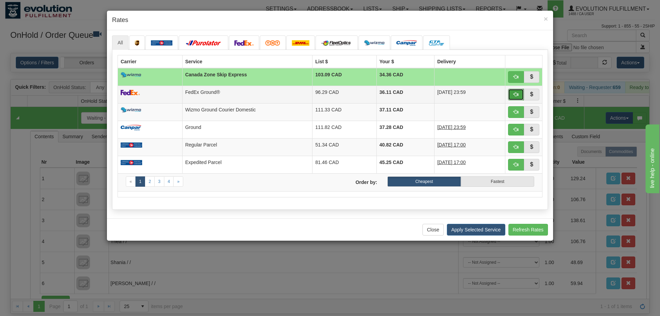
click at [514, 92] on span "button" at bounding box center [515, 94] width 5 height 5
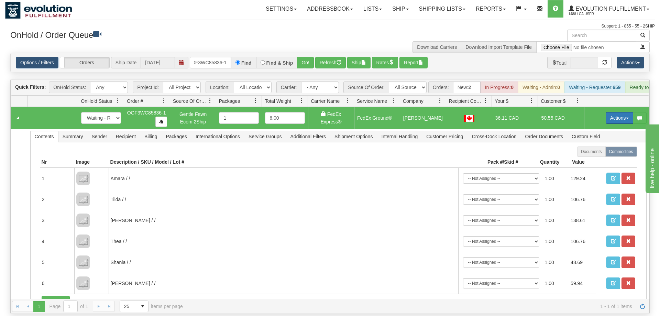
click at [617, 112] on button "Actions" at bounding box center [618, 118] width 27 height 12
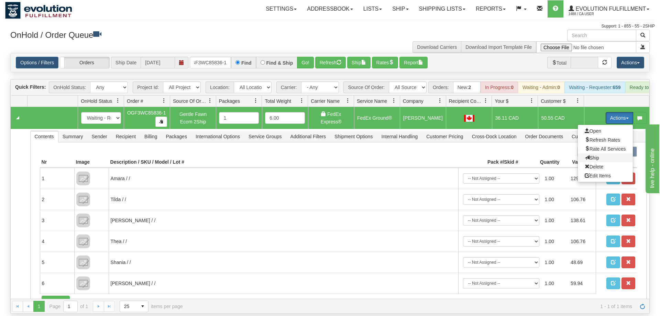
click at [595, 155] on span "Ship" at bounding box center [591, 157] width 14 height 5
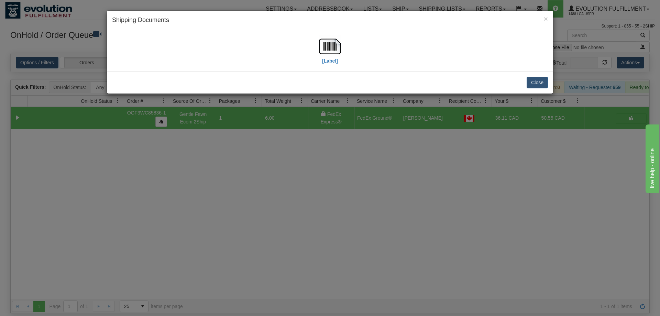
click at [315, 58] on div "[Label]" at bounding box center [330, 50] width 436 height 31
click at [331, 45] on img at bounding box center [330, 46] width 22 height 22
drag, startPoint x: 277, startPoint y: 165, endPoint x: 245, endPoint y: 44, distance: 125.5
click at [277, 161] on div "× Shipping Documents [Label] Close" at bounding box center [330, 158] width 660 height 316
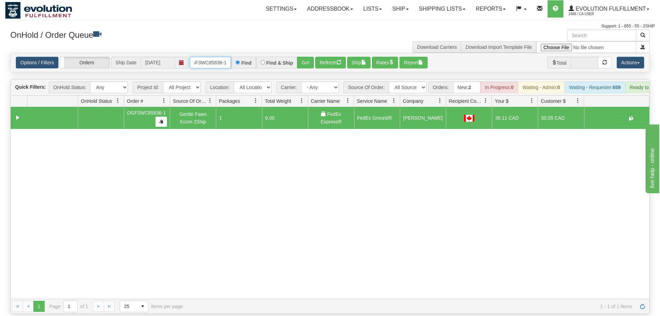
click at [219, 57] on input "OGF3WC85836-1" at bounding box center [210, 63] width 41 height 12
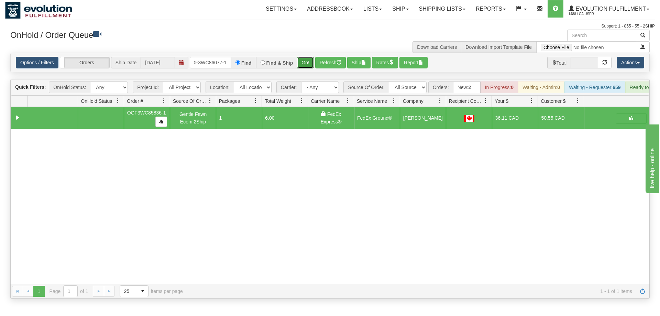
click at [301, 62] on div "Options / Filters Group Shipments Orders Ship Date 09/03/2025 OGF3WC86077-1 Fin…" at bounding box center [329, 62] width 639 height 19
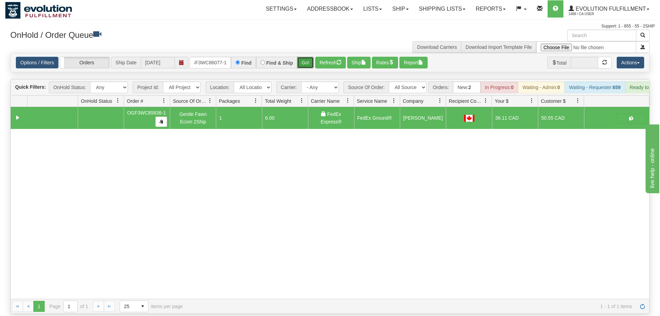
click at [303, 57] on button "Go!" at bounding box center [305, 63] width 17 height 12
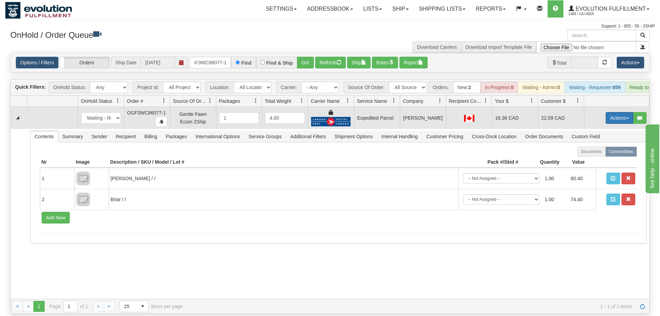
drag, startPoint x: 616, startPoint y: 106, endPoint x: 570, endPoint y: 133, distance: 53.4
click at [616, 112] on button "Actions" at bounding box center [618, 118] width 27 height 12
click at [589, 155] on span "Ship" at bounding box center [591, 157] width 14 height 5
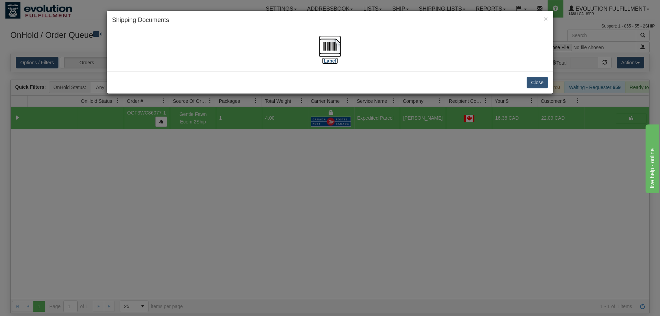
click at [326, 44] on img at bounding box center [330, 46] width 22 height 22
click at [341, 160] on div "× Shipping Documents [Label] Close" at bounding box center [330, 158] width 660 height 316
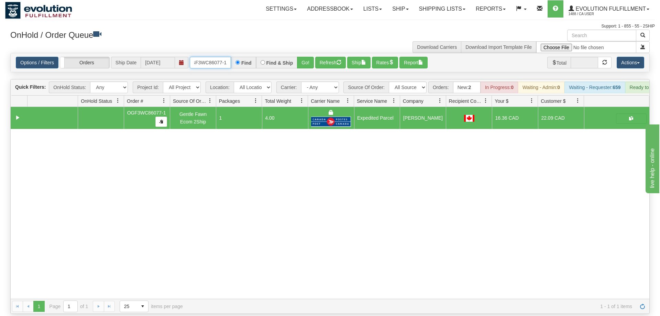
click at [219, 57] on input "OGF3WC86077-1" at bounding box center [210, 63] width 41 height 12
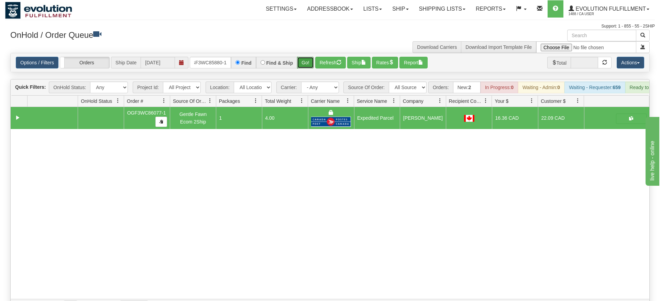
click at [303, 62] on div "Is equal to Is not equal to Contains Does not contains CAD USD EUR ZAR [PERSON_…" at bounding box center [329, 183] width 649 height 261
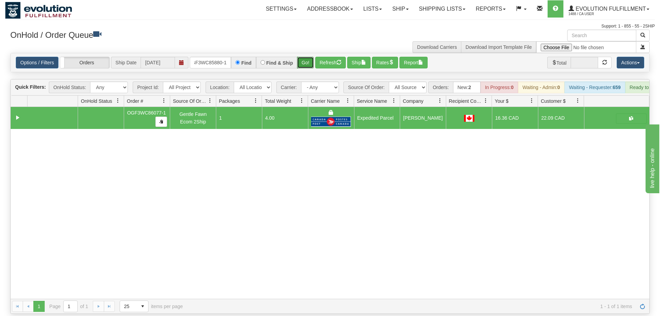
click at [307, 57] on button "Go!" at bounding box center [305, 63] width 17 height 12
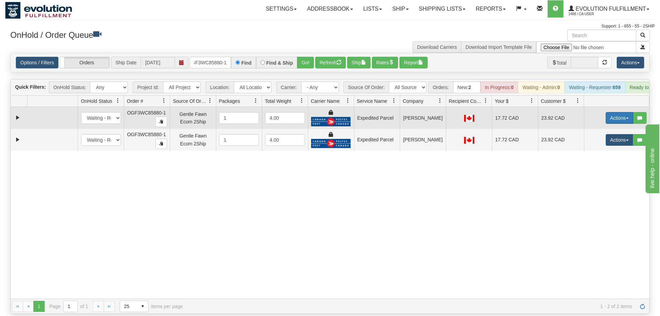
click at [621, 112] on button "Actions" at bounding box center [618, 118] width 27 height 12
click at [600, 153] on link "Ship" at bounding box center [605, 157] width 55 height 9
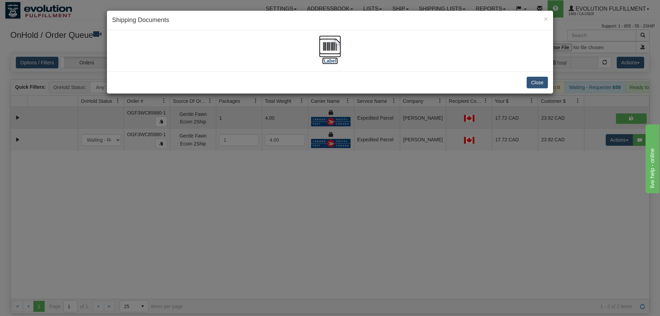
click at [332, 51] on img at bounding box center [330, 46] width 22 height 22
click at [529, 134] on div "× Shipping Documents [Label] Close" at bounding box center [330, 158] width 660 height 316
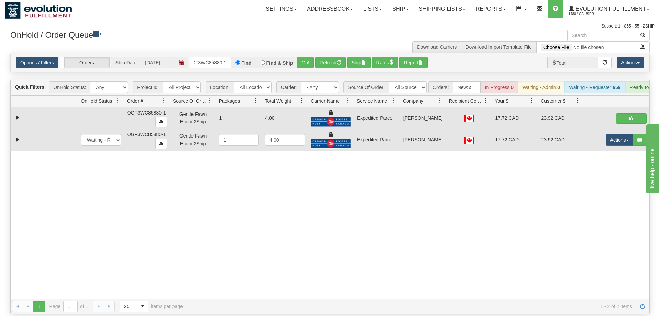
click at [614, 136] on td "Actions Open Refresh Rates Rate All Services Ship Delete Edit Items" at bounding box center [616, 140] width 65 height 22
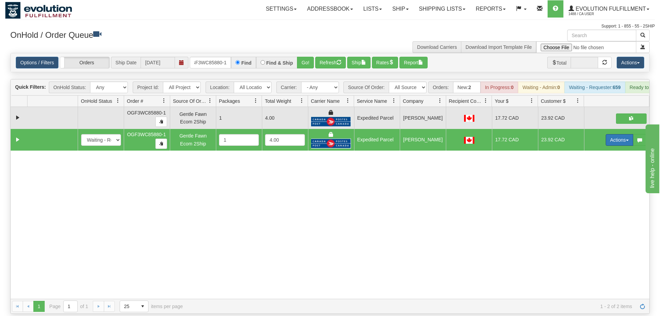
click at [616, 134] on button "Actions" at bounding box center [618, 140] width 27 height 12
click at [595, 184] on link "Delete" at bounding box center [605, 188] width 55 height 9
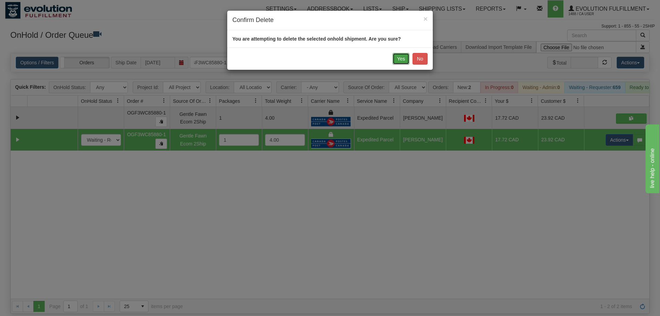
click at [398, 59] on button "Yes" at bounding box center [400, 59] width 17 height 12
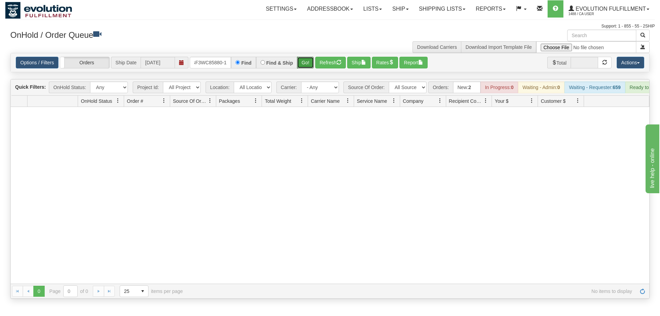
drag, startPoint x: 301, startPoint y: 51, endPoint x: 305, endPoint y: 48, distance: 5.7
click at [301, 64] on div "Is equal to Is not equal to Contains Does not contains CAD USD EUR ZAR [PERSON_…" at bounding box center [329, 176] width 649 height 246
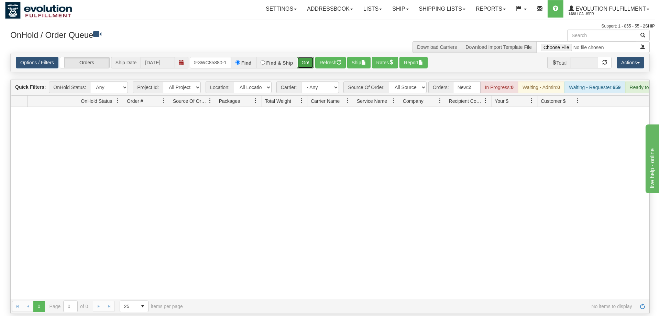
click at [305, 57] on button "Go!" at bounding box center [305, 63] width 17 height 12
click at [215, 53] on div "Options / Filters Group Shipments Orders Ship Date 09/03/2025 OGF3WC85880-1 Fin…" at bounding box center [330, 62] width 638 height 19
click at [217, 57] on input "OGF3WC85880-1" at bounding box center [210, 63] width 41 height 12
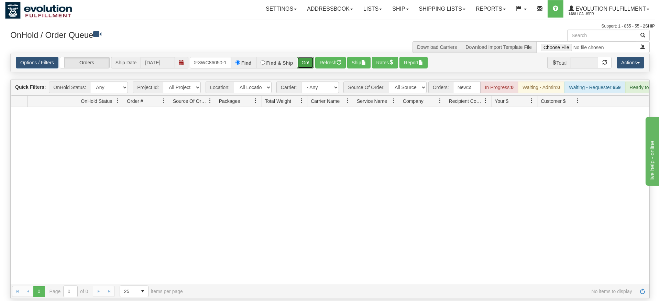
click at [311, 65] on div "Is equal to Is not equal to Contains Does not contains CAD USD EUR ZAR [PERSON_…" at bounding box center [329, 176] width 649 height 246
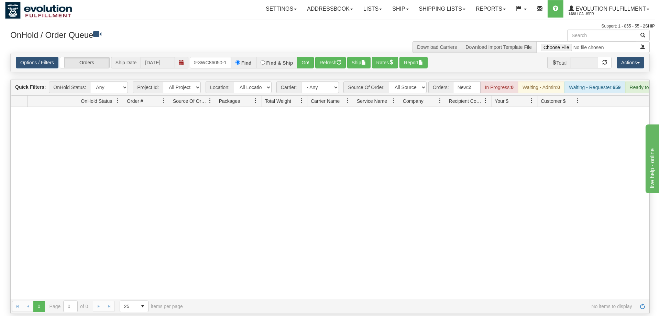
click at [305, 59] on div "Options / Filters Group Shipments Orders Ship Date 09/03/2025 OGF3WC86050-1 Fin…" at bounding box center [330, 62] width 638 height 19
click at [305, 57] on button "Go!" at bounding box center [305, 63] width 17 height 12
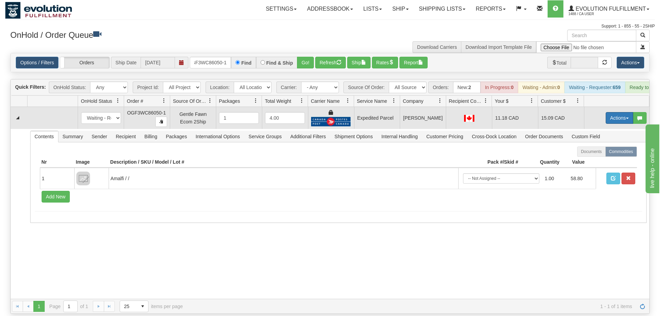
click at [610, 112] on button "Actions" at bounding box center [618, 118] width 27 height 12
click at [590, 153] on link "Ship" at bounding box center [605, 157] width 55 height 9
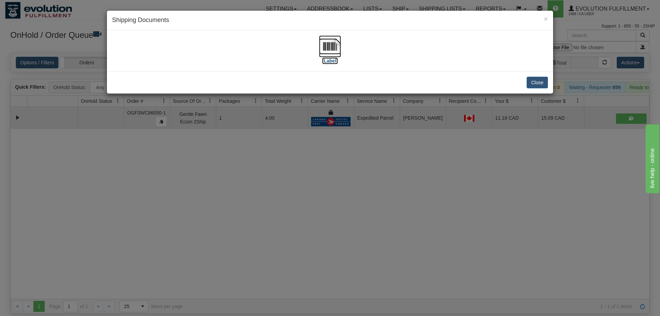
click at [333, 46] on img at bounding box center [330, 46] width 22 height 22
click at [412, 154] on div "× Shipping Documents [Label] Close" at bounding box center [330, 158] width 660 height 316
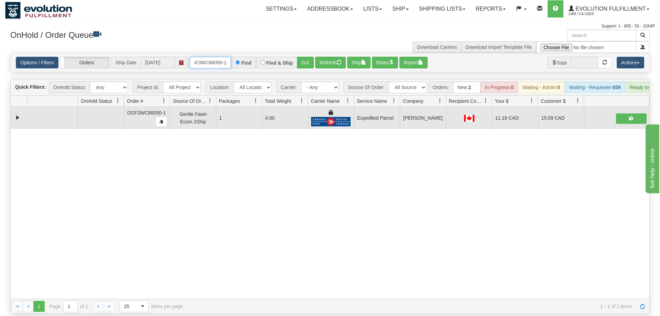
click at [221, 57] on input "OGF3WC86050-1" at bounding box center [210, 63] width 41 height 12
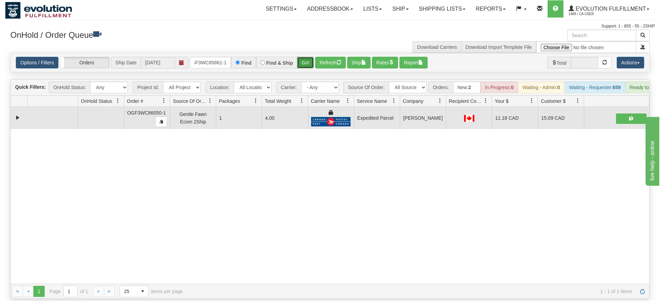
click at [307, 69] on div "Is equal to Is not equal to Contains Does not contains CAD USD EUR ZAR [PERSON_…" at bounding box center [329, 176] width 649 height 246
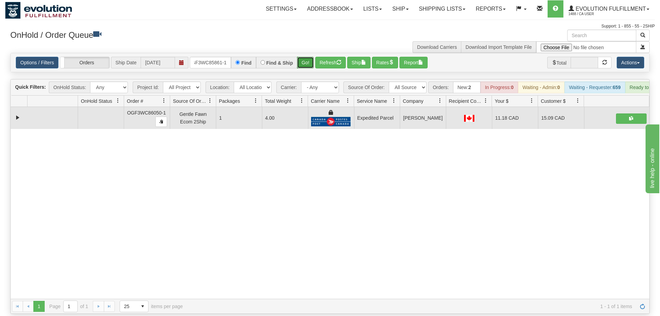
click at [307, 57] on button "Go!" at bounding box center [305, 63] width 17 height 12
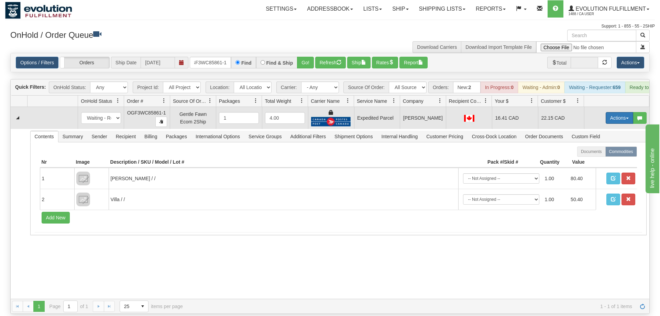
click at [614, 112] on button "Actions" at bounding box center [618, 118] width 27 height 12
click at [606, 153] on link "Ship" at bounding box center [605, 157] width 55 height 9
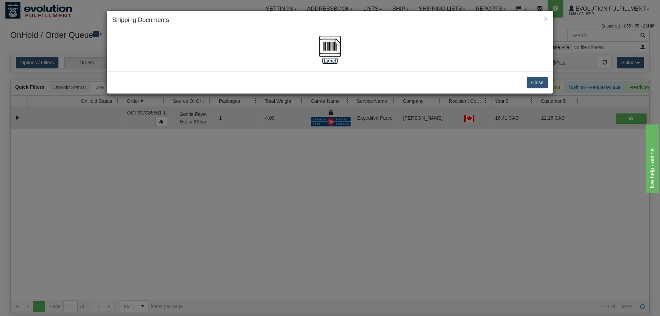
click at [320, 40] on img at bounding box center [330, 46] width 22 height 22
click at [330, 189] on div "× Shipping Documents [Label] Close" at bounding box center [330, 158] width 660 height 316
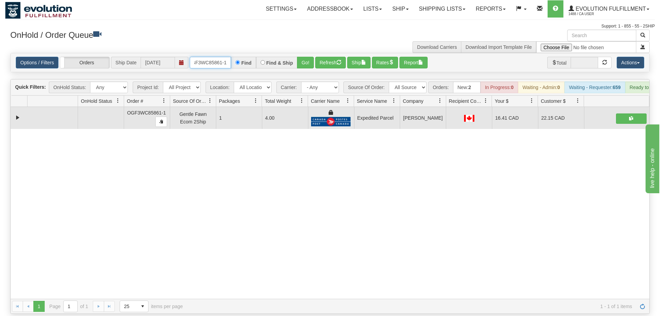
click at [207, 57] on input "OGF3WC85861-1" at bounding box center [210, 63] width 41 height 12
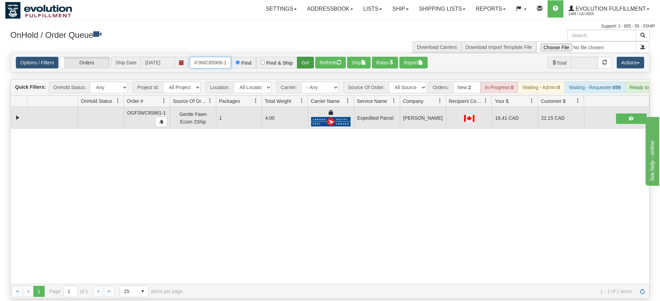
type input "OGF3WC85906-1"
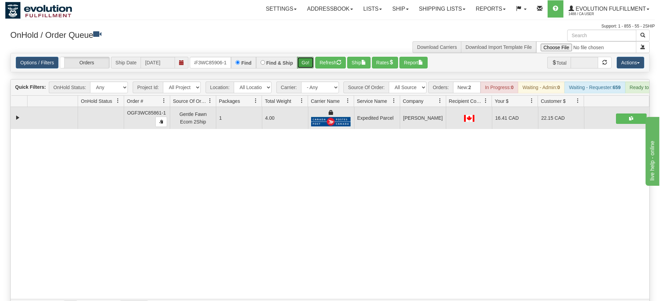
click at [304, 68] on div "Is equal to Is not equal to Contains Does not contains CAD USD EUR ZAR [PERSON_…" at bounding box center [329, 183] width 649 height 261
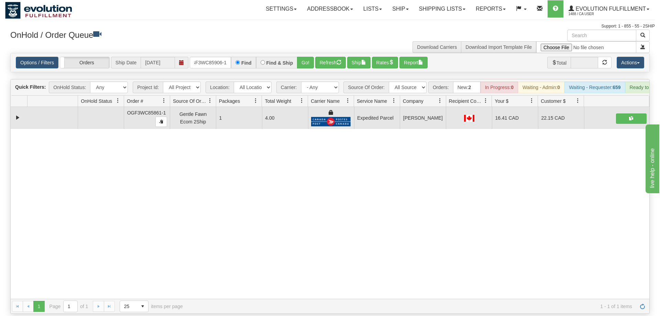
click at [304, 58] on div "Options / Filters Group Shipments Orders Ship Date 09/03/2025 OGF3WC85906-1 Fin…" at bounding box center [330, 62] width 638 height 19
click at [304, 57] on button "Go!" at bounding box center [305, 63] width 17 height 12
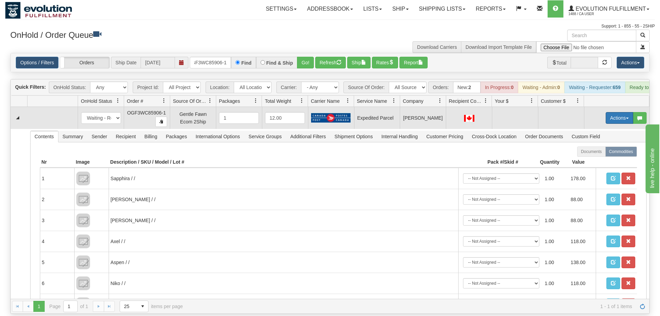
click at [623, 112] on button "Actions" at bounding box center [618, 118] width 27 height 12
click at [606, 137] on span "Refresh Rates" at bounding box center [601, 139] width 35 height 5
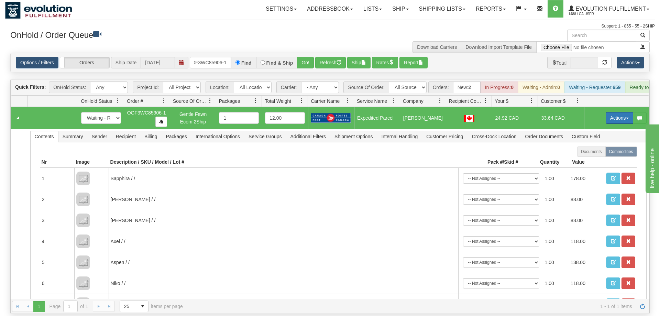
click at [614, 112] on button "Actions" at bounding box center [618, 118] width 27 height 12
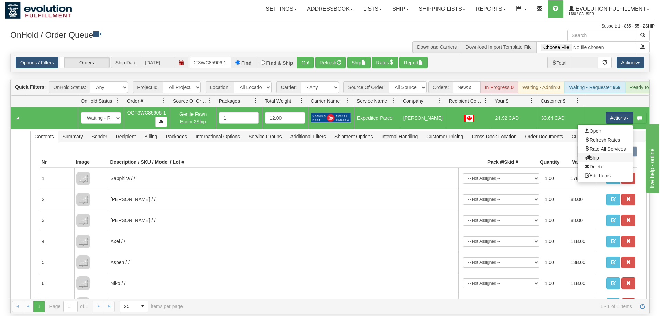
click at [601, 153] on link "Ship" at bounding box center [605, 157] width 55 height 9
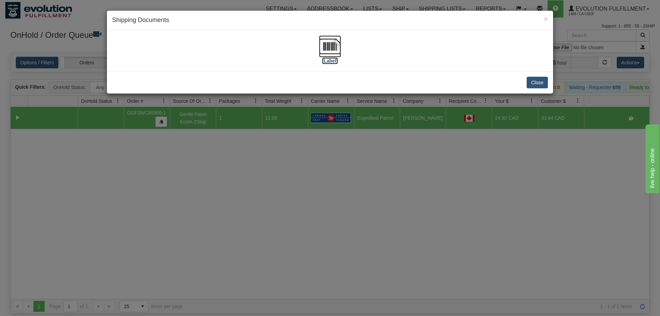
click at [340, 46] on img at bounding box center [330, 46] width 22 height 22
click at [224, 147] on div "× Shipping Documents [Label] Close" at bounding box center [330, 158] width 660 height 316
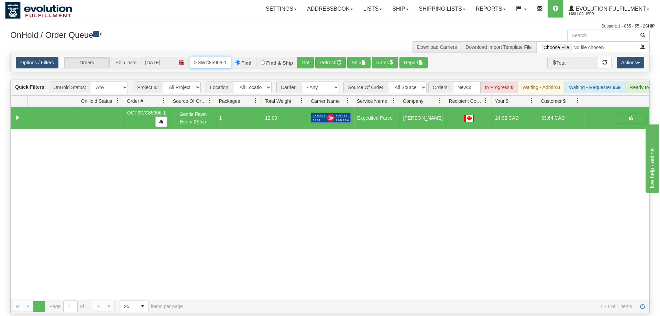
click at [205, 57] on input "OGF3WC85906-1" at bounding box center [210, 63] width 41 height 12
click at [461, 8] on link "Shipping lists" at bounding box center [442, 8] width 57 height 17
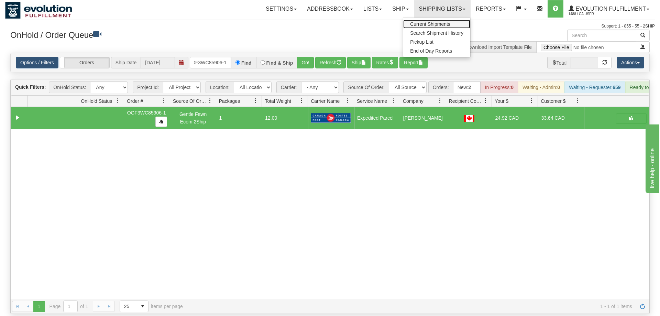
click at [450, 26] on link "Current Shipments" at bounding box center [436, 24] width 67 height 9
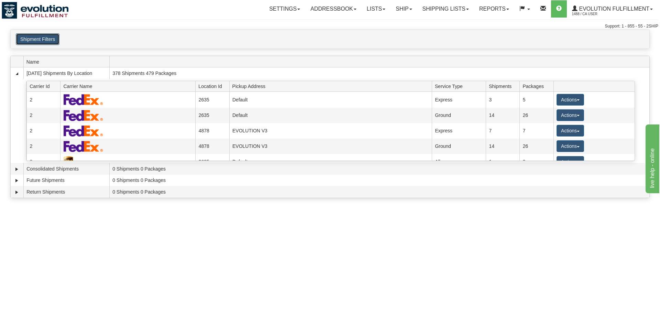
click at [39, 36] on button "Shipment Filters" at bounding box center [38, 39] width 44 height 12
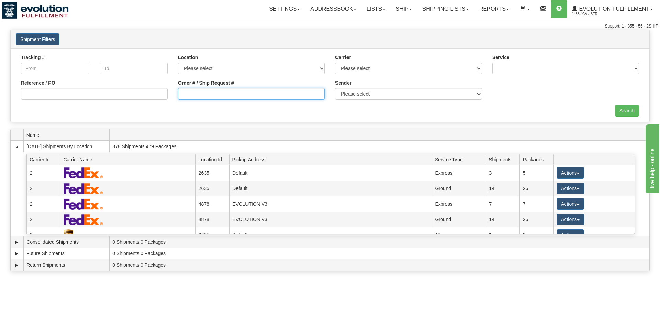
click at [268, 97] on input "Order # / Ship Request #" at bounding box center [251, 94] width 147 height 12
type input "5817"
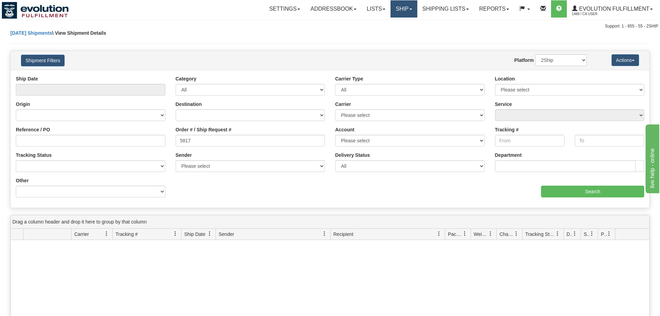
click at [403, 10] on link "Ship" at bounding box center [403, 8] width 26 height 17
click at [395, 23] on link "Ship Screen" at bounding box center [386, 24] width 62 height 9
click at [458, 6] on link "Shipping lists" at bounding box center [445, 8] width 57 height 17
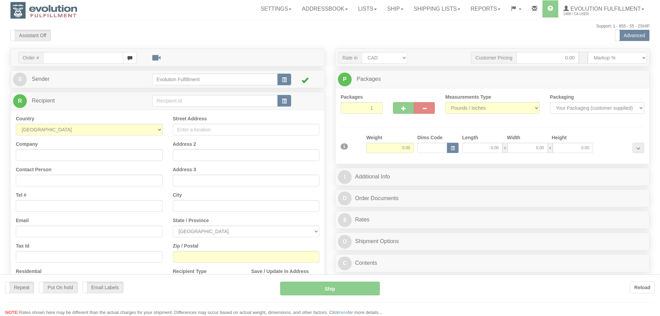
click at [420, 3] on div at bounding box center [330, 158] width 660 height 316
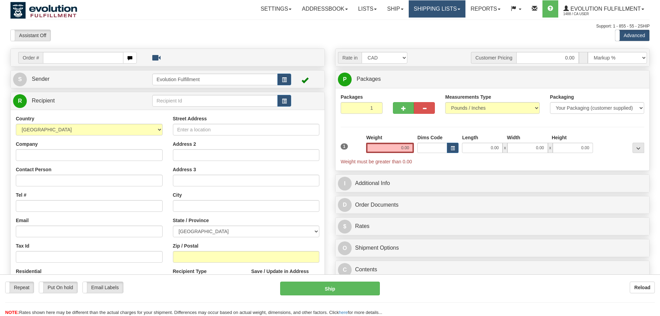
click at [427, 8] on link "Shipping lists" at bounding box center [436, 8] width 57 height 17
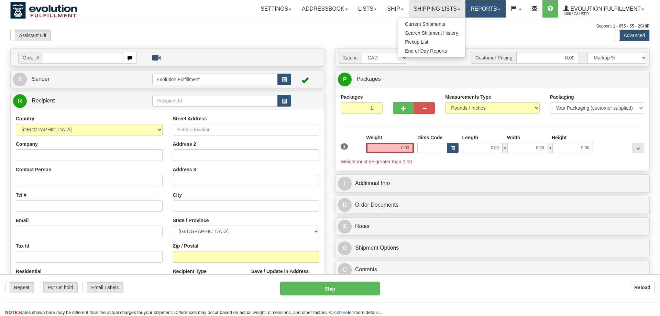
click at [494, 12] on link "Reports" at bounding box center [485, 8] width 40 height 17
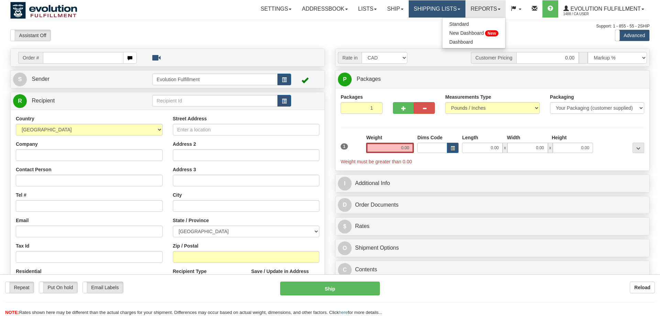
click at [426, 2] on link "Shipping lists" at bounding box center [436, 8] width 57 height 17
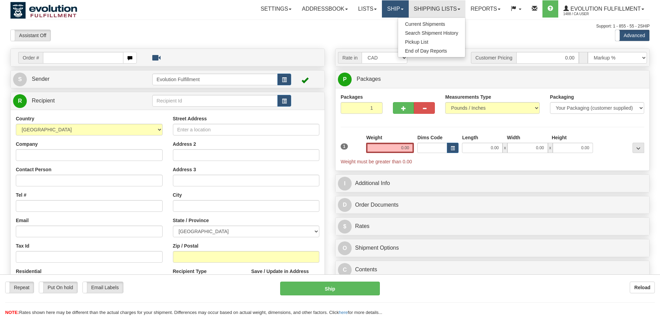
click at [392, 5] on link "Ship" at bounding box center [395, 8] width 26 height 17
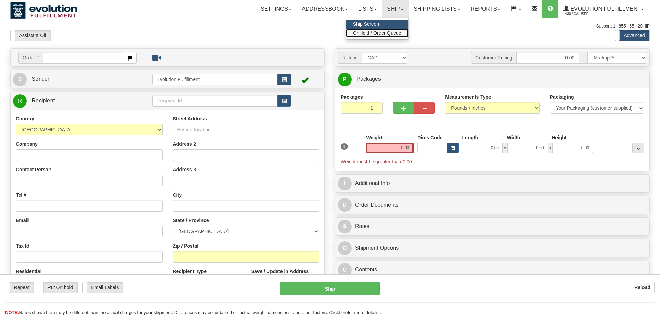
click at [372, 31] on span "OnHold / Order Queue" at bounding box center [377, 32] width 48 height 5
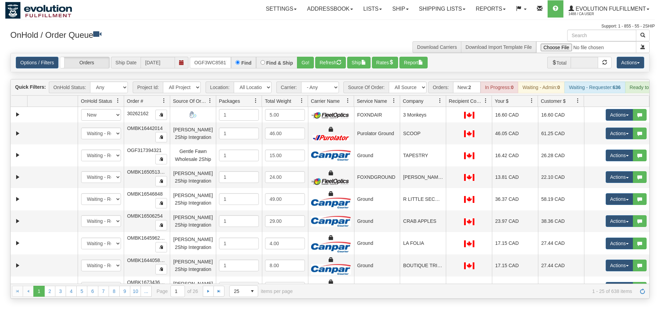
scroll to position [0, 7]
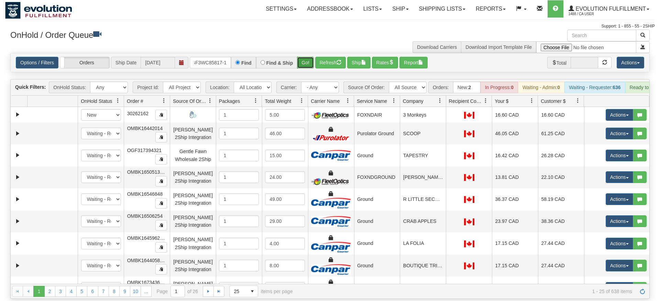
click at [312, 70] on div "Is equal to Is not equal to Contains Does not contains CAD USD EUR ZAR [PERSON_…" at bounding box center [329, 176] width 649 height 246
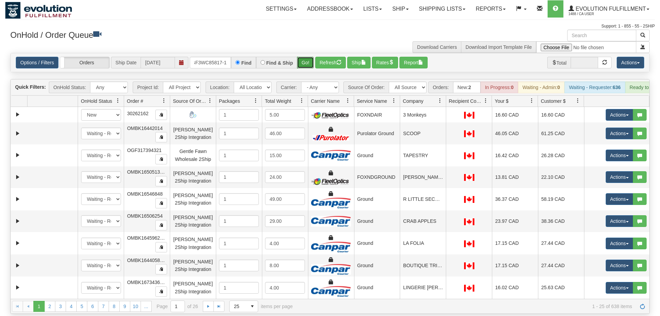
click at [306, 57] on button "Go!" at bounding box center [305, 63] width 17 height 12
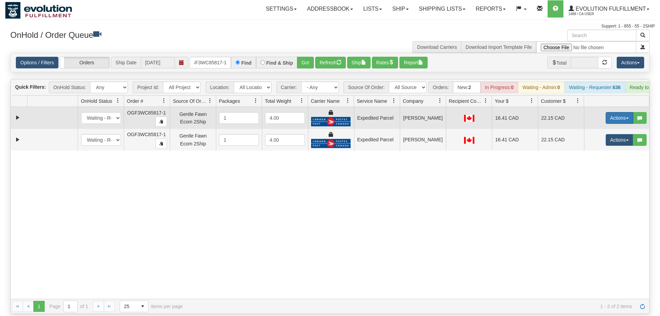
click at [622, 112] on button "Actions" at bounding box center [618, 118] width 27 height 12
click at [590, 155] on span "Ship" at bounding box center [591, 157] width 14 height 5
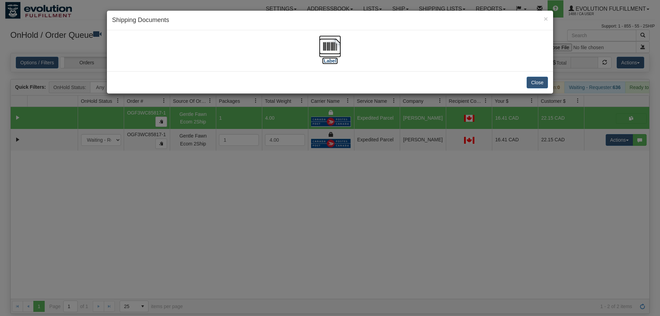
click at [340, 53] on img at bounding box center [330, 46] width 22 height 22
drag, startPoint x: 435, startPoint y: 247, endPoint x: 436, endPoint y: 243, distance: 4.1
click at [436, 244] on div "× Shipping Documents [Label] Close" at bounding box center [330, 158] width 660 height 316
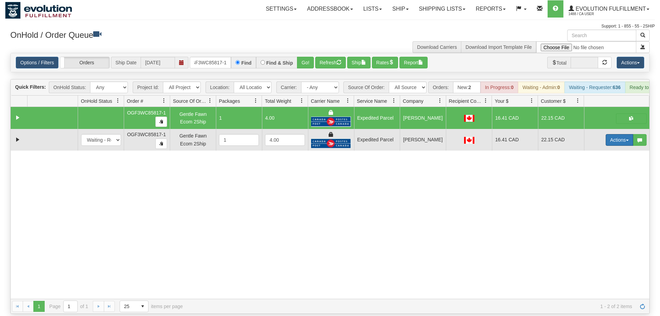
click at [625, 134] on button "Actions" at bounding box center [618, 140] width 27 height 12
click at [598, 186] on span "Delete" at bounding box center [593, 188] width 19 height 5
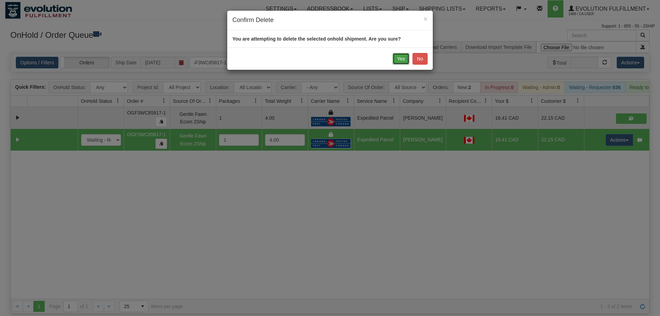
click at [397, 60] on button "Yes" at bounding box center [400, 59] width 17 height 12
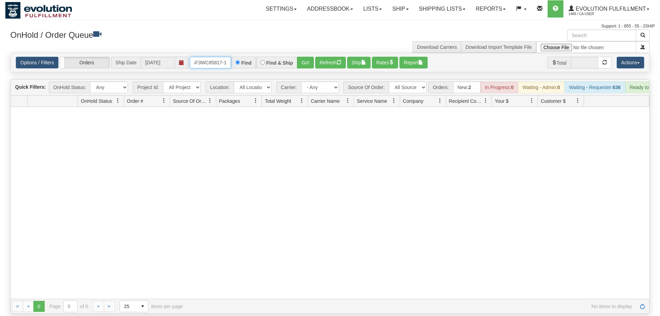
click at [216, 57] on input "OGF3WC85817-1" at bounding box center [210, 63] width 41 height 12
click at [305, 66] on div "Is equal to Is not equal to Contains Does not contains CAD USD EUR ZAR [PERSON_…" at bounding box center [329, 183] width 649 height 261
click at [306, 57] on button "Go!" at bounding box center [305, 63] width 17 height 12
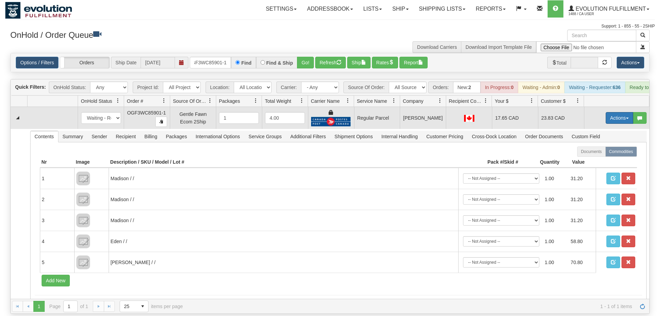
click at [621, 112] on button "Actions" at bounding box center [618, 118] width 27 height 12
click at [602, 146] on span "Rate All Services" at bounding box center [604, 148] width 41 height 5
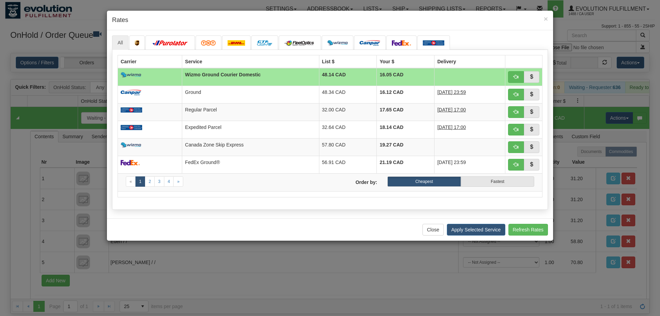
click at [272, 22] on h4 "Rates" at bounding box center [330, 20] width 436 height 9
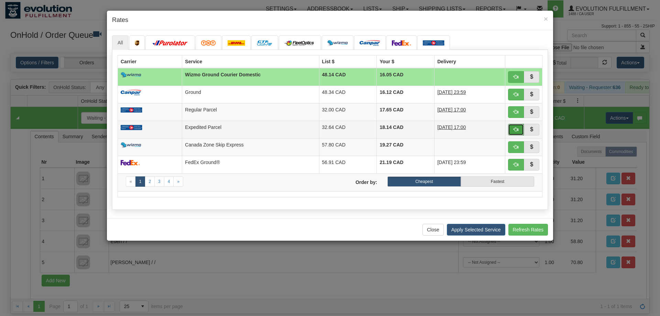
click at [514, 132] on span "button" at bounding box center [515, 129] width 5 height 5
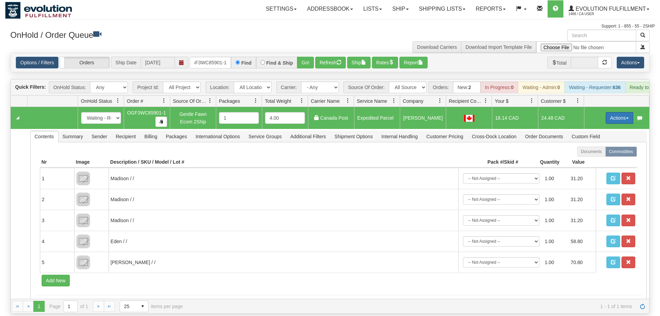
click at [622, 112] on button "Actions" at bounding box center [618, 118] width 27 height 12
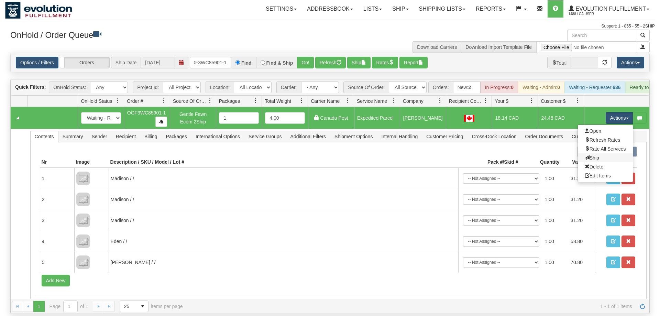
click at [605, 153] on link "Ship" at bounding box center [605, 157] width 55 height 9
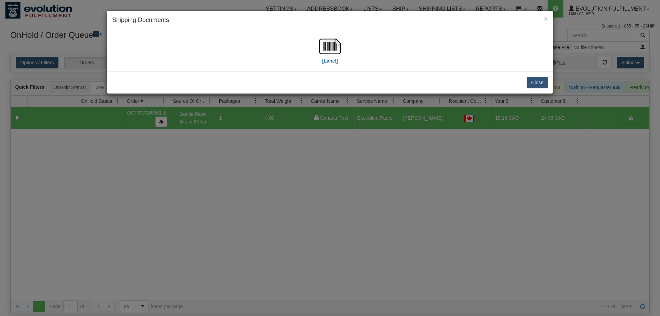
click at [224, 18] on h4 "Shipping Documents" at bounding box center [330, 20] width 436 height 9
click at [328, 53] on img at bounding box center [330, 46] width 22 height 22
click at [384, 167] on div "× Shipping Documents [Label] Close" at bounding box center [330, 158] width 660 height 316
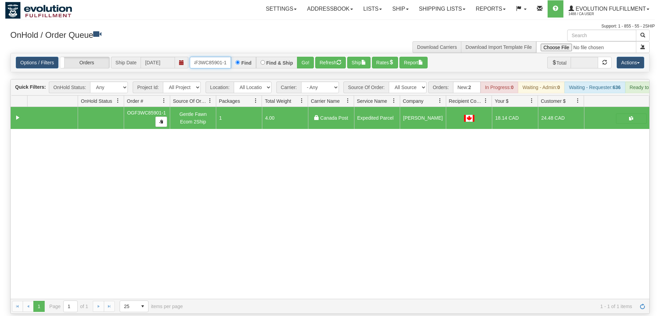
click at [218, 57] on input "OGF3WC85901-1" at bounding box center [210, 63] width 41 height 12
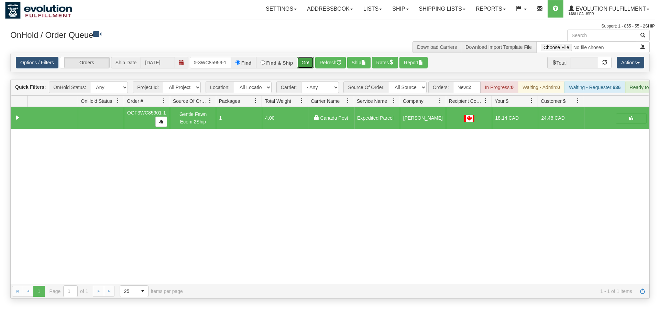
click at [306, 67] on div "Is equal to Is not equal to Contains Does not contains CAD USD EUR ZAR [PERSON_…" at bounding box center [329, 176] width 649 height 246
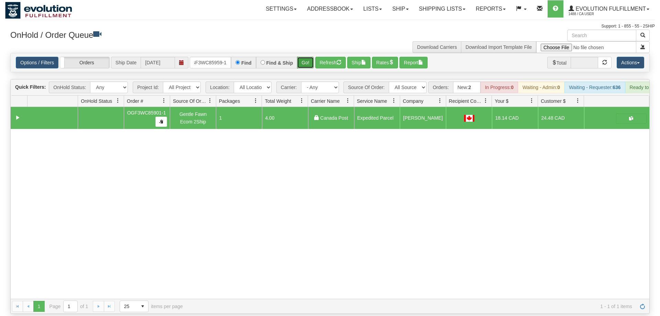
click at [306, 57] on button "Go!" at bounding box center [305, 63] width 17 height 12
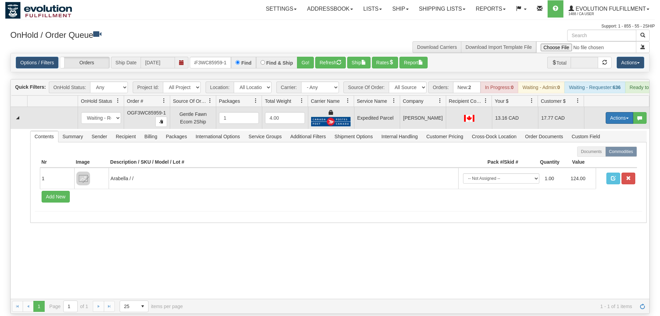
drag, startPoint x: 614, startPoint y: 111, endPoint x: 617, endPoint y: 108, distance: 4.5
click at [616, 112] on button "Actions" at bounding box center [618, 118] width 27 height 12
click at [590, 155] on span "Ship" at bounding box center [591, 157] width 14 height 5
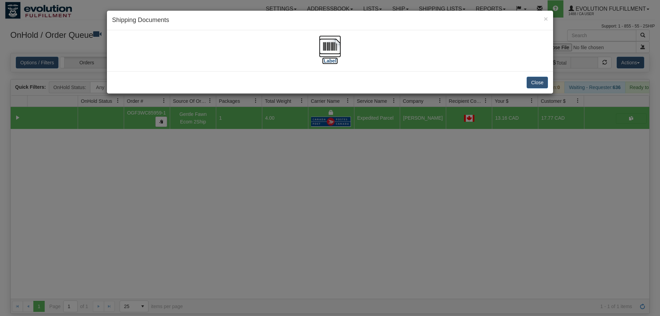
click at [331, 45] on img at bounding box center [330, 46] width 22 height 22
click at [287, 231] on div "× Shipping Documents [Label] Close" at bounding box center [330, 158] width 660 height 316
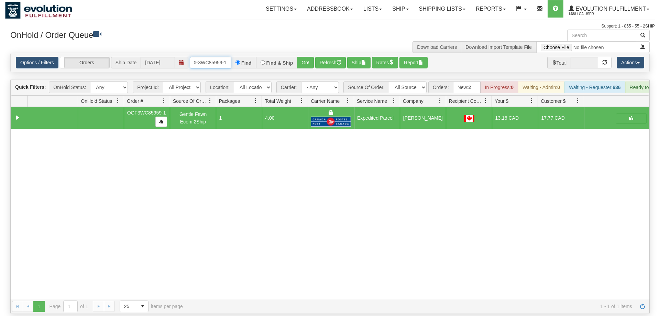
click at [206, 57] on input "oGF3WC85959-1" at bounding box center [210, 63] width 41 height 12
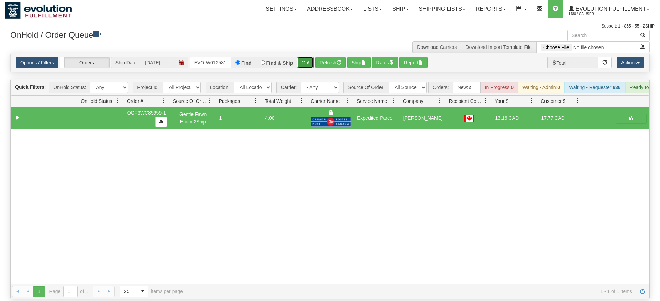
click at [303, 64] on div "Is equal to Is not equal to Contains Does not contains CAD USD EUR ZAR [PERSON_…" at bounding box center [329, 176] width 649 height 246
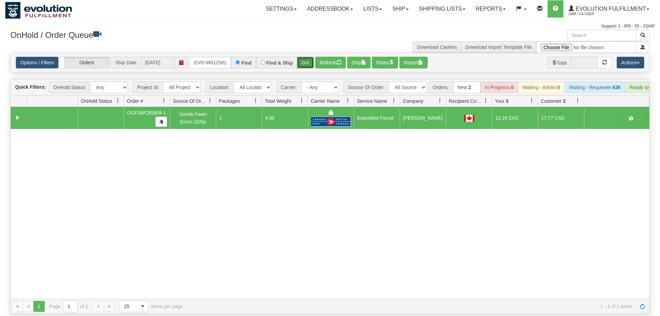
click at [305, 57] on button "Go!" at bounding box center [305, 63] width 17 height 12
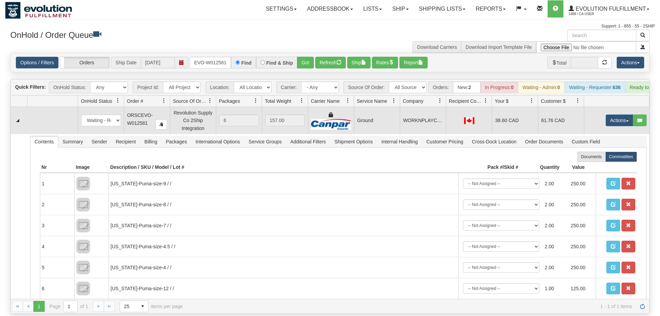
click at [614, 107] on td "Actions Open Refresh Rates Rate All Services Ship Delete Edit Items" at bounding box center [616, 120] width 65 height 27
click at [613, 114] on button "Actions" at bounding box center [618, 120] width 27 height 12
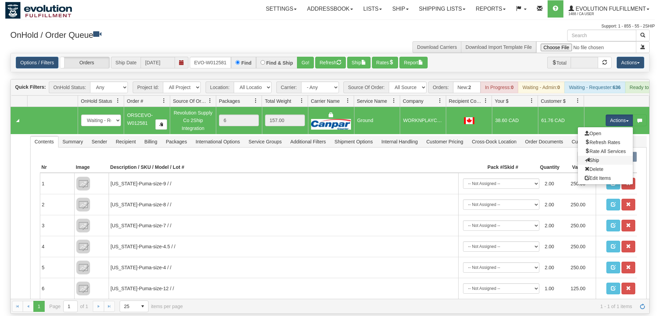
click at [604, 156] on link "Ship" at bounding box center [605, 160] width 55 height 9
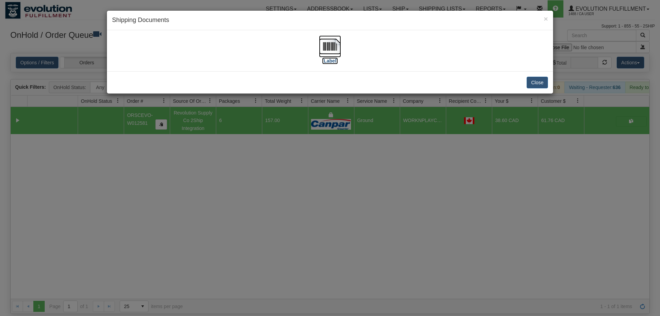
click at [326, 54] on img at bounding box center [330, 46] width 22 height 22
click at [196, 240] on div "× Shipping Documents [Label] Close" at bounding box center [330, 158] width 660 height 316
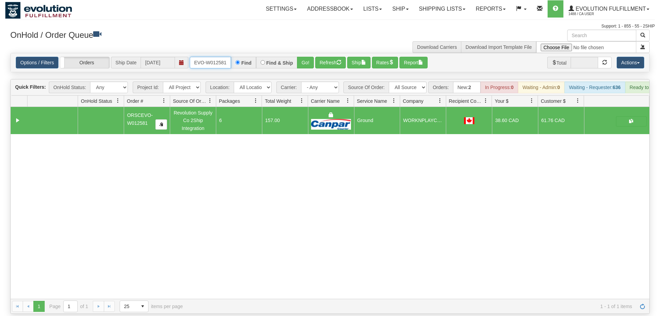
click at [218, 57] on input "ORSCEVO-W012581" at bounding box center [210, 63] width 41 height 12
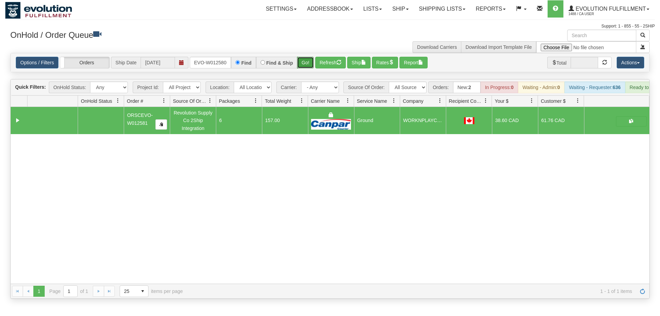
click at [308, 64] on div "Is equal to Is not equal to Contains Does not contains CAD USD EUR ZAR [PERSON_…" at bounding box center [329, 176] width 649 height 246
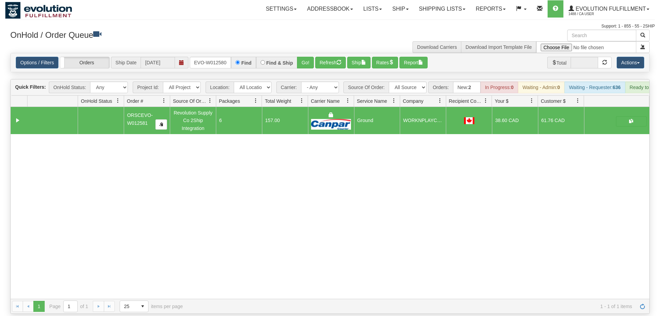
click at [307, 53] on div "Options / Filters Group Shipments Orders Ship Date [DATE] oRSCEVO-W012580 Find …" at bounding box center [330, 62] width 638 height 19
click at [306, 57] on button "Go!" at bounding box center [305, 63] width 17 height 12
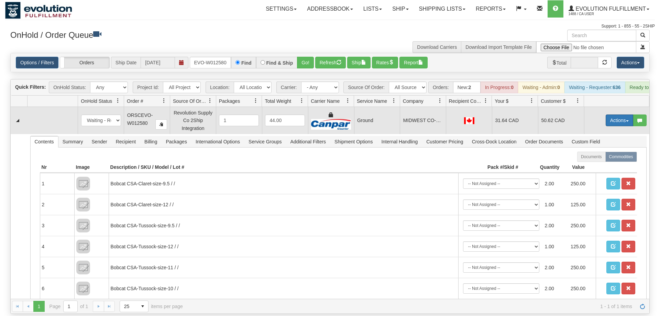
click at [608, 114] on button "Actions" at bounding box center [618, 120] width 27 height 12
click at [598, 156] on link "Ship" at bounding box center [605, 160] width 55 height 9
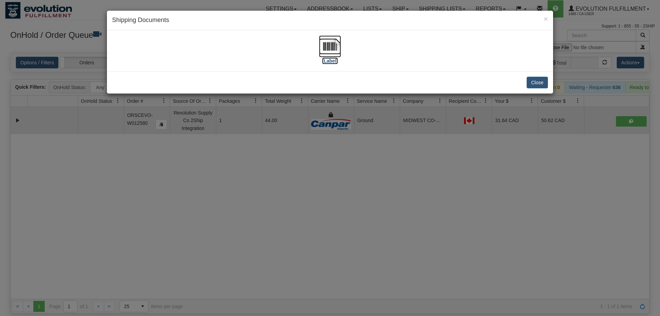
click at [328, 47] on img at bounding box center [330, 46] width 22 height 22
click at [339, 234] on div "× Shipping Documents [Label] Close" at bounding box center [330, 158] width 660 height 316
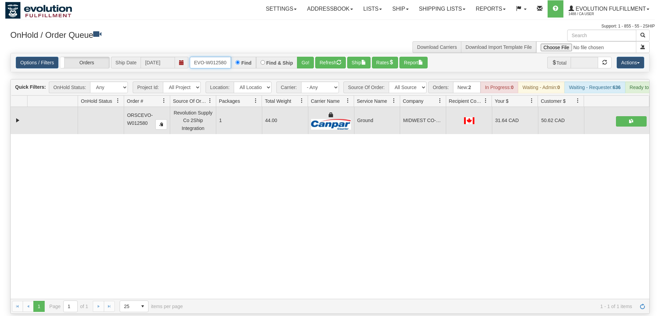
click at [214, 57] on input "oRSCEVO-W012580" at bounding box center [210, 63] width 41 height 12
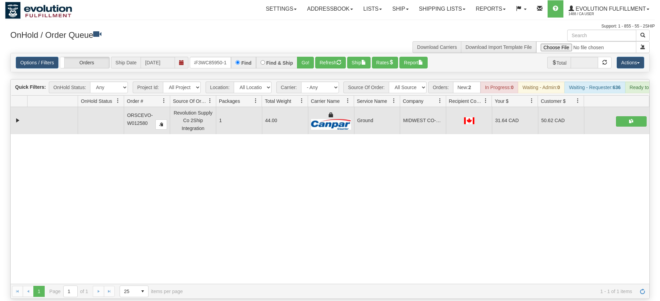
click at [306, 56] on div "× Get OnHold Shipments fields - load dt: 412 Get OnHold Shipments fields - tran…" at bounding box center [329, 164] width 649 height 269
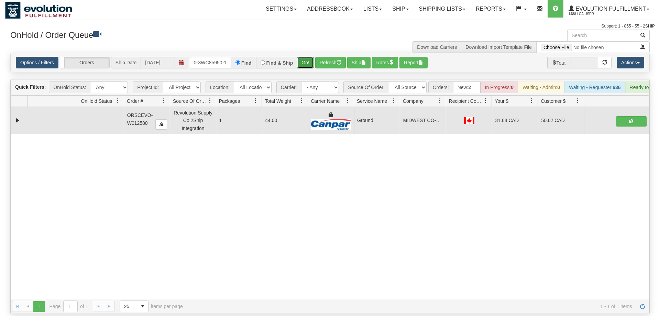
click at [310, 57] on button "Go!" at bounding box center [305, 63] width 17 height 12
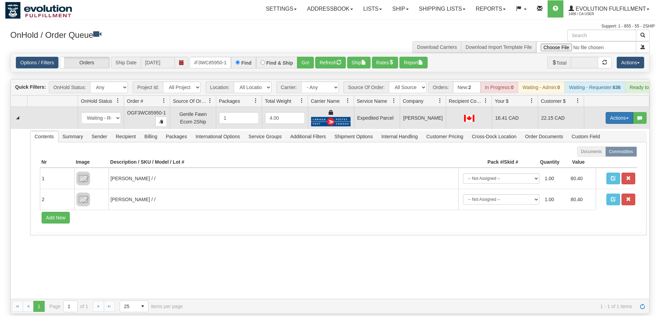
click at [619, 112] on button "Actions" at bounding box center [618, 118] width 27 height 12
click at [598, 153] on link "Ship" at bounding box center [605, 157] width 55 height 9
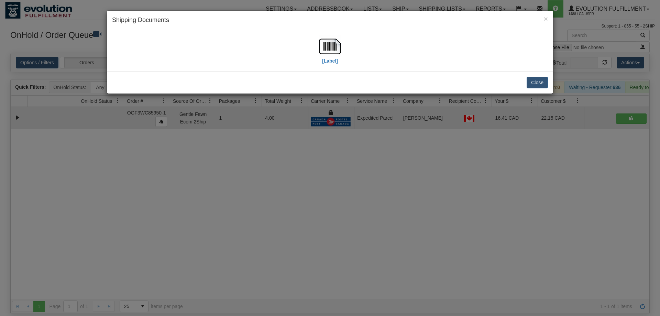
click at [346, 53] on div "[Label]" at bounding box center [330, 50] width 436 height 31
click at [338, 50] on img at bounding box center [330, 46] width 22 height 22
drag, startPoint x: 379, startPoint y: 193, endPoint x: 157, endPoint y: 63, distance: 256.9
click at [377, 191] on div "× Shipping Documents [Label] Close" at bounding box center [330, 158] width 660 height 316
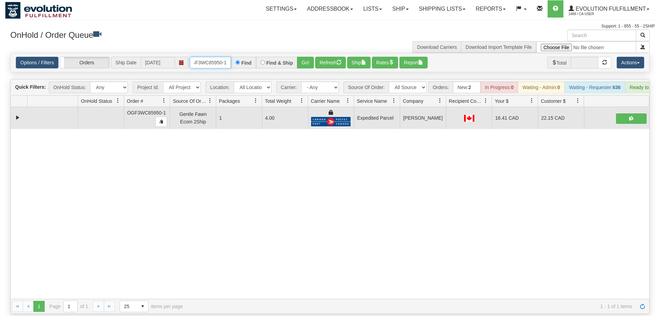
click at [201, 57] on input "OGF3WC85950-1" at bounding box center [210, 63] width 41 height 12
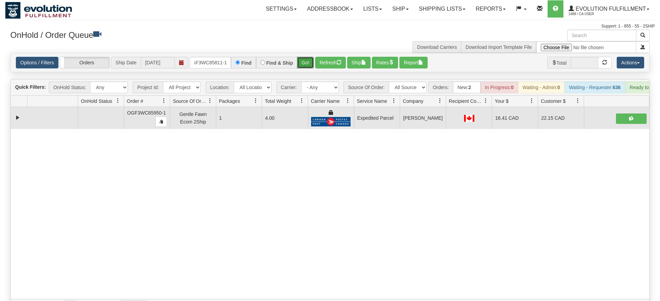
click at [299, 70] on div "Is equal to Is not equal to Contains Does not contains CAD USD EUR ZAR [PERSON_…" at bounding box center [329, 183] width 649 height 261
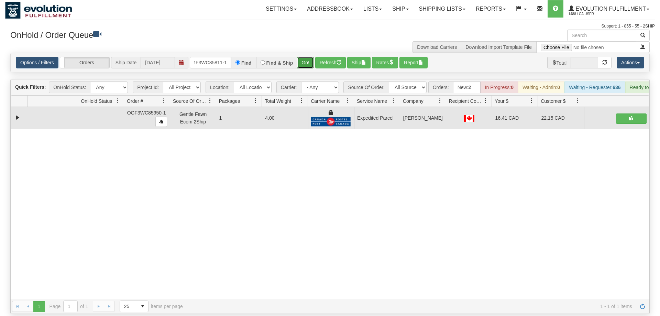
click at [306, 57] on button "Go!" at bounding box center [305, 63] width 17 height 12
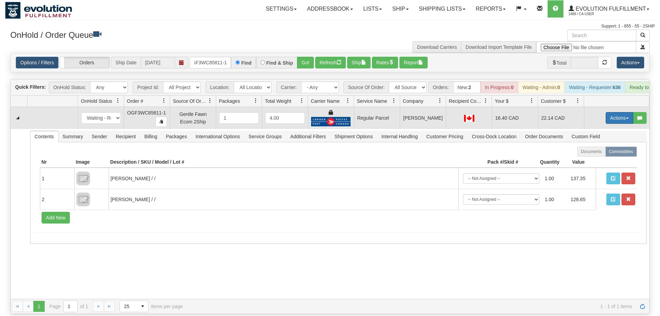
click at [622, 112] on button "Actions" at bounding box center [618, 118] width 27 height 12
click at [602, 146] on span "Rate All Services" at bounding box center [604, 148] width 41 height 5
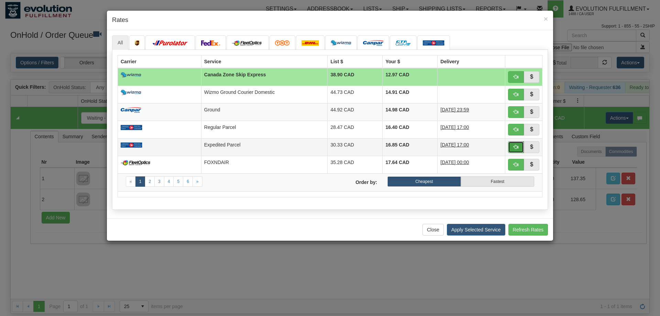
click at [519, 148] on button "button" at bounding box center [516, 147] width 16 height 12
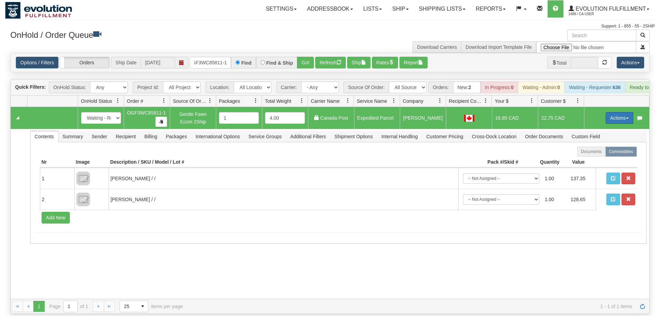
click at [618, 112] on button "Actions" at bounding box center [618, 118] width 27 height 12
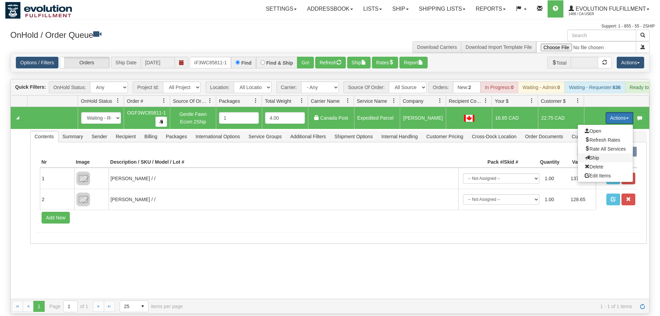
click at [587, 155] on span "Ship" at bounding box center [591, 157] width 14 height 5
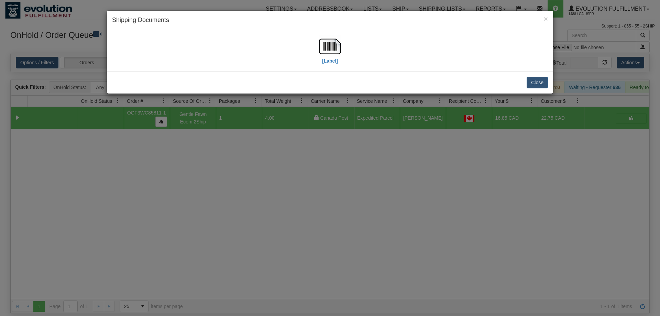
click at [318, 47] on div "[Label]" at bounding box center [330, 50] width 436 height 31
click at [338, 51] on img at bounding box center [330, 46] width 22 height 22
drag, startPoint x: 430, startPoint y: 168, endPoint x: 246, endPoint y: 77, distance: 204.7
click at [424, 163] on div "× Shipping Documents [Label] Close" at bounding box center [330, 158] width 660 height 316
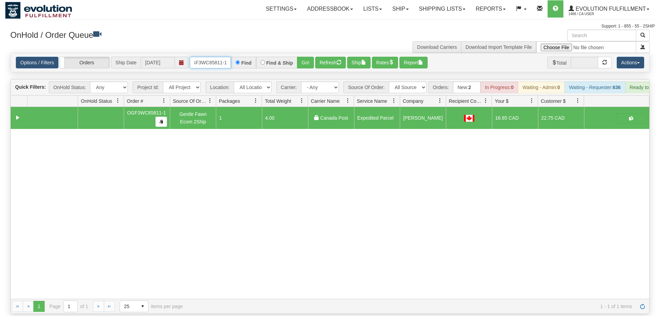
click at [228, 57] on input "OGF3WC85811-1" at bounding box center [210, 63] width 41 height 12
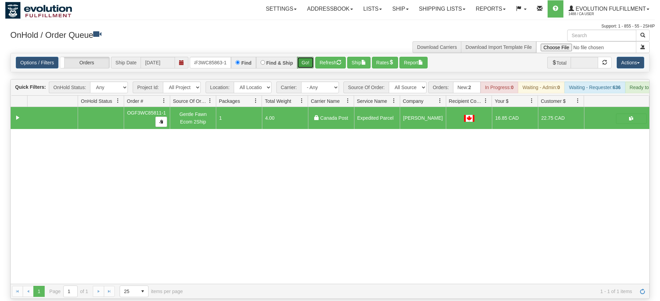
click at [305, 65] on div "Is equal to Is not equal to Contains Does not contains CAD USD EUR ZAR [PERSON_…" at bounding box center [329, 176] width 649 height 246
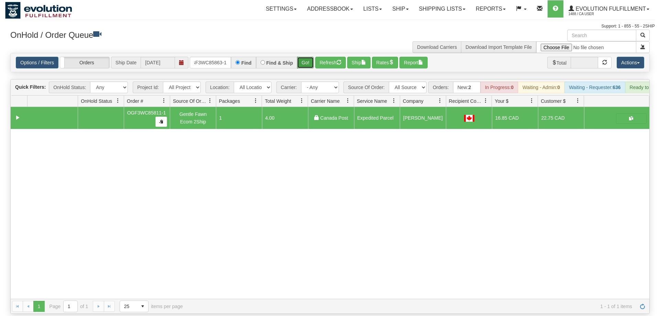
click at [305, 57] on button "Go!" at bounding box center [305, 63] width 17 height 12
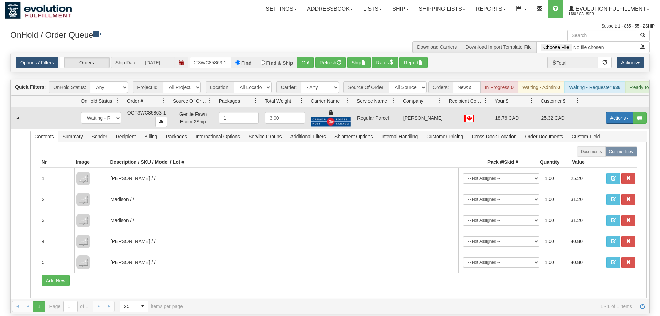
click at [605, 112] on button "Actions" at bounding box center [618, 118] width 27 height 12
click at [603, 146] on span "Rate All Services" at bounding box center [604, 148] width 41 height 5
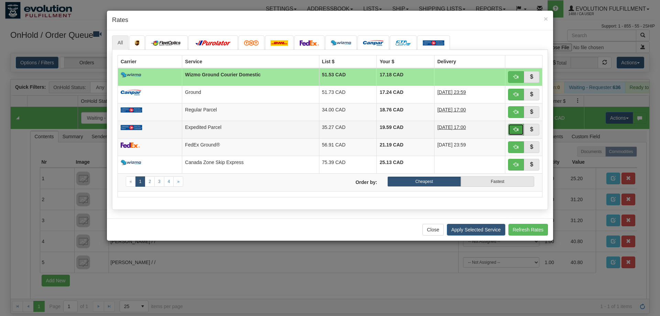
click at [516, 131] on span "button" at bounding box center [515, 129] width 5 height 5
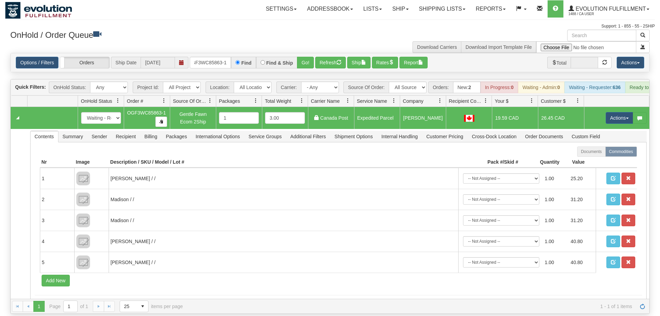
click at [601, 107] on td "Actions Open Refresh Rates Rate All Services Ship Delete Edit Items" at bounding box center [616, 118] width 65 height 22
click at [605, 112] on button "Actions" at bounding box center [618, 118] width 27 height 12
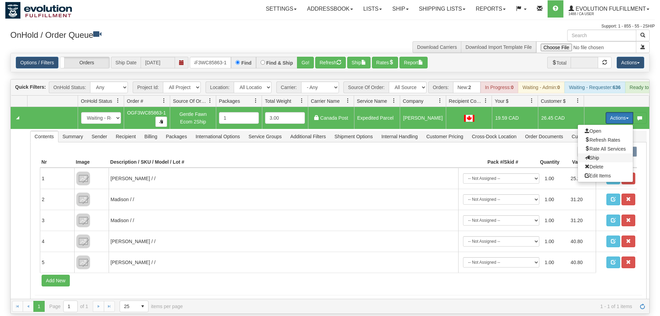
click at [584, 155] on span at bounding box center [586, 157] width 5 height 5
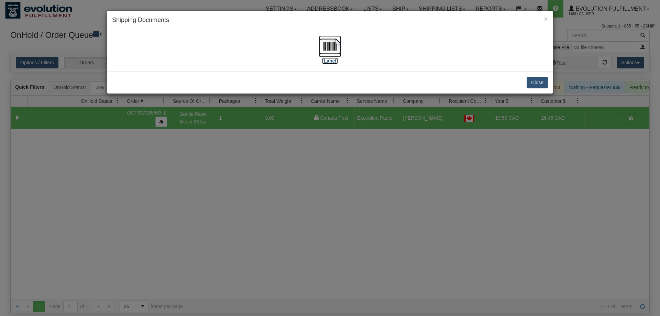
click at [325, 45] on img at bounding box center [330, 46] width 22 height 22
drag, startPoint x: 381, startPoint y: 227, endPoint x: 227, endPoint y: 35, distance: 246.1
click at [381, 226] on div "× Shipping Documents [Label] Close" at bounding box center [330, 158] width 660 height 316
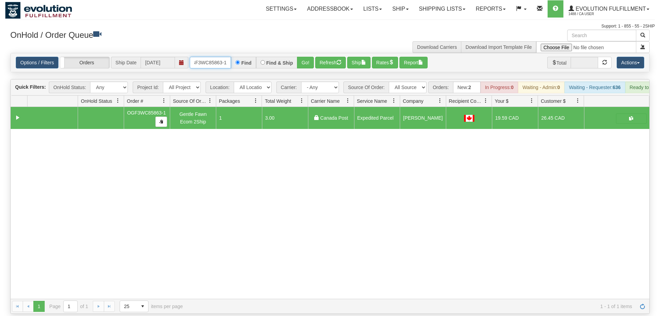
click at [212, 57] on input "OGF3WC85863-1" at bounding box center [210, 63] width 41 height 12
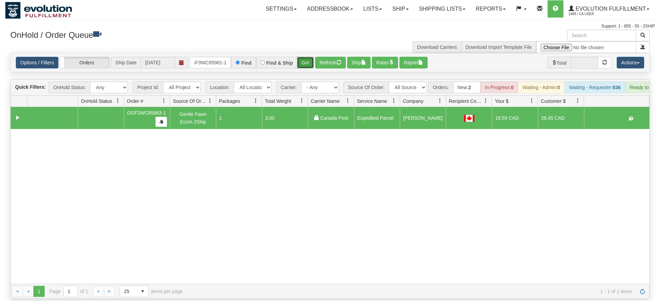
click at [301, 65] on div "Is equal to Is not equal to Contains Does not contains CAD USD EUR ZAR [PERSON_…" at bounding box center [329, 176] width 649 height 246
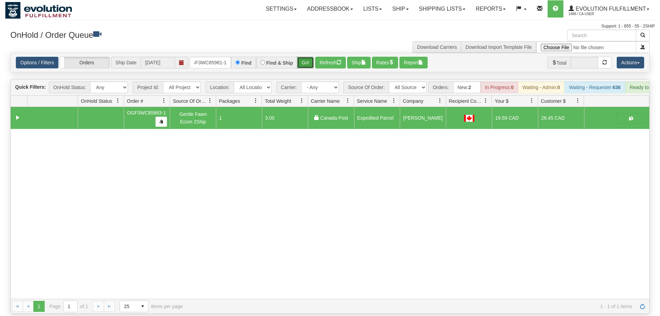
click at [305, 57] on button "Go!" at bounding box center [305, 63] width 17 height 12
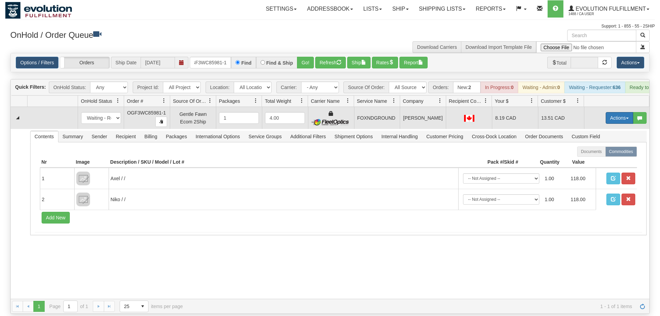
click at [611, 112] on button "Actions" at bounding box center [618, 118] width 27 height 12
click at [605, 153] on link "Ship" at bounding box center [605, 157] width 55 height 9
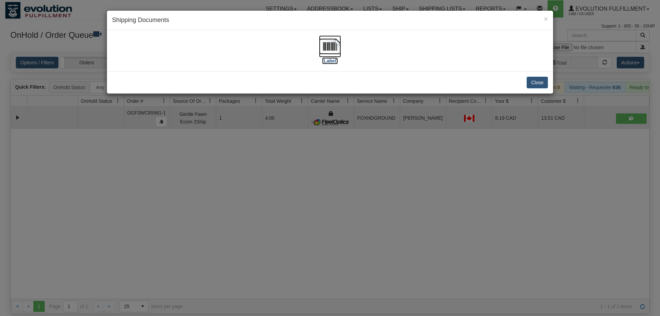
click at [325, 38] on img at bounding box center [330, 46] width 22 height 22
drag, startPoint x: 386, startPoint y: 192, endPoint x: 279, endPoint y: 85, distance: 150.9
click at [384, 188] on div "× Shipping Documents [Label] Close" at bounding box center [330, 158] width 660 height 316
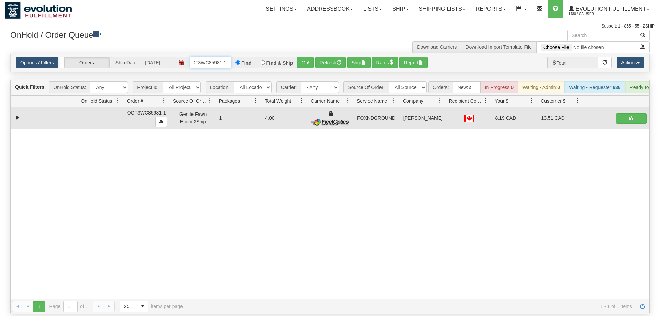
click at [228, 57] on input "OGF3WC85981-1" at bounding box center [210, 63] width 41 height 12
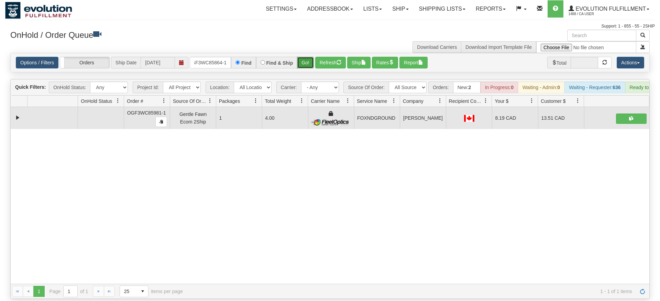
click at [312, 66] on div "Is equal to Is not equal to Contains Does not contains CAD USD EUR ZAR [PERSON_…" at bounding box center [329, 176] width 649 height 246
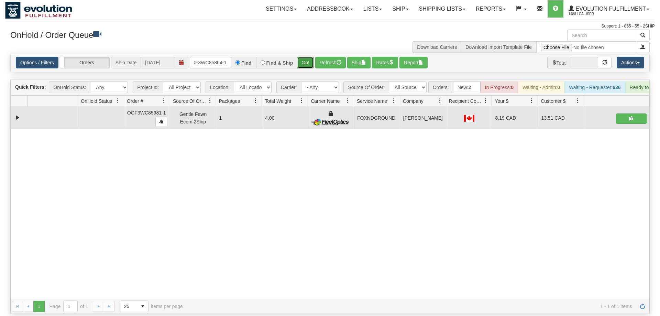
click at [311, 57] on button "Go!" at bounding box center [305, 63] width 17 height 12
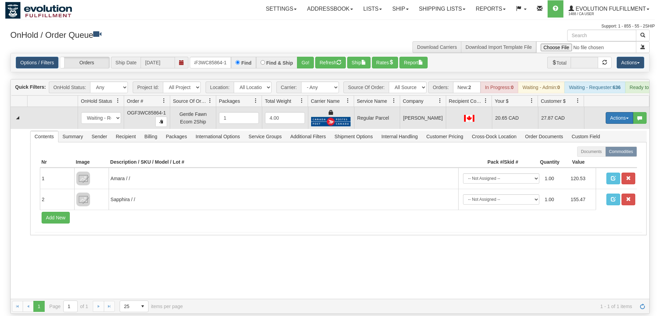
click at [622, 112] on button "Actions" at bounding box center [618, 118] width 27 height 12
click at [592, 146] on span "Rate All Services" at bounding box center [604, 148] width 41 height 5
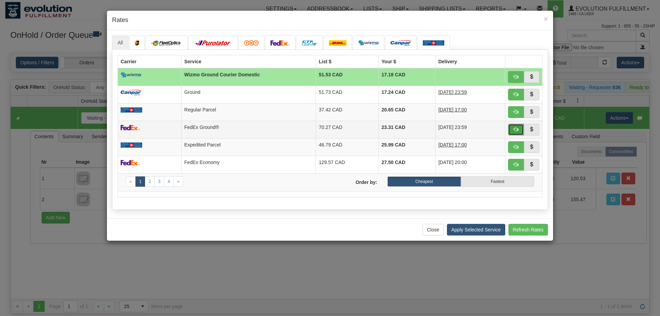
click at [514, 132] on span "button" at bounding box center [515, 129] width 5 height 5
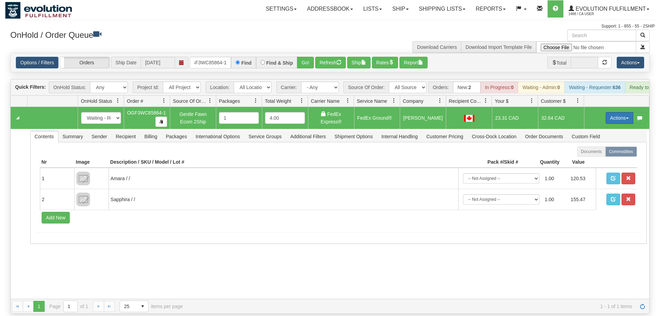
click at [623, 112] on button "Actions" at bounding box center [618, 118] width 27 height 12
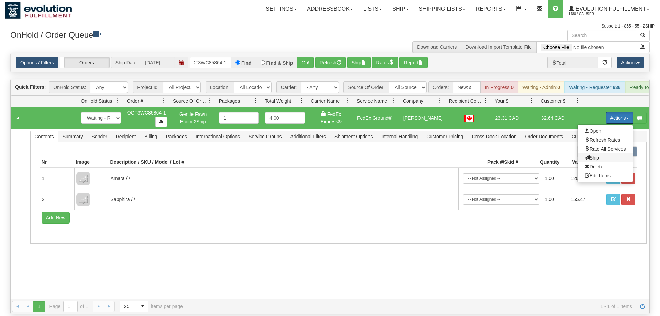
click at [592, 155] on span "Ship" at bounding box center [591, 157] width 14 height 5
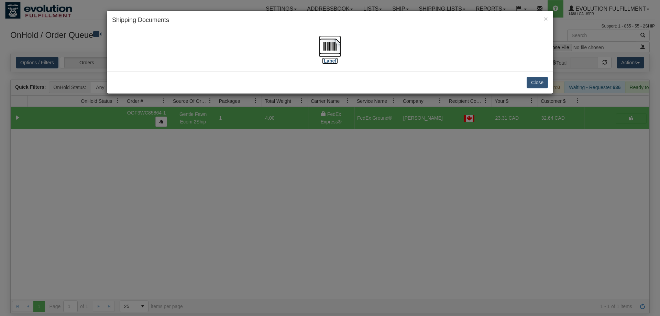
click at [338, 56] on img at bounding box center [330, 46] width 22 height 22
drag, startPoint x: 385, startPoint y: 149, endPoint x: 193, endPoint y: 44, distance: 219.1
click at [384, 148] on div "× Shipping Documents [Label] Close" at bounding box center [330, 158] width 660 height 316
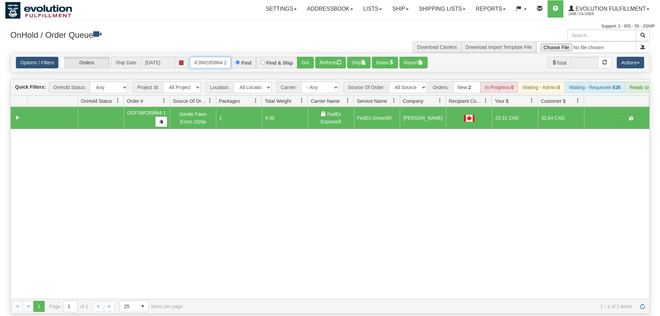
click at [210, 57] on input "OGF3WC85864-1" at bounding box center [210, 63] width 41 height 12
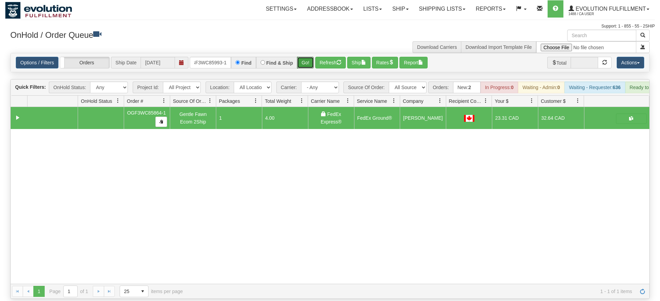
click at [305, 63] on div "Is equal to Is not equal to Contains Does not contains CAD USD EUR ZAR [PERSON_…" at bounding box center [329, 176] width 649 height 246
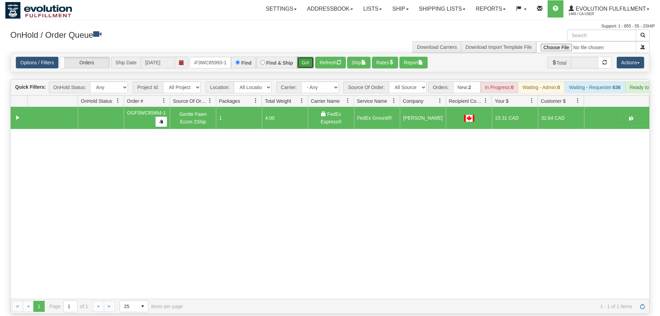
click at [307, 57] on button "Go!" at bounding box center [305, 63] width 17 height 12
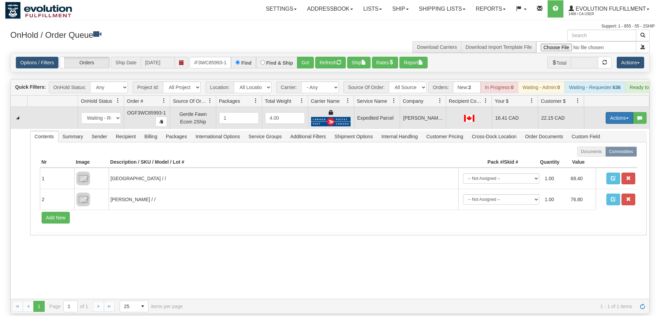
click at [615, 112] on button "Actions" at bounding box center [618, 118] width 27 height 12
click at [599, 153] on link "Ship" at bounding box center [605, 157] width 55 height 9
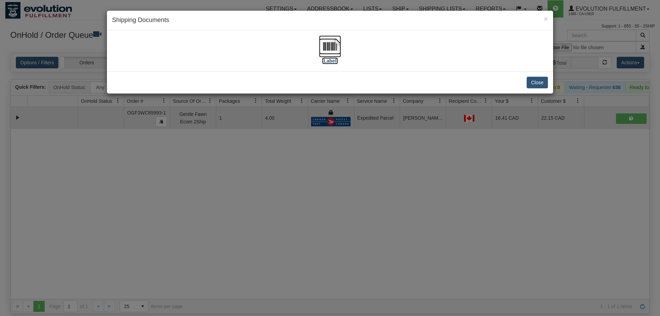
click at [338, 57] on img at bounding box center [330, 46] width 22 height 22
click at [358, 117] on div "× Shipping Documents [Label] Close" at bounding box center [330, 158] width 660 height 316
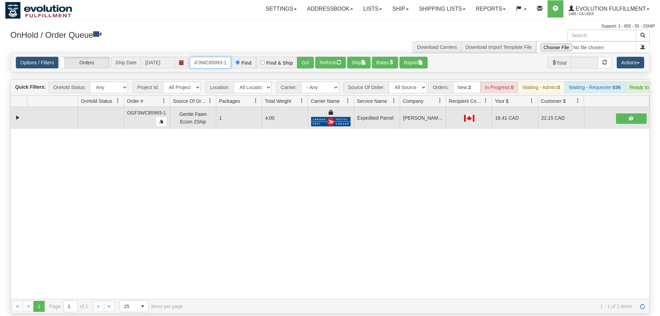
click at [212, 57] on input "OGF3WC85993-1" at bounding box center [210, 63] width 41 height 12
drag, startPoint x: 303, startPoint y: 52, endPoint x: 304, endPoint y: 59, distance: 6.6
click at [303, 67] on div "Is equal to Is not equal to Contains Does not contains CAD USD EUR ZAR [PERSON_…" at bounding box center [329, 183] width 649 height 261
click at [304, 59] on div "Options / Filters Group Shipments Orders Ship Date [DATE] OGF3WC85919-1 Find Fi…" at bounding box center [330, 62] width 638 height 19
click at [299, 57] on button "Go!" at bounding box center [305, 63] width 17 height 12
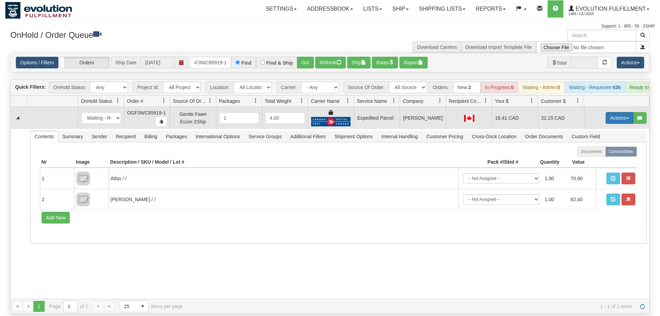
click at [616, 112] on button "Actions" at bounding box center [618, 118] width 27 height 12
click at [592, 155] on span "Ship" at bounding box center [591, 157] width 14 height 5
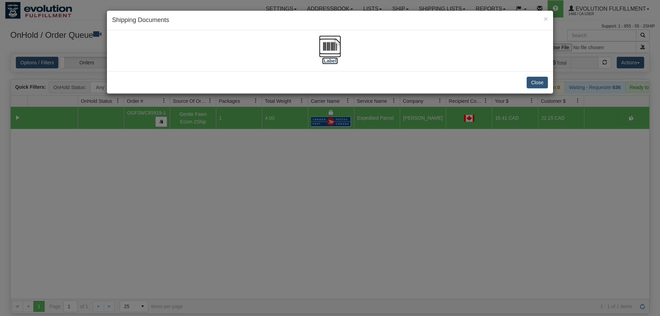
click at [332, 56] on img at bounding box center [330, 46] width 22 height 22
drag, startPoint x: 432, startPoint y: 226, endPoint x: 527, endPoint y: 5, distance: 240.5
click at [434, 223] on div "× Shipping Documents [Label] Close" at bounding box center [330, 158] width 660 height 316
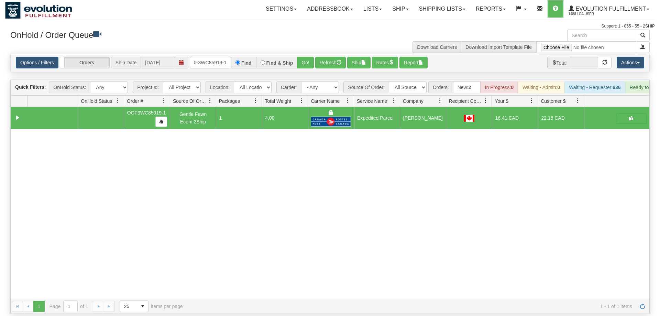
drag, startPoint x: 316, startPoint y: 251, endPoint x: 314, endPoint y: 242, distance: 9.4
click at [317, 249] on div "31569138 EVOLUTION V3 90970252 90970253 OGF3WC85919-1 Gentle Fawn Ecom 2Ship 1 …" at bounding box center [330, 203] width 638 height 192
click at [206, 57] on input "OGF3WC85919-1" at bounding box center [210, 63] width 41 height 12
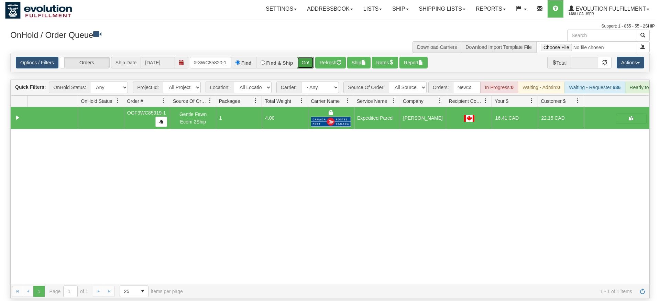
click at [303, 73] on div "Is equal to Is not equal to Contains Does not contains CAD USD EUR ZAR [PERSON_…" at bounding box center [329, 176] width 649 height 246
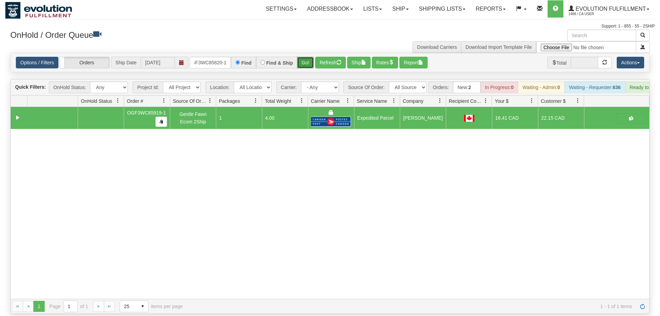
click at [303, 57] on button "Go!" at bounding box center [305, 63] width 17 height 12
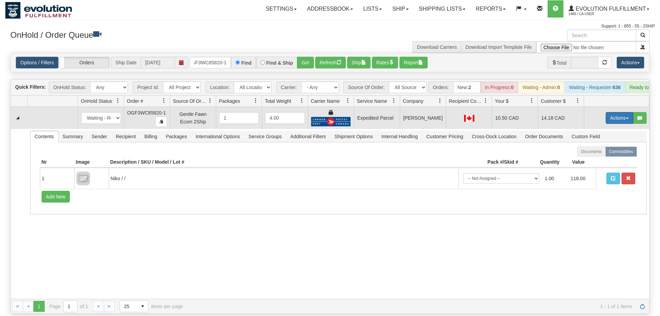
click at [610, 112] on button "Actions" at bounding box center [618, 118] width 27 height 12
click at [594, 155] on span "Ship" at bounding box center [591, 157] width 14 height 5
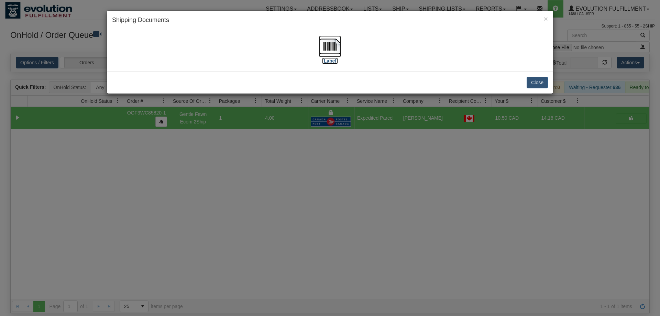
click at [323, 53] on img at bounding box center [330, 46] width 22 height 22
click at [371, 179] on div "× Shipping Documents [Label] Close" at bounding box center [330, 158] width 660 height 316
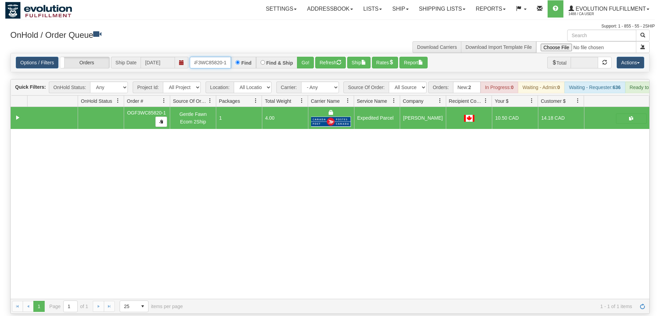
click at [212, 57] on input "oGF3WC85820-1" at bounding box center [210, 63] width 41 height 12
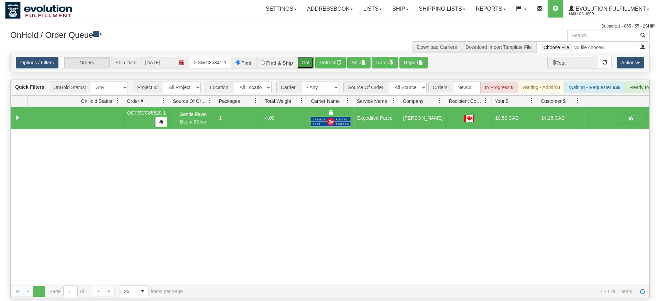
drag, startPoint x: 311, startPoint y: 52, endPoint x: 311, endPoint y: 67, distance: 15.1
click at [311, 67] on div "Is equal to Is not equal to Contains Does not contains CAD USD EUR ZAR [PERSON_…" at bounding box center [329, 176] width 649 height 246
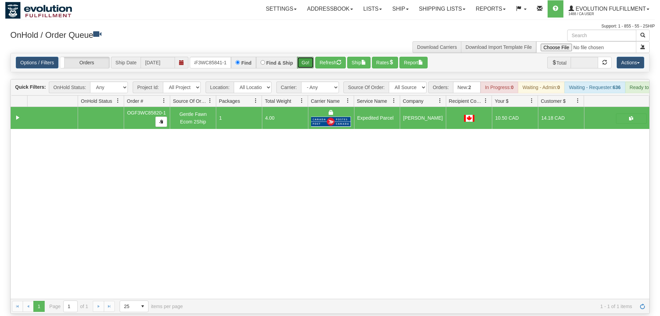
click at [312, 57] on button "Go!" at bounding box center [305, 63] width 17 height 12
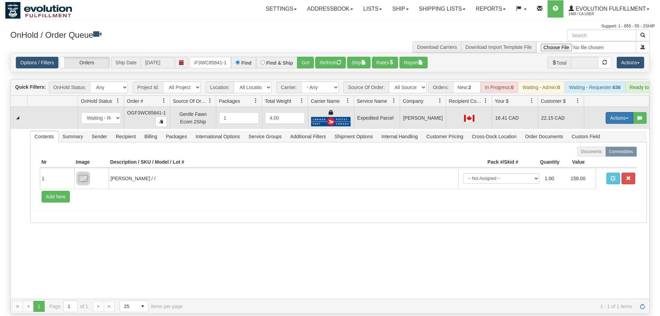
click at [613, 112] on button "Actions" at bounding box center [618, 118] width 27 height 12
click at [596, 153] on link "Ship" at bounding box center [605, 157] width 55 height 9
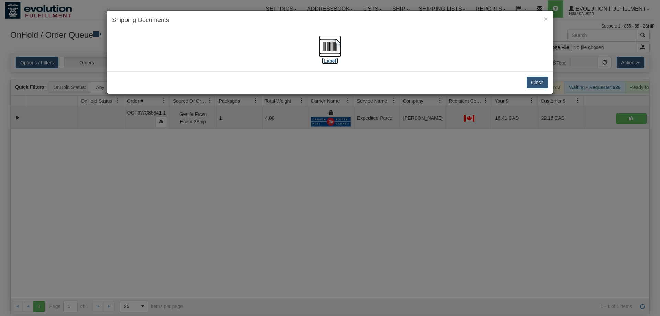
click at [326, 58] on label "[Label]" at bounding box center [330, 60] width 16 height 7
drag, startPoint x: 399, startPoint y: 167, endPoint x: 394, endPoint y: 132, distance: 35.8
click at [401, 160] on div "× Shipping Documents [Label] Close" at bounding box center [330, 158] width 660 height 316
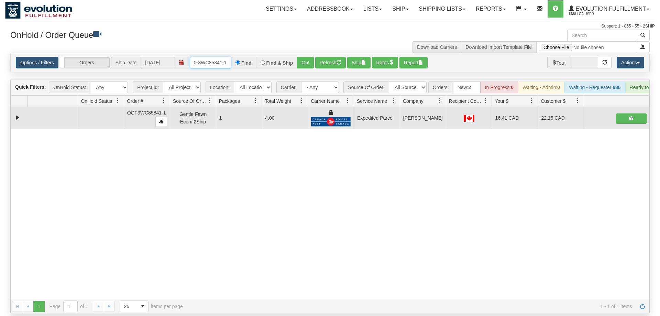
click at [212, 57] on input "OGF3WC85841-1" at bounding box center [210, 63] width 41 height 12
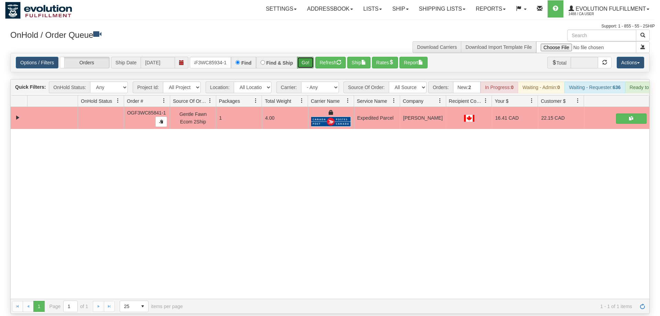
click at [306, 68] on div "Is equal to Is not equal to Contains Does not contains CAD USD EUR ZAR [PERSON_…" at bounding box center [329, 183] width 649 height 261
click at [308, 57] on button "Go!" at bounding box center [305, 63] width 17 height 12
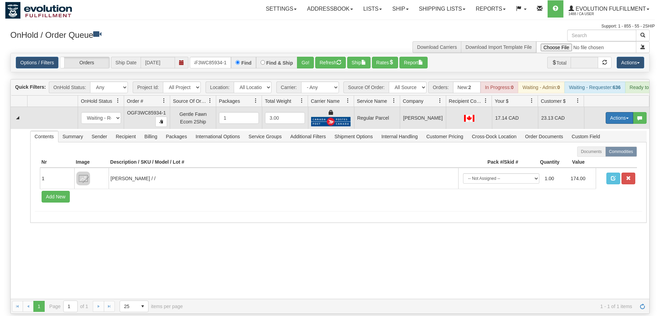
click at [620, 112] on button "Actions" at bounding box center [618, 118] width 27 height 12
click at [605, 146] on span "Rate All Services" at bounding box center [604, 148] width 41 height 5
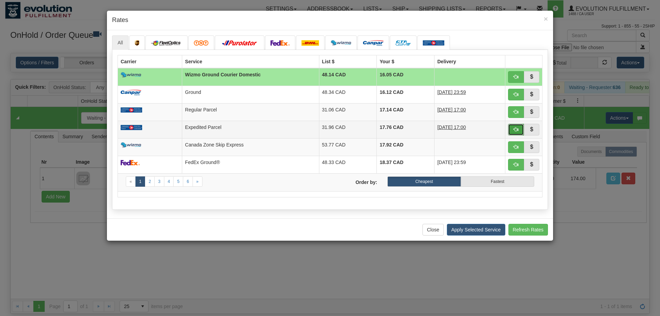
click at [516, 127] on button "button" at bounding box center [516, 130] width 16 height 12
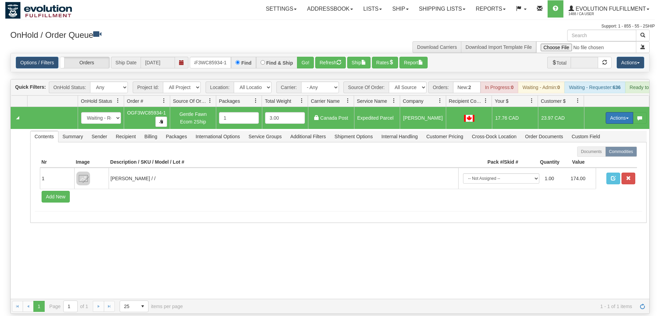
click at [628, 117] on span "button" at bounding box center [627, 117] width 3 height 1
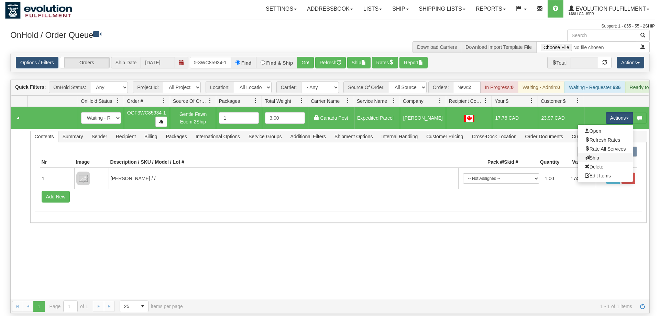
click at [601, 153] on link "Ship" at bounding box center [605, 157] width 55 height 9
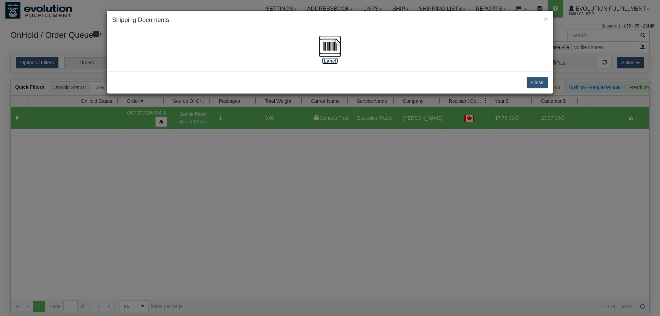
click at [333, 58] on label "[Label]" at bounding box center [330, 60] width 16 height 7
click at [300, 140] on div "× Shipping Documents [Label] Close" at bounding box center [330, 158] width 660 height 316
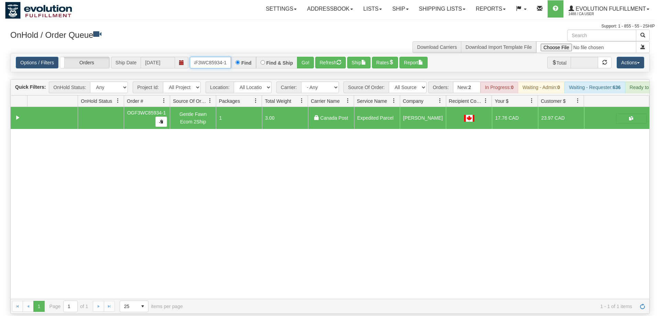
click at [221, 57] on input "OGF3WC85934-1" at bounding box center [210, 63] width 41 height 12
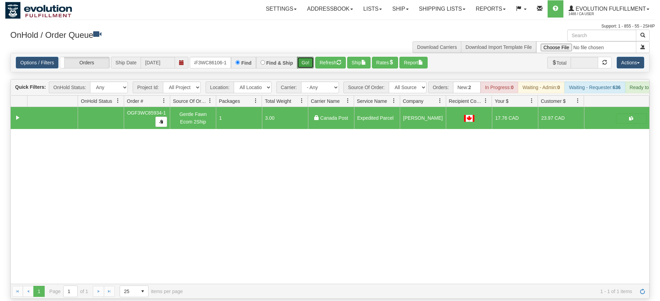
click at [304, 67] on div "Is equal to Is not equal to Contains Does not contains CAD USD EUR ZAR [PERSON_…" at bounding box center [329, 176] width 649 height 246
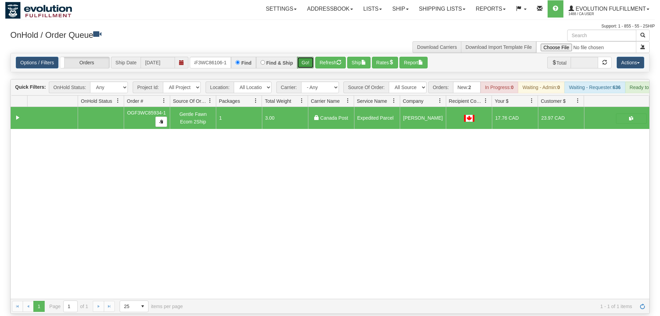
click at [305, 57] on button "Go!" at bounding box center [305, 63] width 17 height 12
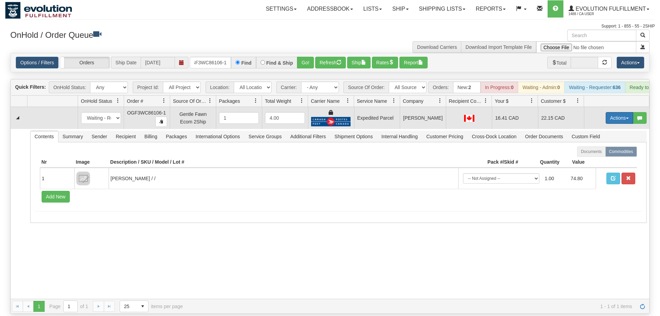
click at [618, 112] on button "Actions" at bounding box center [618, 118] width 27 height 12
click at [595, 155] on span "Ship" at bounding box center [591, 157] width 14 height 5
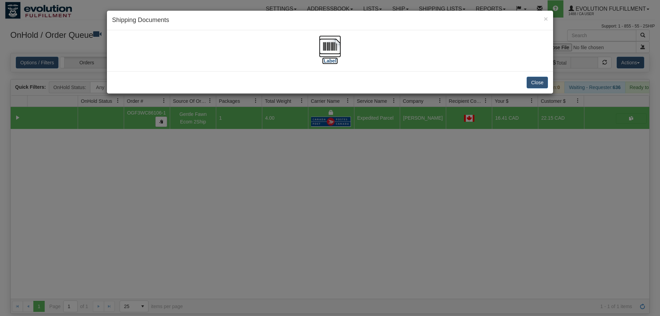
click at [333, 63] on label "[Label]" at bounding box center [330, 60] width 16 height 7
drag, startPoint x: 248, startPoint y: 188, endPoint x: 244, endPoint y: 80, distance: 108.3
click at [250, 188] on div "× Shipping Documents [Label] Close" at bounding box center [330, 158] width 660 height 316
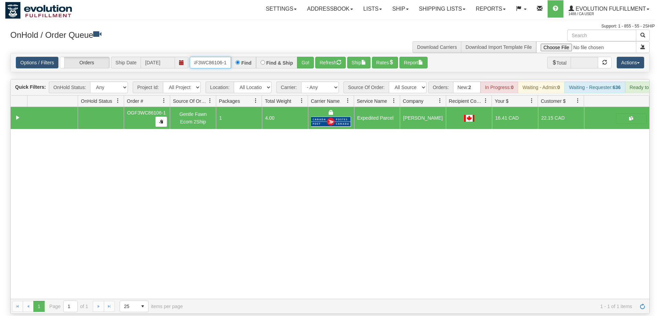
click at [227, 57] on input "OGF3WC86106-1" at bounding box center [210, 63] width 41 height 12
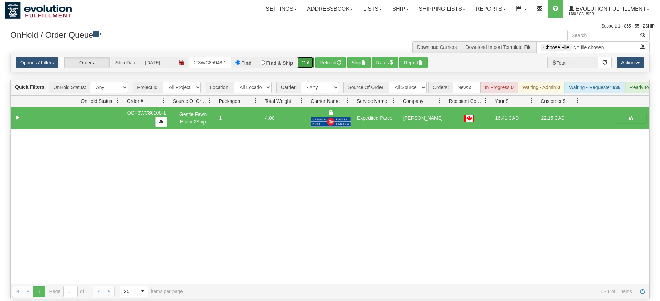
click at [310, 68] on div "Is equal to Is not equal to Contains Does not contains CAD USD EUR ZAR [PERSON_…" at bounding box center [329, 176] width 649 height 246
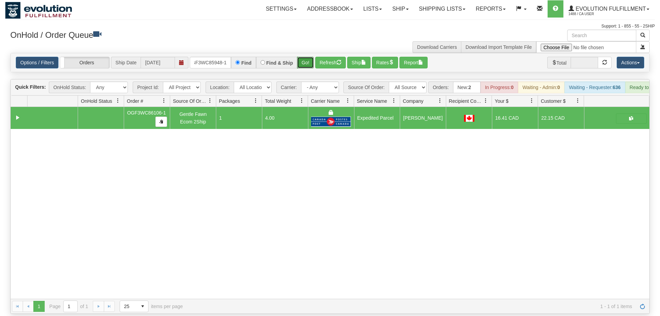
click at [312, 57] on button "Go!" at bounding box center [305, 63] width 17 height 12
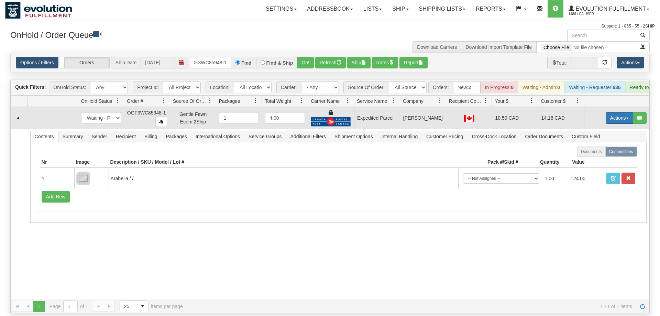
click at [617, 112] on button "Actions" at bounding box center [618, 118] width 27 height 12
click at [589, 155] on span "Ship" at bounding box center [591, 157] width 14 height 5
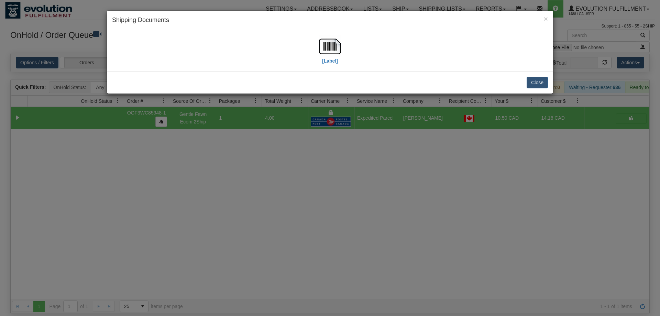
click at [317, 44] on div "[Label]" at bounding box center [330, 50] width 436 height 31
click at [325, 51] on img at bounding box center [330, 46] width 22 height 22
click at [390, 132] on div "× Shipping Documents [Label] Close" at bounding box center [330, 158] width 660 height 316
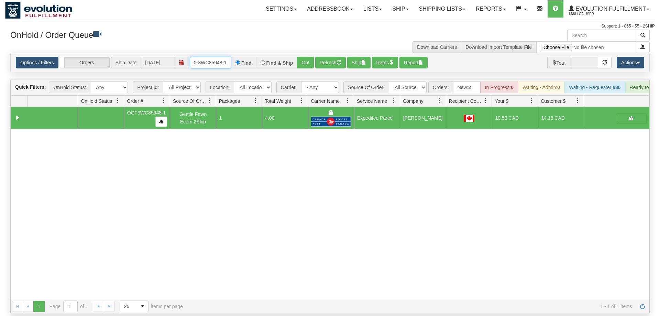
click at [224, 57] on input "OGF3WC85948-1" at bounding box center [210, 63] width 41 height 12
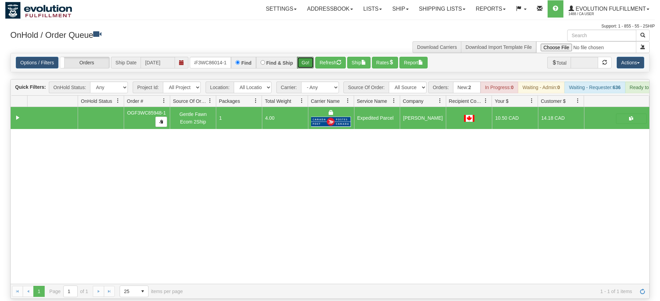
click at [312, 71] on div "Is equal to Is not equal to Contains Does not contains CAD USD EUR ZAR [PERSON_…" at bounding box center [329, 176] width 649 height 246
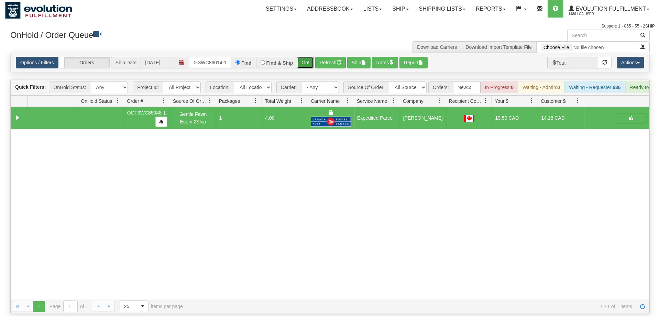
click at [310, 57] on button "Go!" at bounding box center [305, 63] width 17 height 12
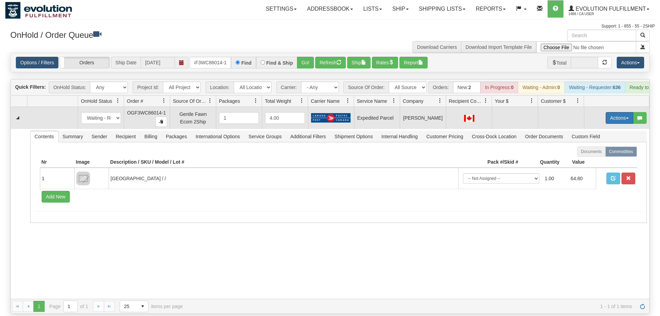
click at [620, 112] on button "Actions" at bounding box center [618, 118] width 27 height 12
click at [603, 137] on span "Refresh Rates" at bounding box center [601, 139] width 35 height 5
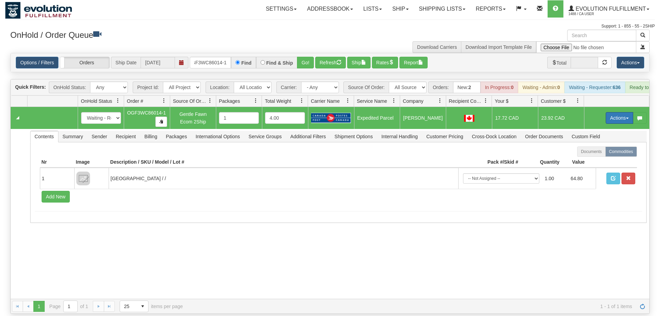
click at [613, 112] on button "Actions" at bounding box center [618, 118] width 27 height 12
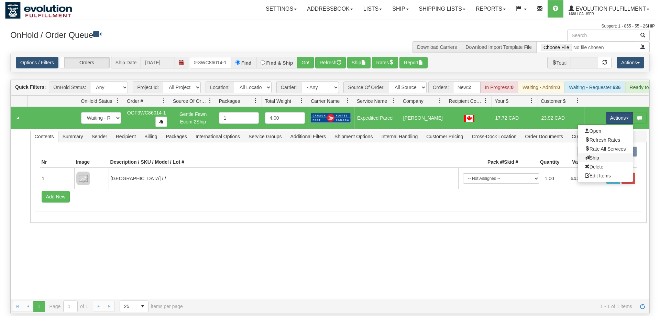
click at [589, 153] on link "Ship" at bounding box center [605, 157] width 55 height 9
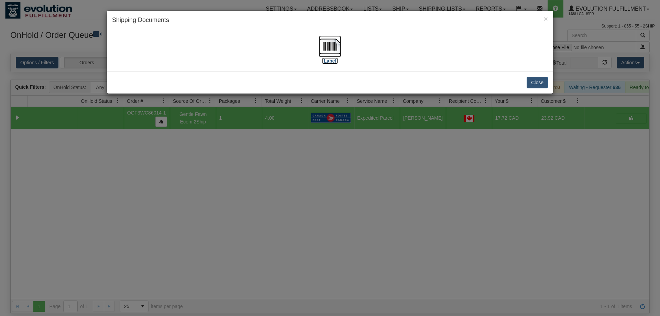
click at [333, 54] on img at bounding box center [330, 46] width 22 height 22
click at [158, 290] on div "× Shipping Documents [Label] Close" at bounding box center [330, 158] width 660 height 316
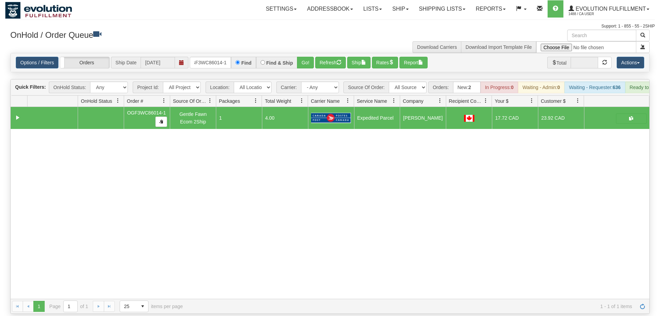
click at [615, 191] on div "31569156 EVOLUTION V3 90970273 0 OGF3WC86014-1 Gentle Fawn Ecom 2Ship 1 4.00 Ex…" at bounding box center [330, 203] width 638 height 192
click at [214, 57] on input "OGF3WC86014-1" at bounding box center [210, 63] width 41 height 12
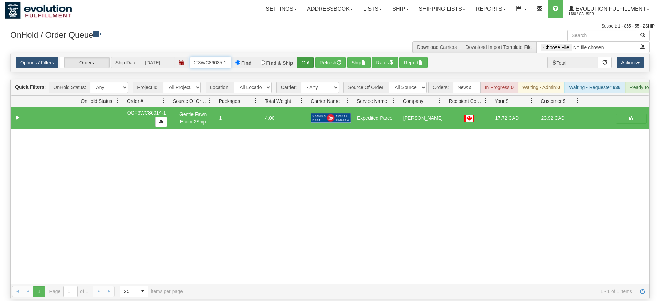
type input "OGF3WC86035-1"
click at [309, 64] on div "Is equal to Is not equal to Contains Does not contains CAD USD EUR ZAR [PERSON_…" at bounding box center [329, 176] width 649 height 246
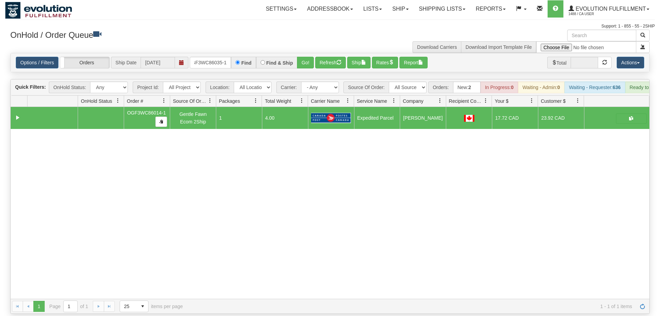
click at [315, 57] on div "Options / Filters Group Shipments Orders Ship Date [DATE] OGF3WC86035-1 Find Fi…" at bounding box center [330, 63] width 628 height 12
click at [306, 57] on button "Go!" at bounding box center [305, 63] width 17 height 12
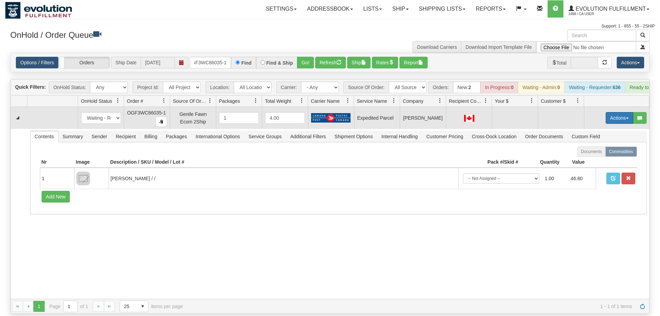
click at [620, 112] on button "Actions" at bounding box center [618, 118] width 27 height 12
click at [609, 137] on span "Refresh Rates" at bounding box center [601, 139] width 35 height 5
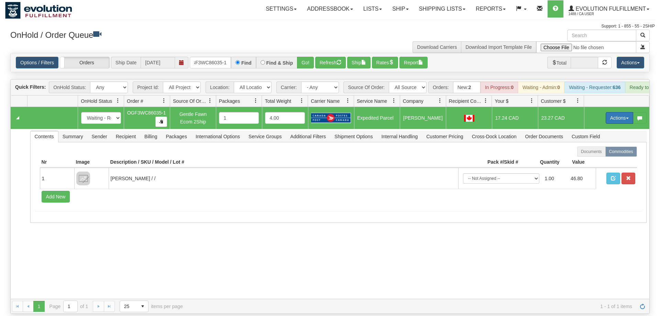
click at [619, 112] on button "Actions" at bounding box center [618, 118] width 27 height 12
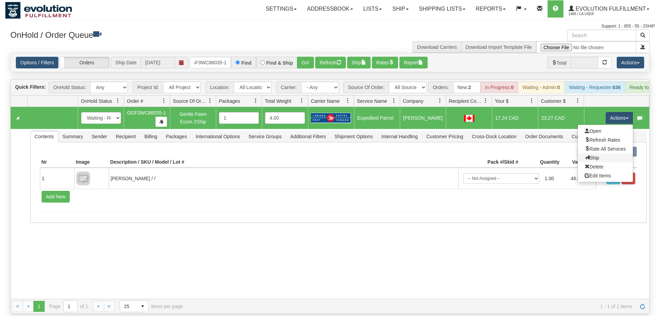
click at [604, 153] on link "Ship" at bounding box center [605, 157] width 55 height 9
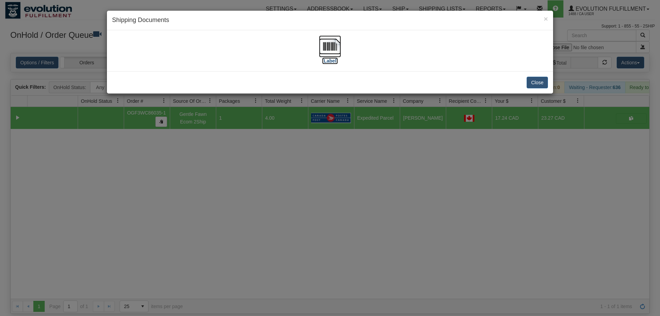
click at [331, 48] on img at bounding box center [330, 46] width 22 height 22
drag, startPoint x: 378, startPoint y: 206, endPoint x: 277, endPoint y: 131, distance: 125.8
click at [376, 204] on div "× Shipping Documents [Label] Close" at bounding box center [330, 158] width 660 height 316
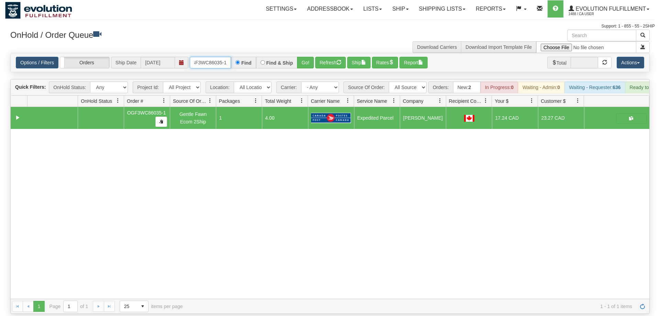
click at [203, 57] on input "OGF3WC86035-1" at bounding box center [210, 63] width 41 height 12
click at [595, 201] on div "31569204 EVOLUTION V3 90970345 0 OGF3WC86035-1 Gentle Fawn Ecom 2Ship 1 4.00 Ex…" at bounding box center [330, 203] width 638 height 192
click at [225, 57] on input "OGF3WC86035-1" at bounding box center [210, 63] width 41 height 12
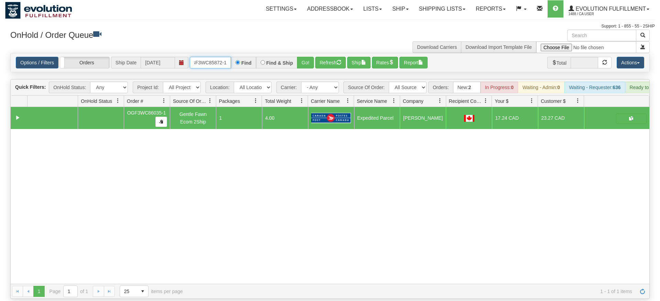
type input "OGF3WC85872-1"
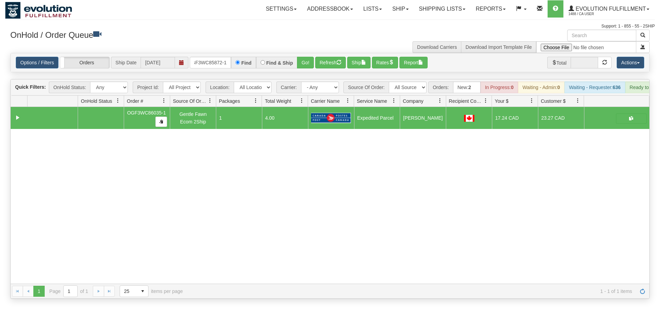
click at [308, 61] on div "Options / Filters Group Shipments Orders Ship Date [DATE] OGF3WC85872-1 Find Fi…" at bounding box center [330, 62] width 638 height 19
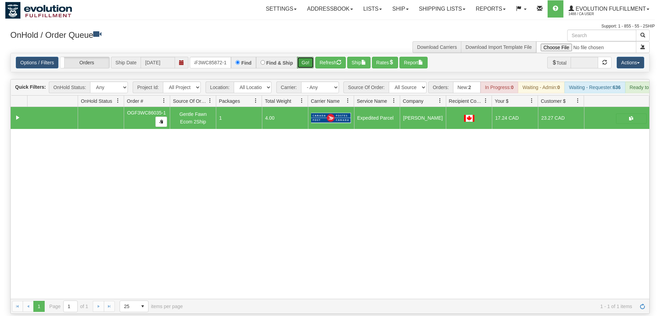
click at [308, 57] on button "Go!" at bounding box center [305, 63] width 17 height 12
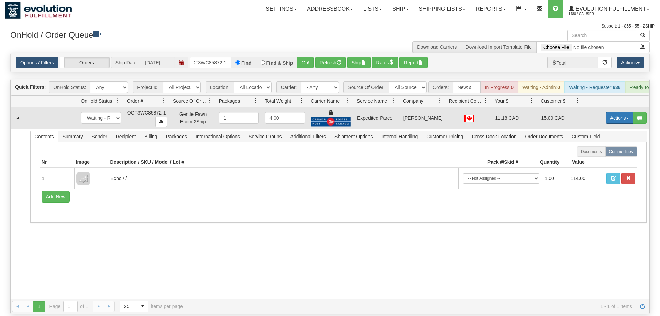
click at [615, 112] on button "Actions" at bounding box center [618, 118] width 27 height 12
click at [599, 153] on link "Ship" at bounding box center [605, 157] width 55 height 9
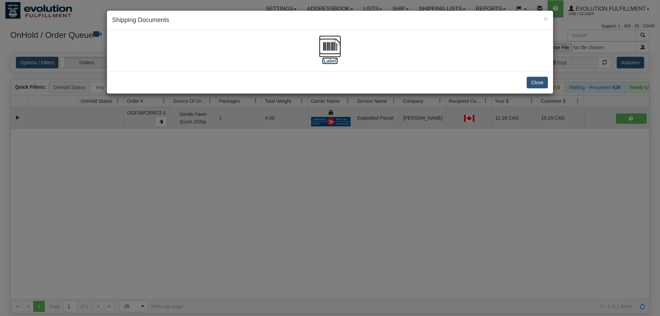
click at [324, 47] on img at bounding box center [330, 46] width 22 height 22
click at [464, 166] on div "× Shipping Documents [Label] Close" at bounding box center [330, 158] width 660 height 316
